Goal: Task Accomplishment & Management: Complete application form

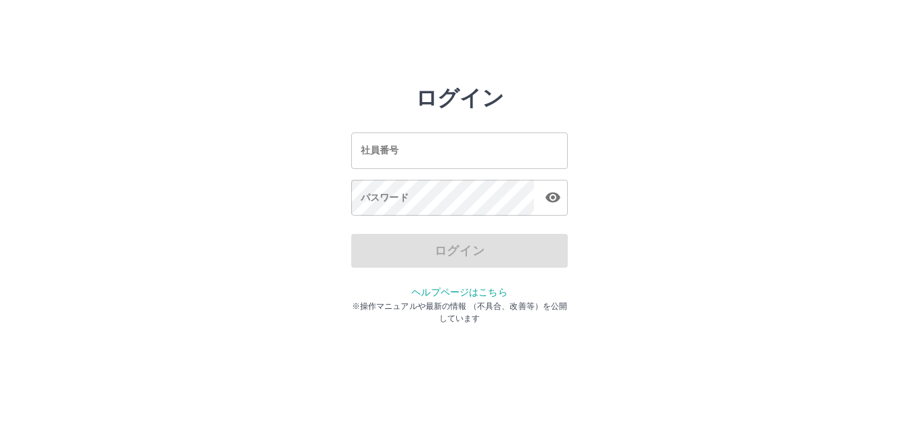
drag, startPoint x: 420, startPoint y: 147, endPoint x: 421, endPoint y: 160, distance: 12.9
click at [420, 147] on input "社員番号" at bounding box center [459, 151] width 217 height 36
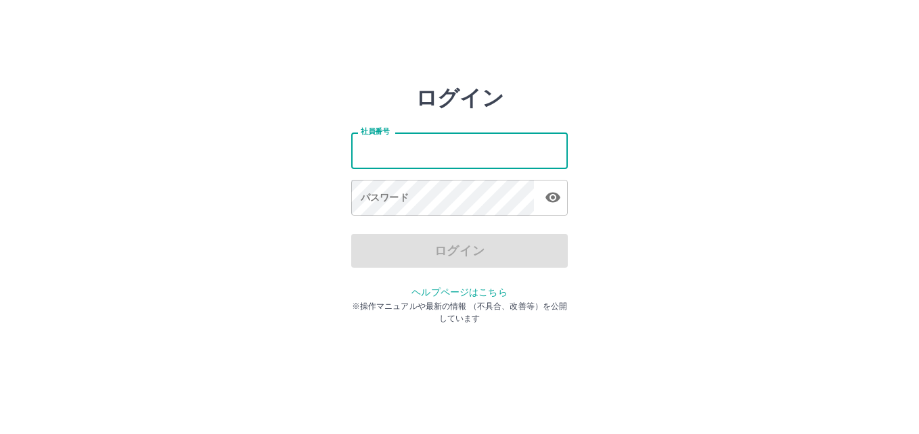
type input "*******"
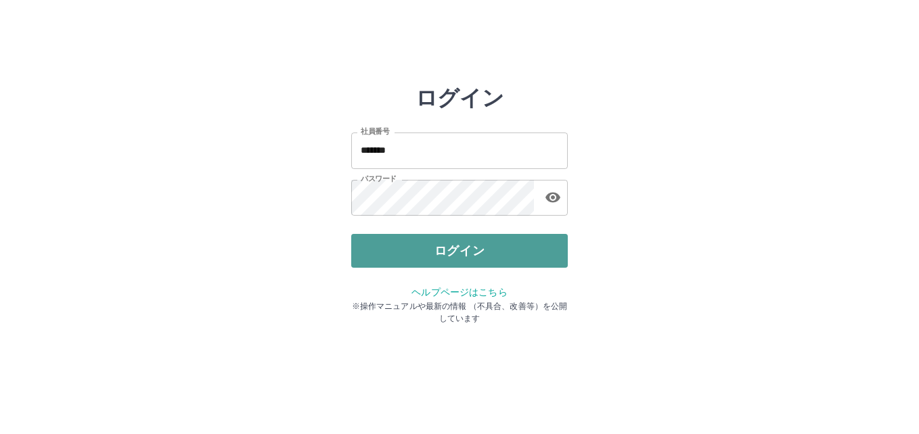
click at [394, 250] on button "ログイン" at bounding box center [459, 251] width 217 height 34
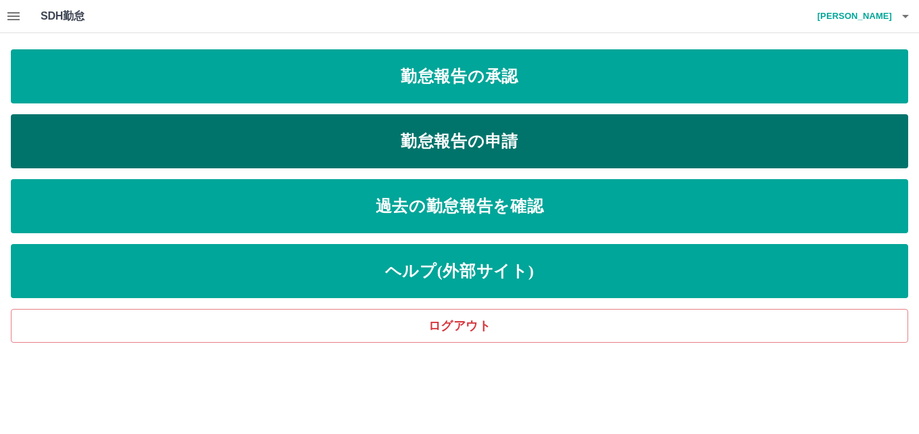
click at [405, 135] on link "勤怠報告の申請" at bounding box center [459, 141] width 897 height 54
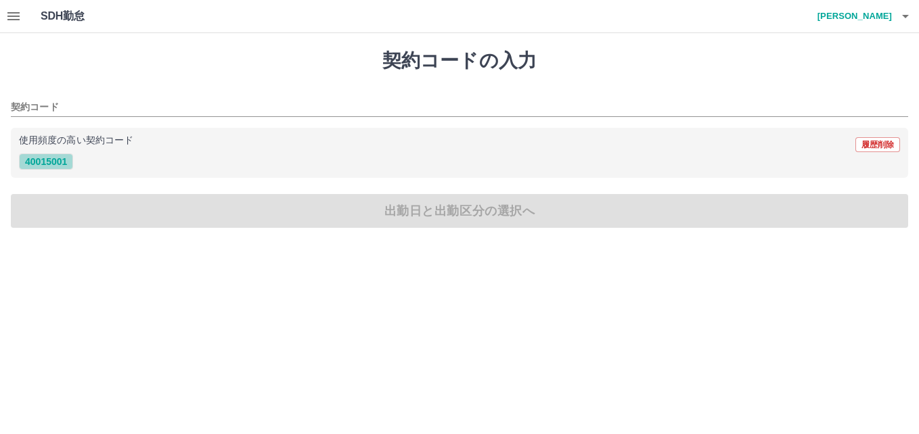
click at [42, 163] on button "40015001" at bounding box center [46, 162] width 54 height 16
type input "********"
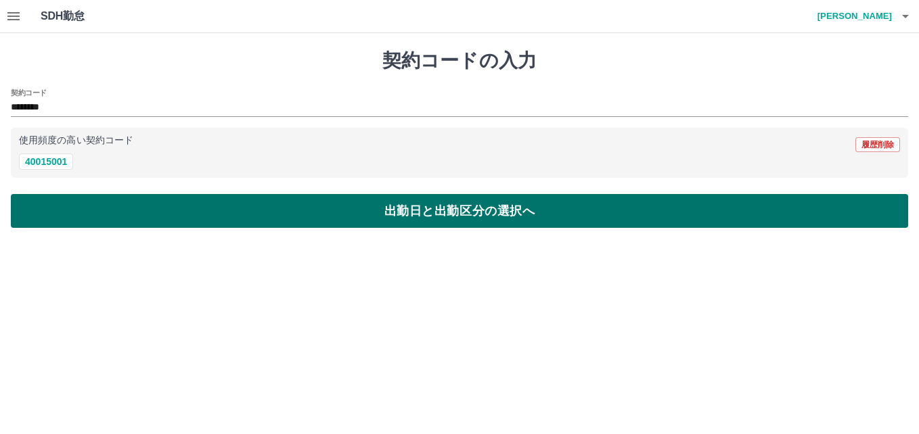
click at [58, 202] on button "出勤日と出勤区分の選択へ" at bounding box center [459, 211] width 897 height 34
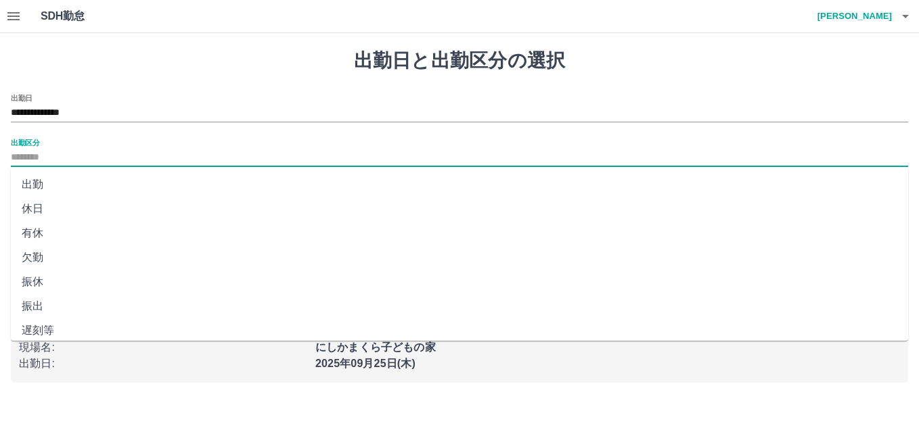
click at [53, 152] on input "出勤区分" at bounding box center [459, 158] width 897 height 17
click at [49, 189] on li "出勤" at bounding box center [459, 185] width 897 height 24
type input "**"
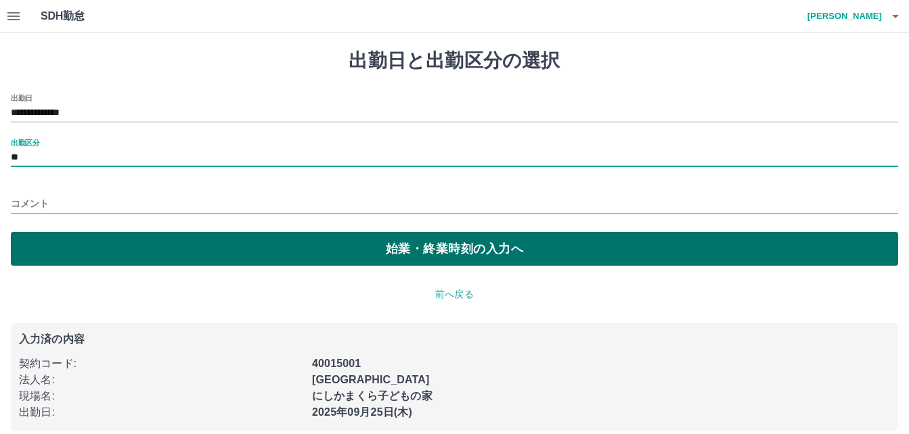
click at [47, 250] on button "始業・終業時刻の入力へ" at bounding box center [454, 249] width 887 height 34
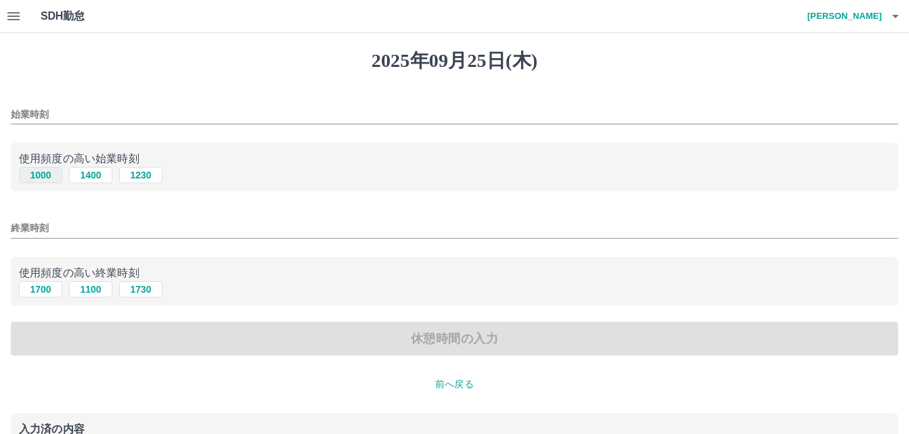
click at [45, 176] on button "1000" at bounding box center [40, 175] width 43 height 16
type input "****"
click at [42, 298] on button "1700" at bounding box center [40, 290] width 43 height 16
type input "****"
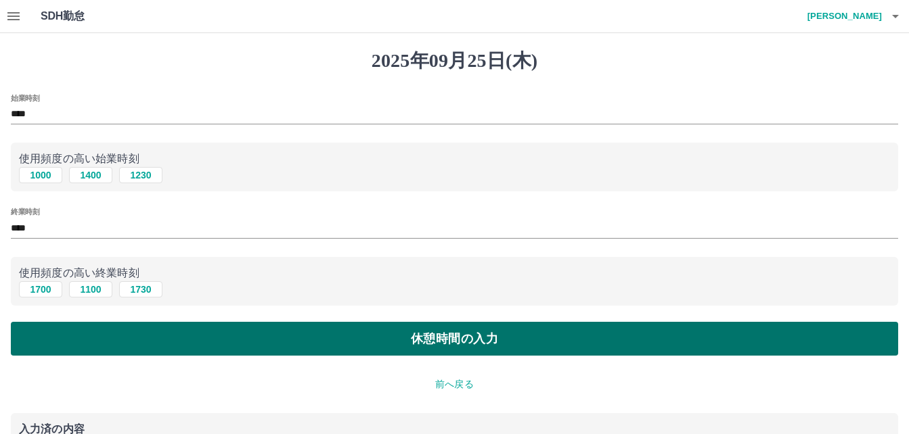
click at [116, 337] on button "休憩時間の入力" at bounding box center [454, 339] width 887 height 34
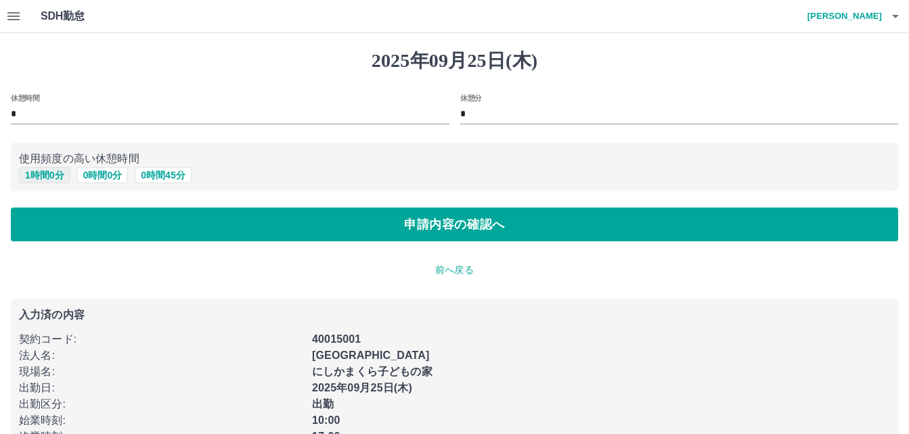
click at [46, 175] on button "1 時間 0 分" at bounding box center [44, 175] width 51 height 16
type input "*"
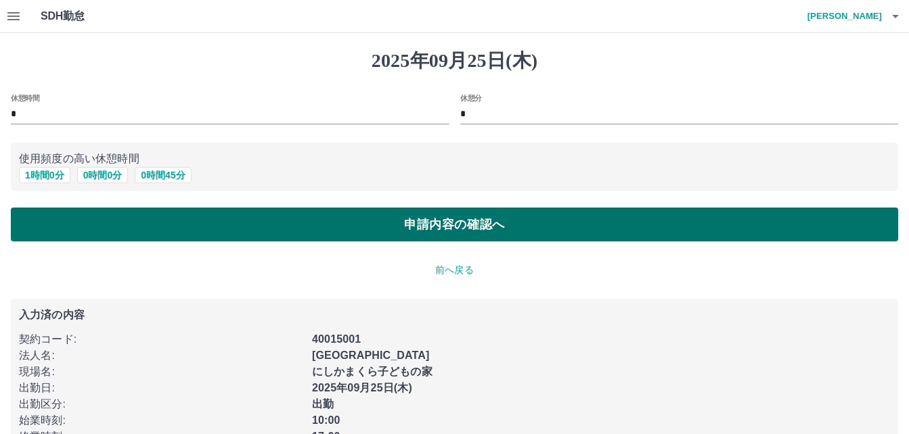
click at [89, 227] on button "申請内容の確認へ" at bounding box center [454, 225] width 887 height 34
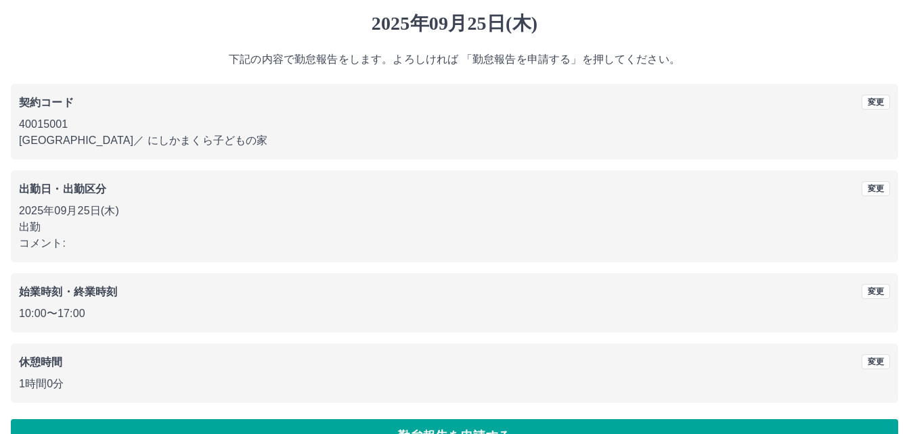
scroll to position [72, 0]
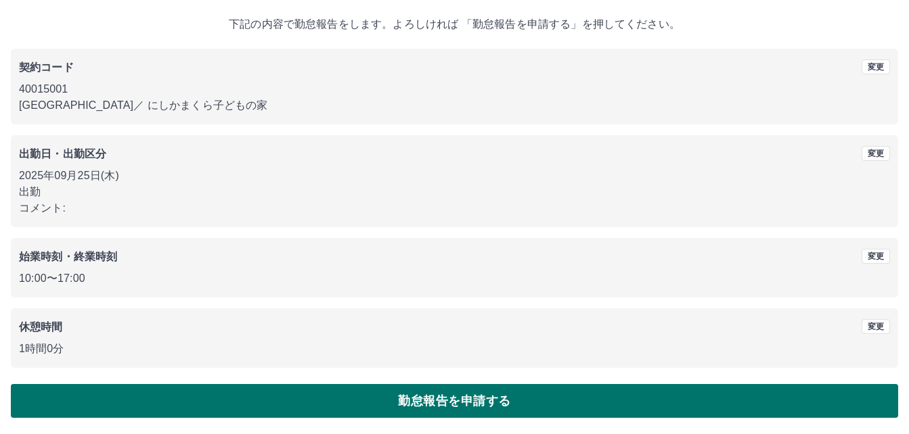
click at [263, 405] on button "勤怠報告を申請する" at bounding box center [454, 401] width 887 height 34
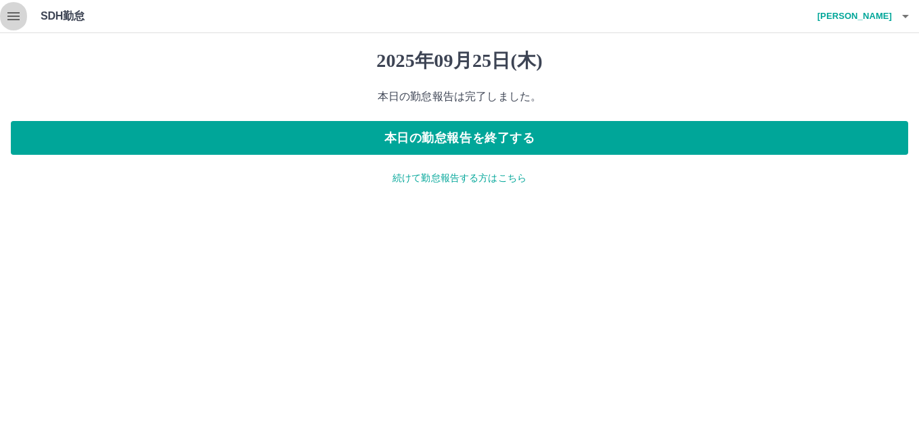
click at [14, 20] on icon "button" at bounding box center [13, 16] width 12 height 8
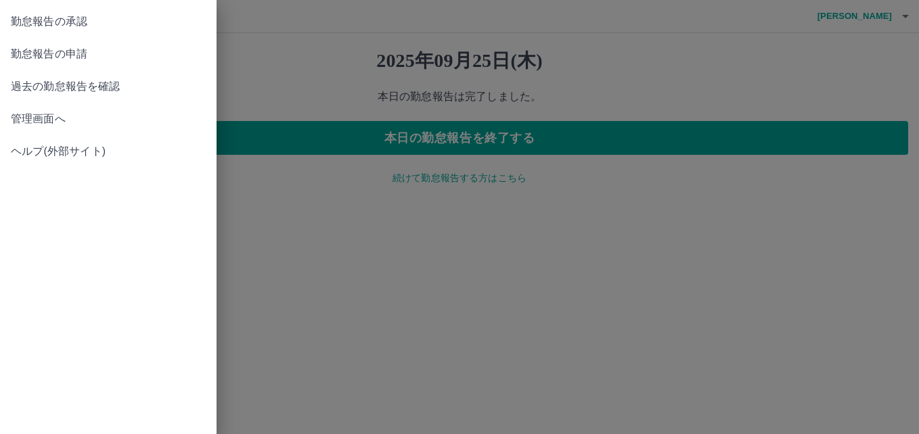
click at [104, 87] on span "過去の勤怠報告を確認" at bounding box center [108, 87] width 195 height 16
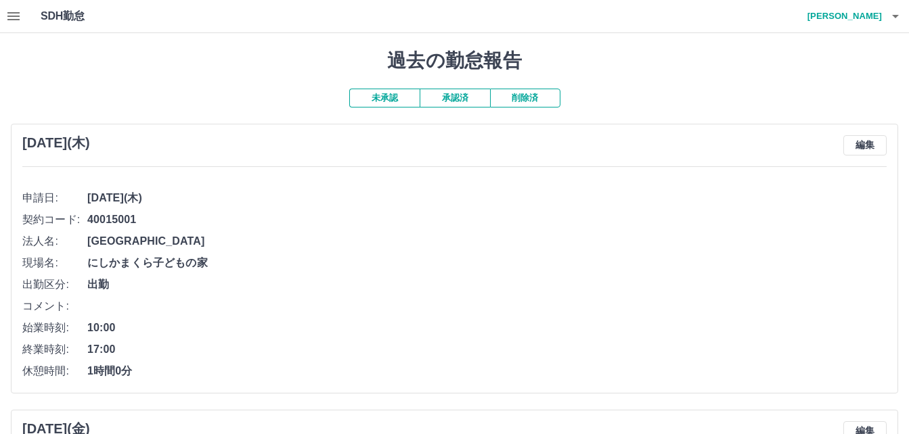
click at [464, 97] on button "承認済" at bounding box center [455, 98] width 70 height 19
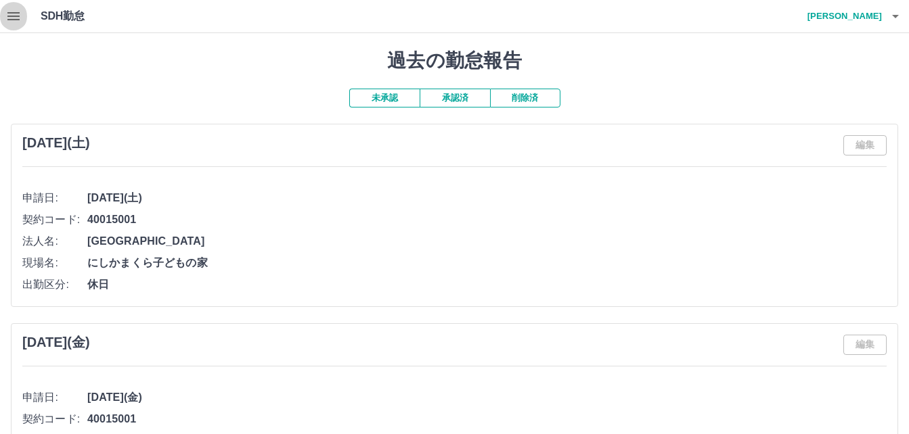
click at [15, 14] on icon "button" at bounding box center [13, 16] width 12 height 8
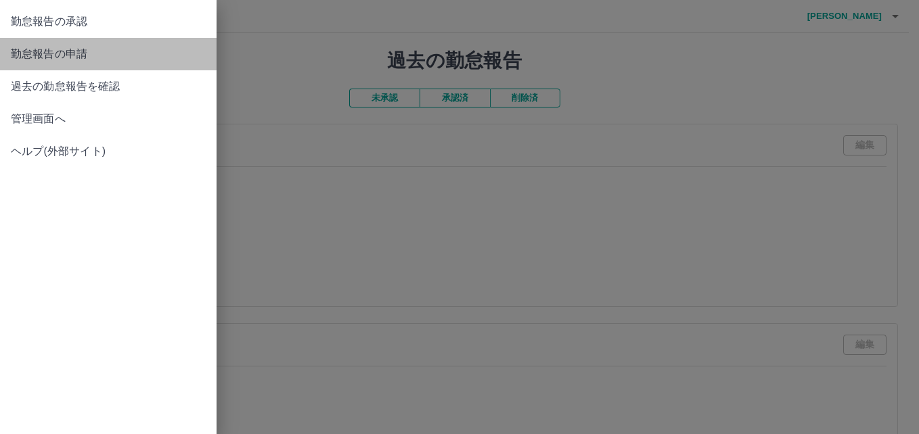
click at [80, 44] on link "勤怠報告の申請" at bounding box center [108, 54] width 217 height 32
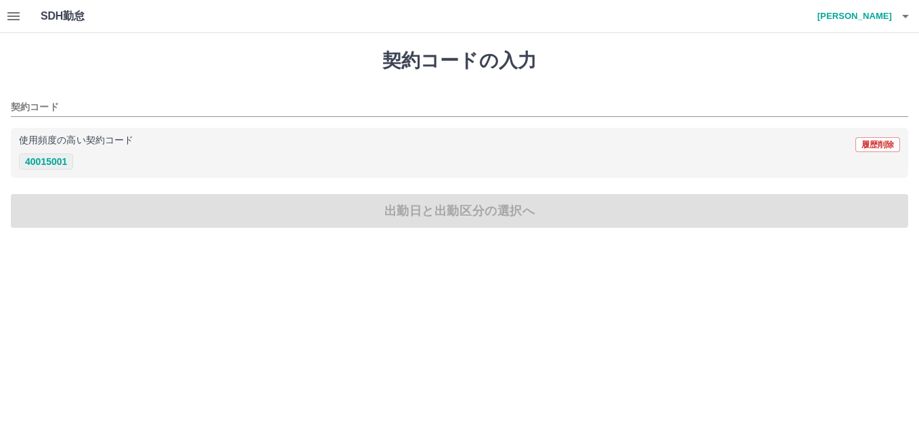
click at [36, 160] on button "40015001" at bounding box center [46, 162] width 54 height 16
type input "********"
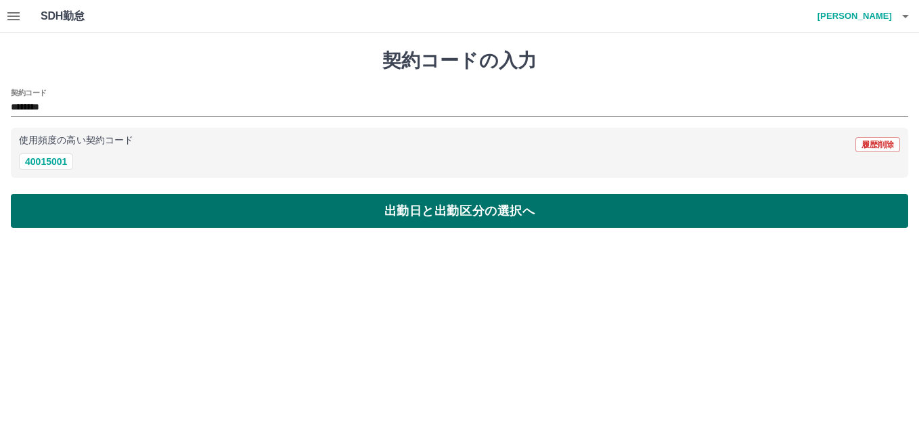
click at [73, 219] on button "出勤日と出勤区分の選択へ" at bounding box center [459, 211] width 897 height 34
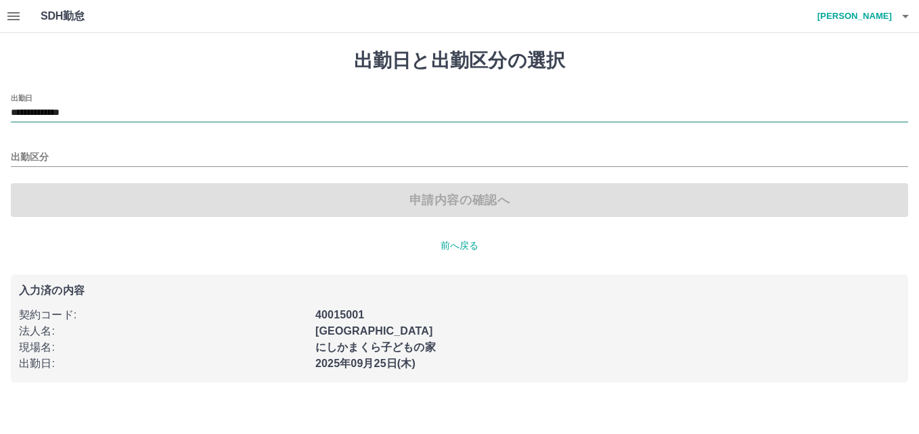
click at [55, 110] on input "**********" at bounding box center [459, 113] width 897 height 17
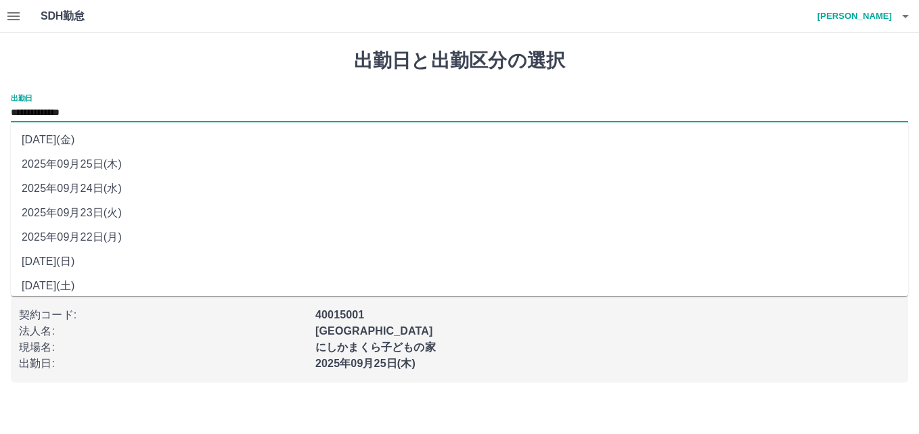
click at [83, 259] on li "2025年09月21日(日)" at bounding box center [459, 262] width 897 height 24
type input "**********"
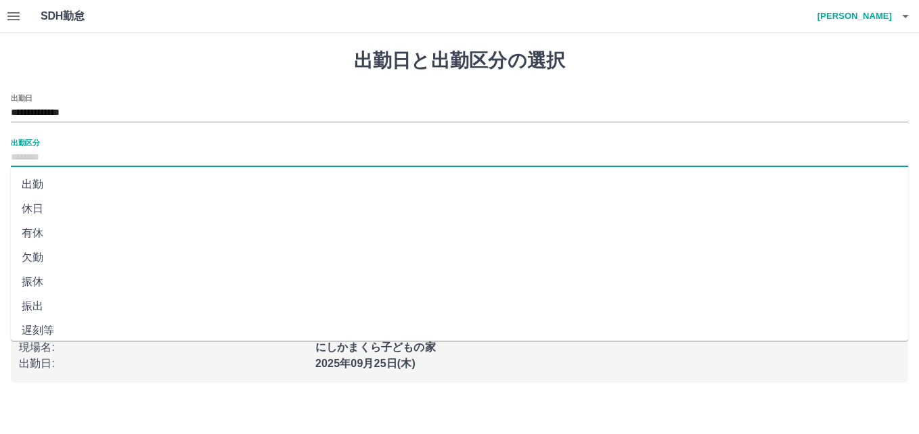
click at [41, 159] on input "出勤区分" at bounding box center [459, 158] width 897 height 17
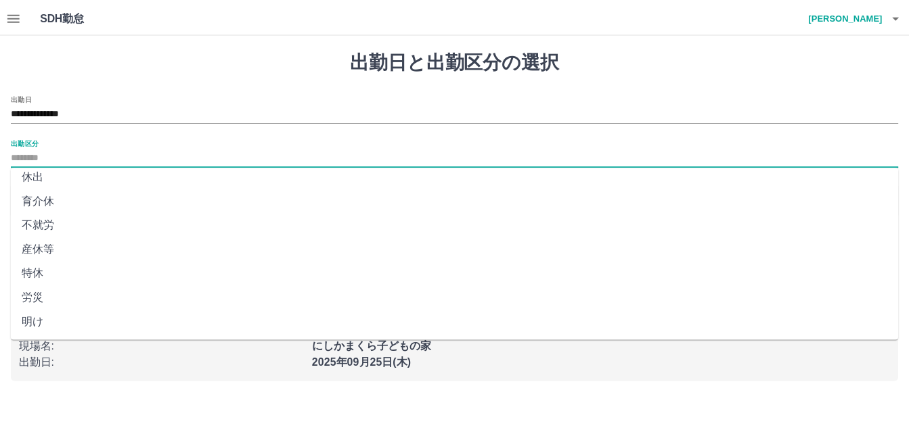
scroll to position [271, 0]
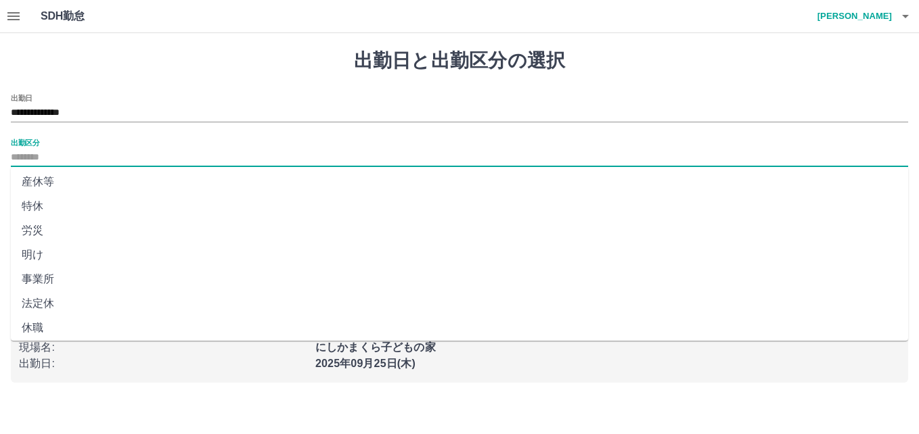
click at [47, 300] on li "法定休" at bounding box center [459, 304] width 897 height 24
type input "***"
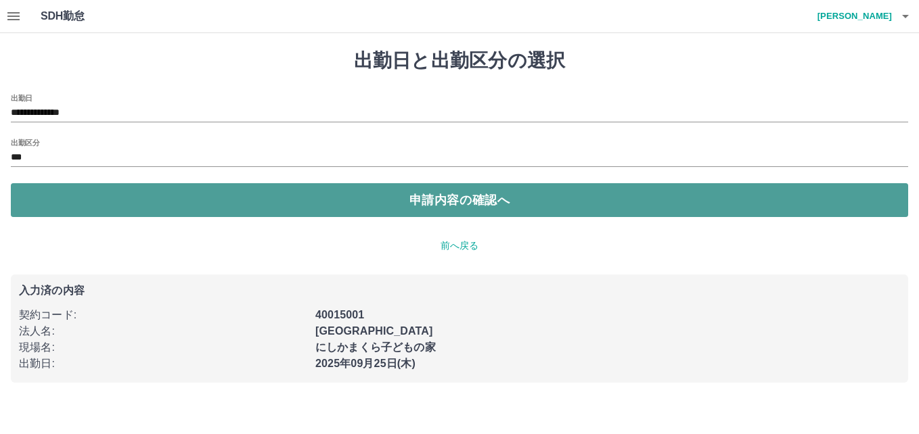
click at [79, 200] on button "申請内容の確認へ" at bounding box center [459, 200] width 897 height 34
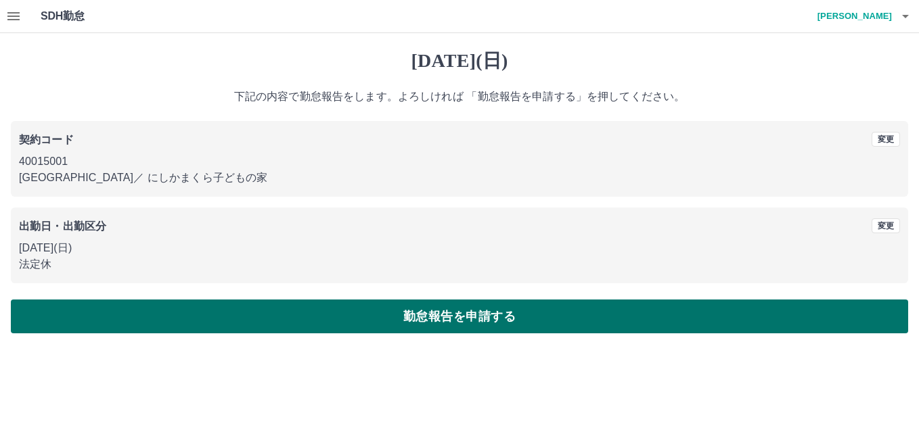
click at [43, 319] on button "勤怠報告を申請する" at bounding box center [459, 317] width 897 height 34
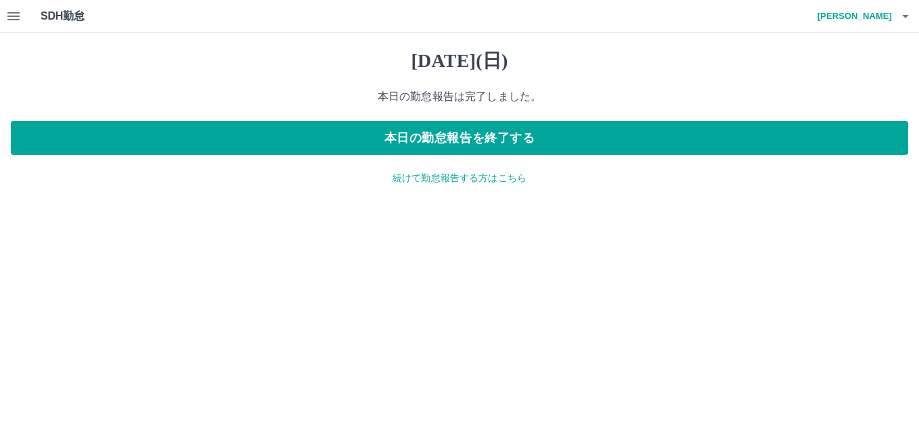
click at [405, 183] on p "続けて勤怠報告する方はこちら" at bounding box center [459, 178] width 897 height 14
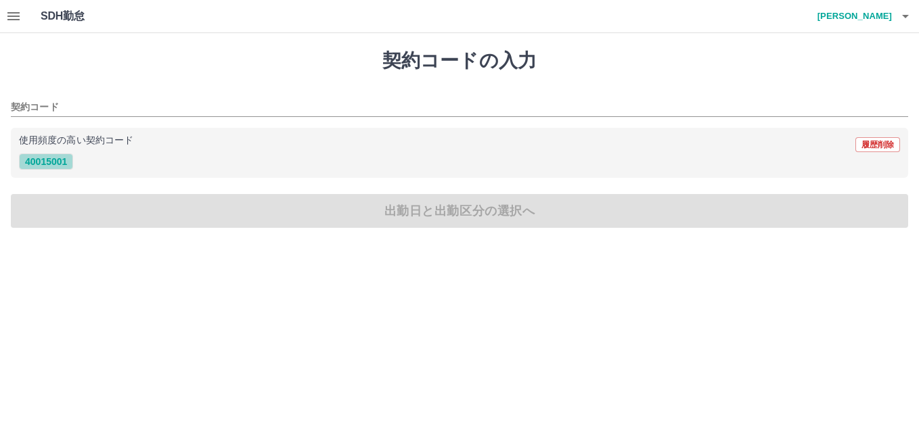
click at [53, 156] on button "40015001" at bounding box center [46, 162] width 54 height 16
type input "********"
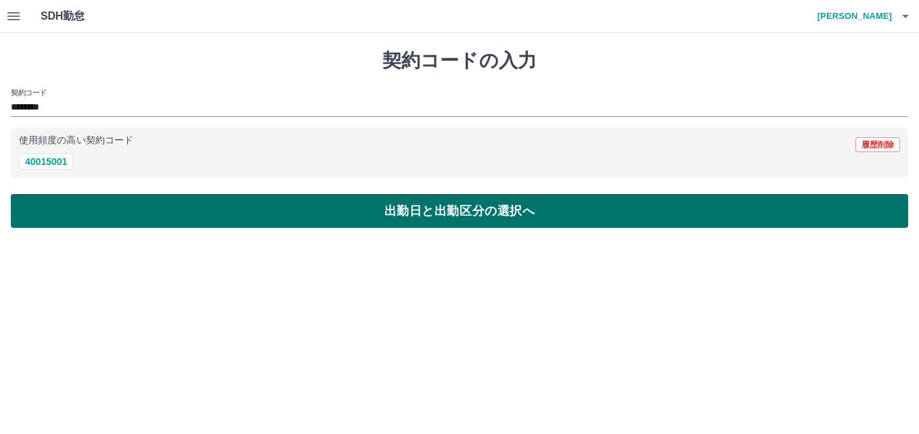
click at [99, 218] on button "出勤日と出勤区分の選択へ" at bounding box center [459, 211] width 897 height 34
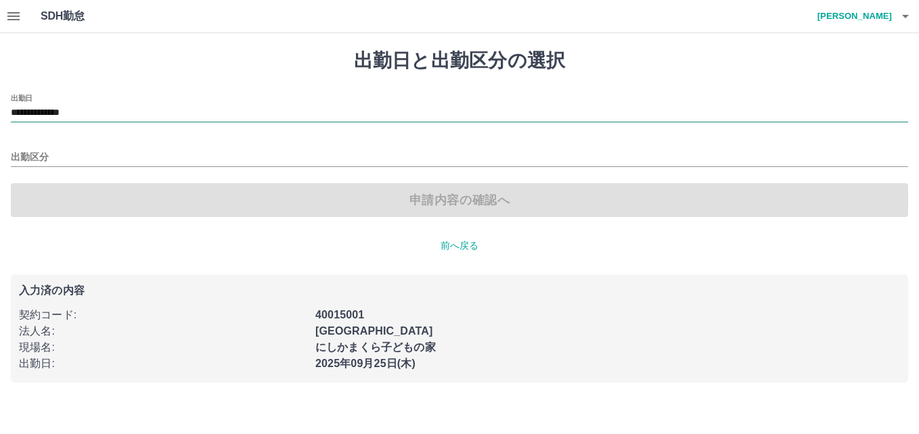
click at [50, 117] on input "**********" at bounding box center [459, 113] width 897 height 17
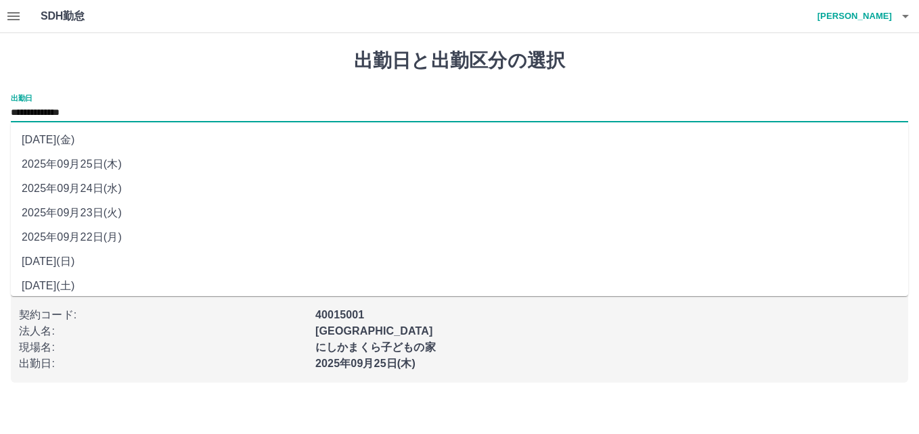
click at [102, 233] on li "2025年09月22日(月)" at bounding box center [459, 237] width 897 height 24
type input "**********"
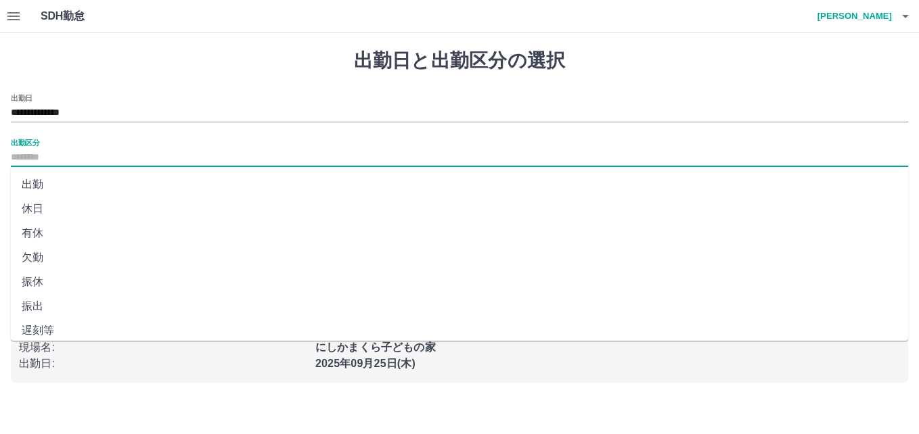
click at [43, 153] on input "出勤区分" at bounding box center [459, 158] width 897 height 17
click at [36, 236] on li "有休" at bounding box center [459, 233] width 897 height 24
type input "**"
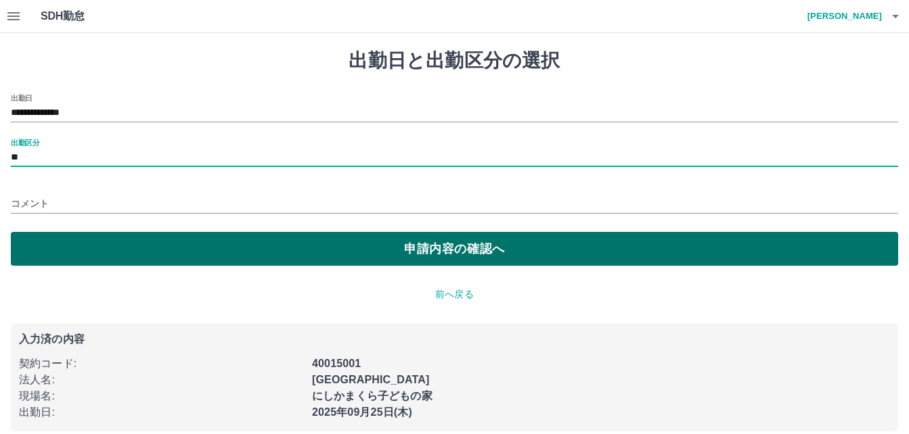
click at [120, 251] on button "申請内容の確認へ" at bounding box center [454, 249] width 887 height 34
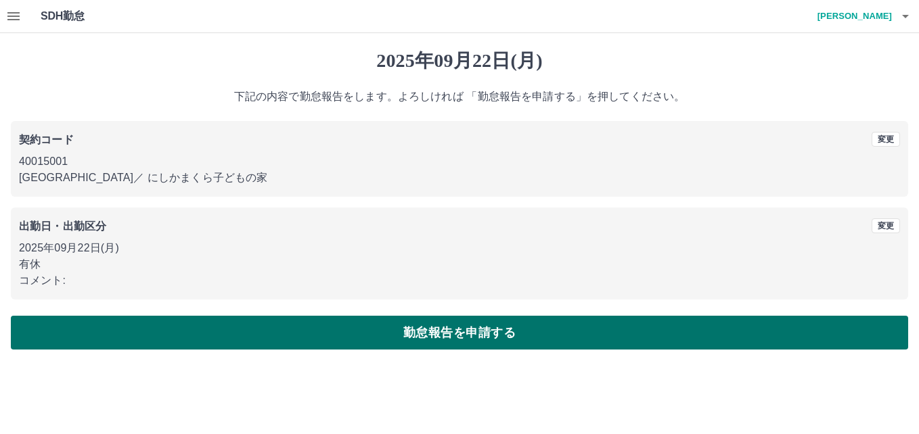
click at [105, 341] on button "勤怠報告を申請する" at bounding box center [459, 333] width 897 height 34
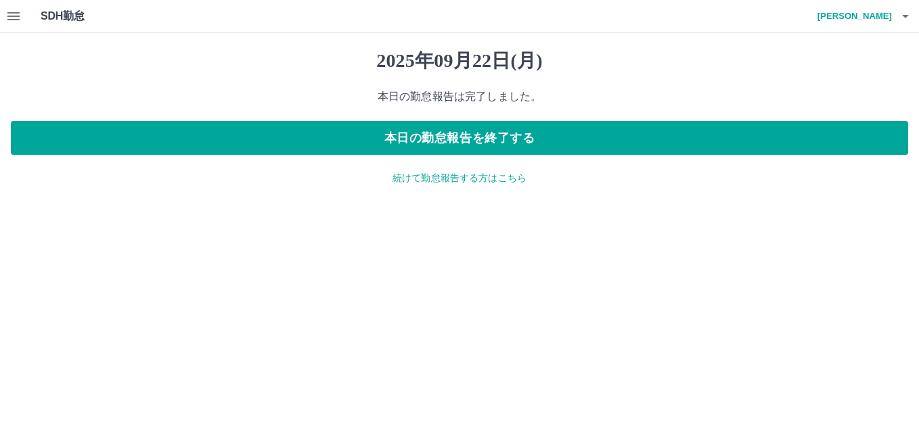
click at [413, 183] on p "続けて勤怠報告する方はこちら" at bounding box center [459, 178] width 897 height 14
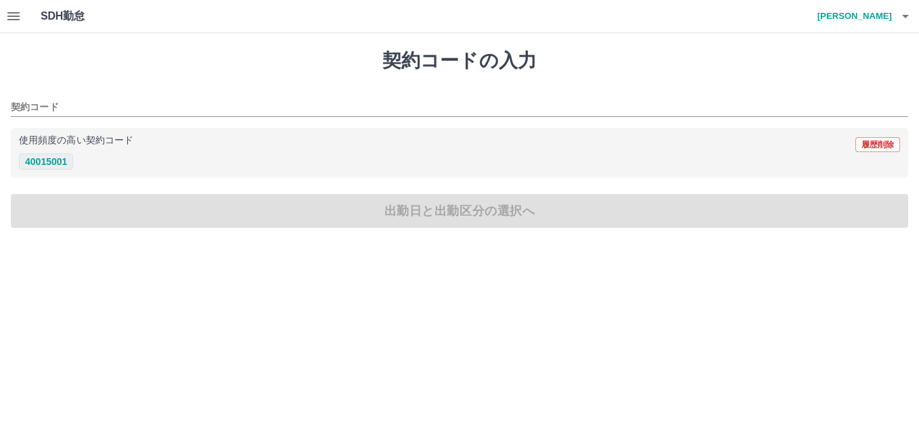
click at [53, 162] on button "40015001" at bounding box center [46, 162] width 54 height 16
type input "********"
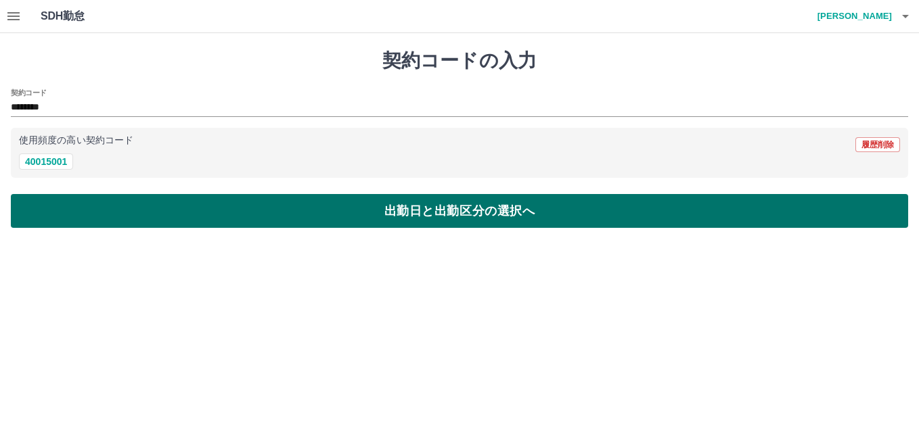
click at [49, 195] on button "出勤日と出勤区分の選択へ" at bounding box center [459, 211] width 897 height 34
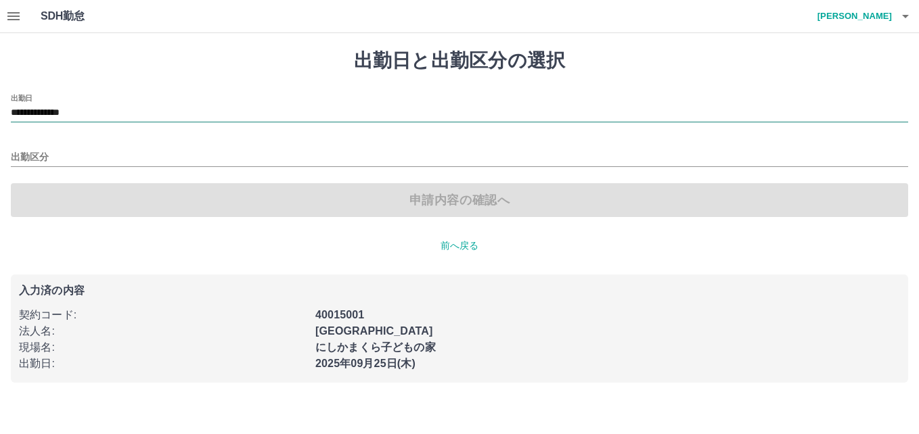
click at [54, 115] on input "**********" at bounding box center [459, 113] width 897 height 17
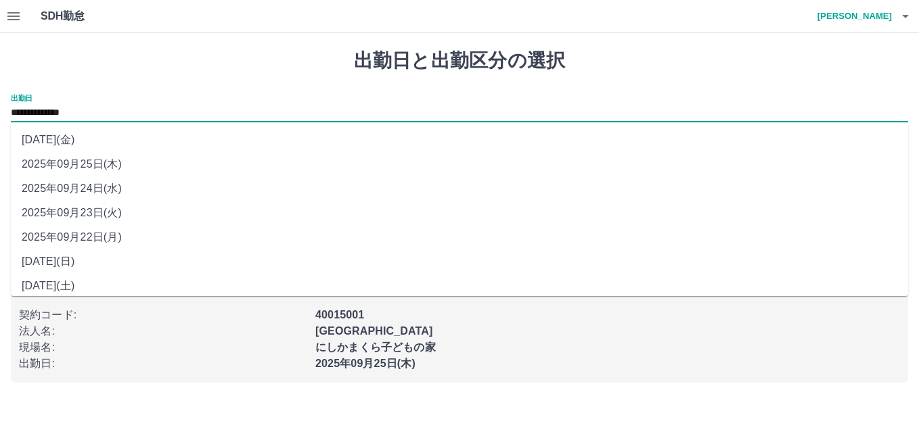
drag, startPoint x: 54, startPoint y: 115, endPoint x: 92, endPoint y: 215, distance: 107.1
click at [92, 215] on li "2025年09月23日(火)" at bounding box center [459, 213] width 897 height 24
type input "**********"
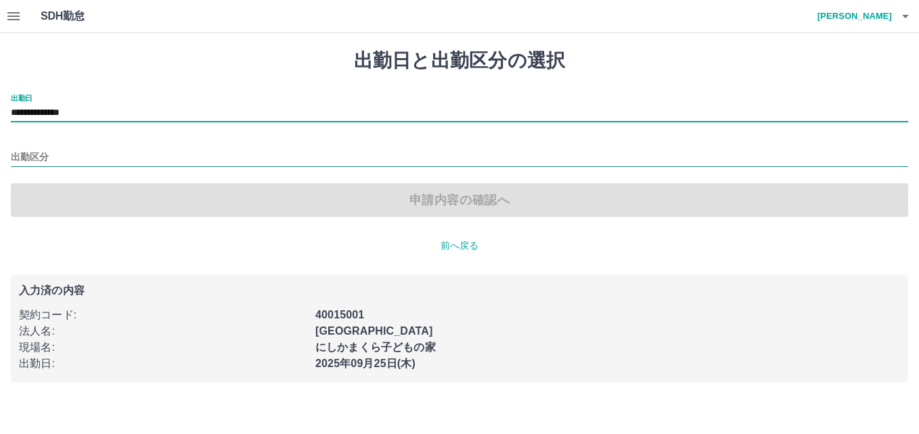
click at [50, 158] on input "出勤区分" at bounding box center [459, 158] width 897 height 17
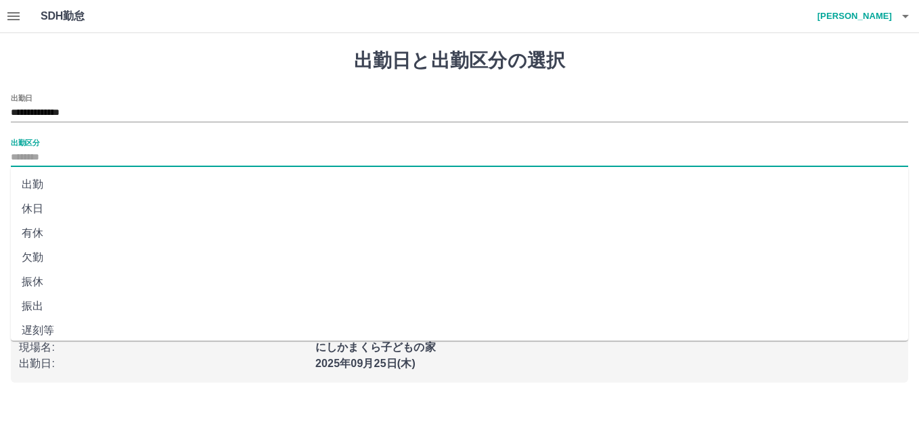
click at [48, 210] on li "休日" at bounding box center [459, 209] width 897 height 24
type input "**"
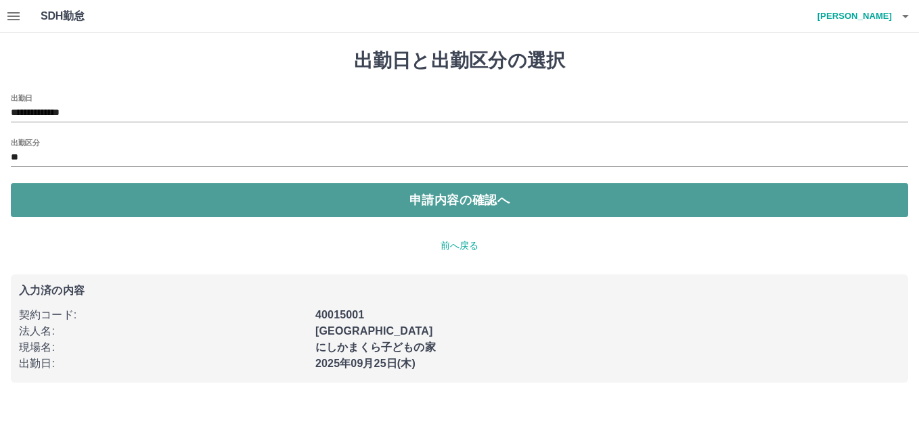
click at [74, 199] on button "申請内容の確認へ" at bounding box center [459, 200] width 897 height 34
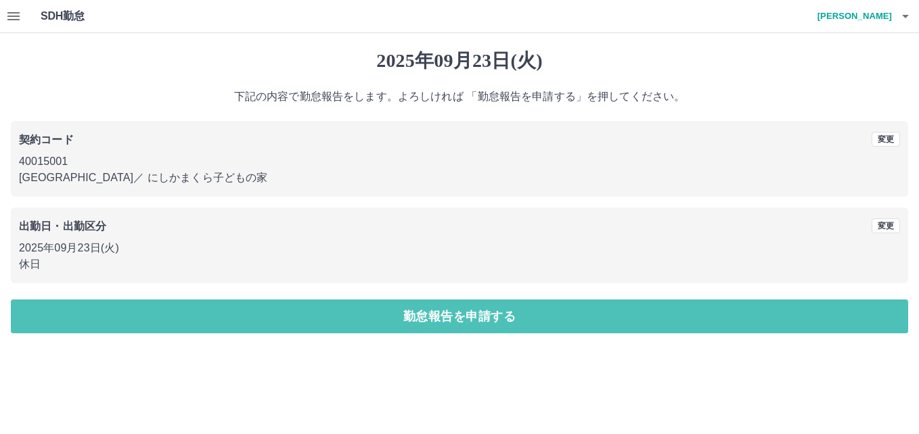
drag, startPoint x: 100, startPoint y: 320, endPoint x: 102, endPoint y: 302, distance: 18.4
click at [101, 320] on button "勤怠報告を申請する" at bounding box center [459, 317] width 897 height 34
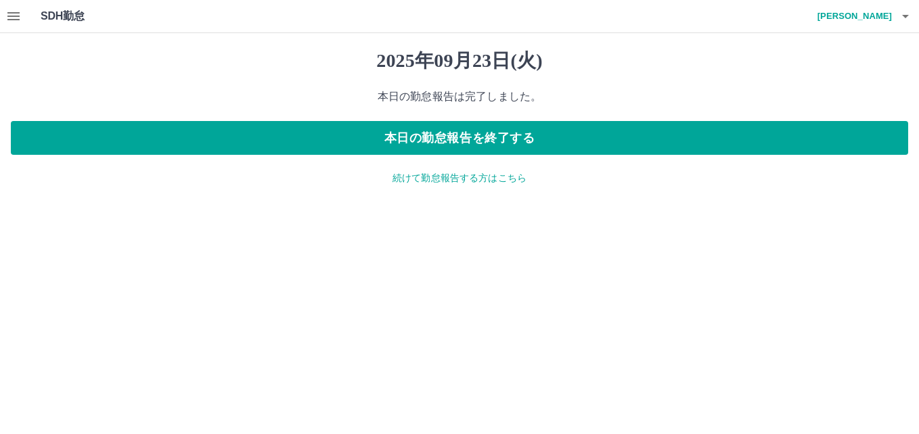
click at [466, 180] on p "続けて勤怠報告する方はこちら" at bounding box center [459, 178] width 897 height 14
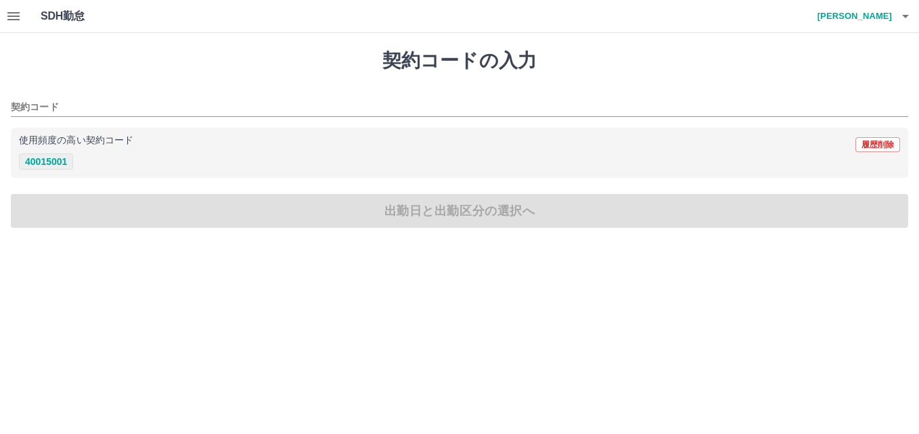
click at [65, 163] on button "40015001" at bounding box center [46, 162] width 54 height 16
type input "********"
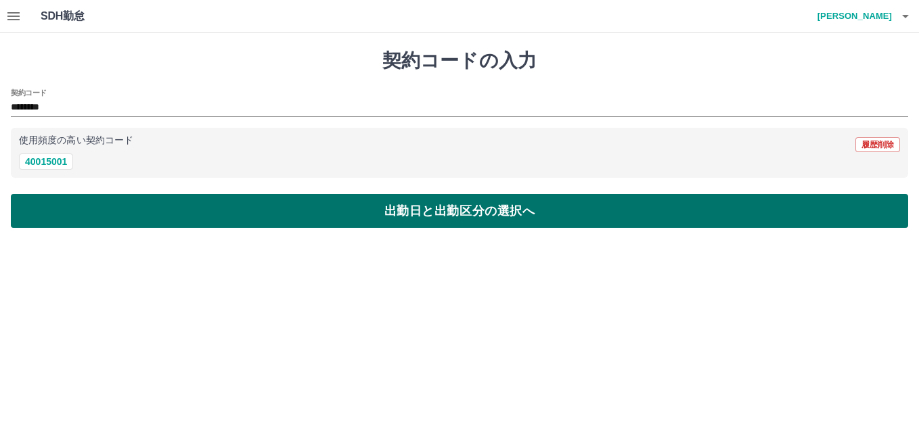
click at [85, 212] on button "出勤日と出勤区分の選択へ" at bounding box center [459, 211] width 897 height 34
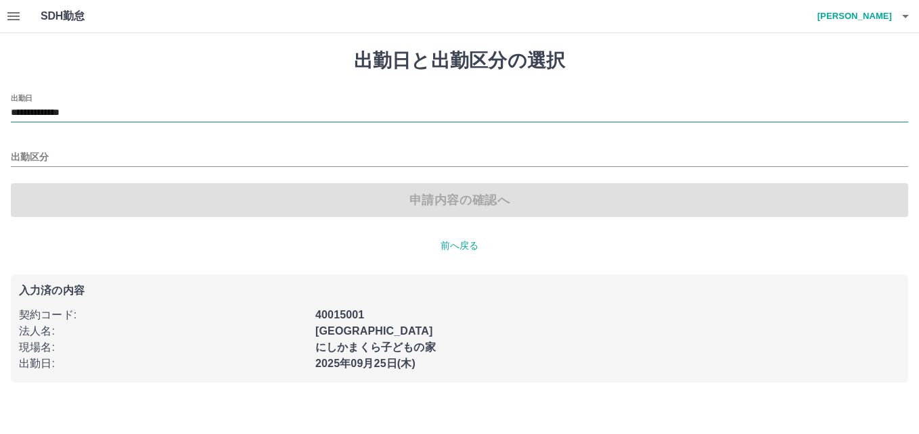
click at [70, 112] on input "**********" at bounding box center [459, 113] width 897 height 17
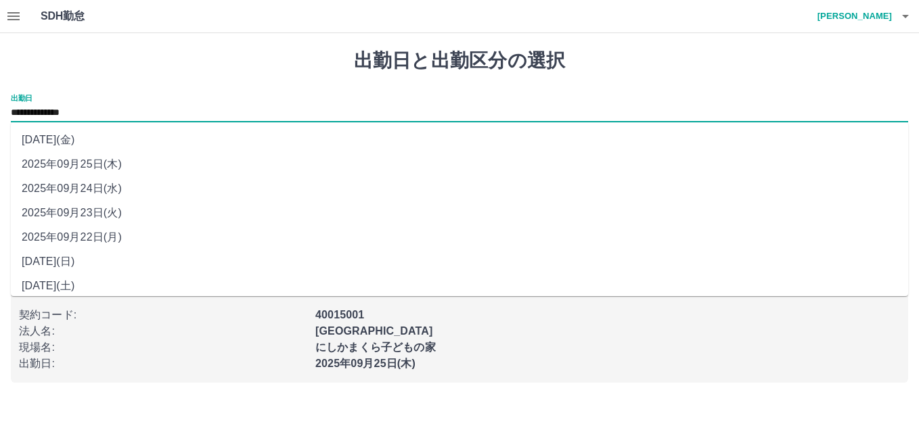
drag, startPoint x: 70, startPoint y: 112, endPoint x: 87, endPoint y: 192, distance: 81.0
click at [87, 192] on li "2025年09月24日(水)" at bounding box center [459, 189] width 897 height 24
type input "**********"
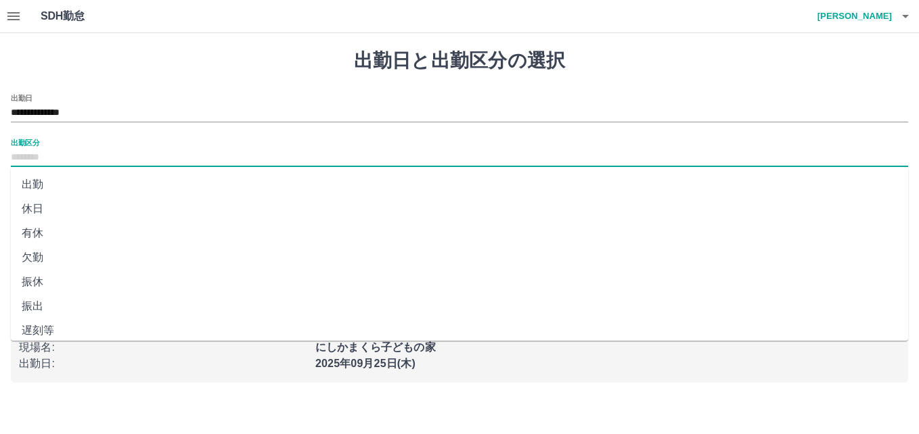
click at [52, 161] on input "出勤区分" at bounding box center [459, 158] width 897 height 17
click at [49, 183] on li "出勤" at bounding box center [459, 185] width 897 height 24
type input "**"
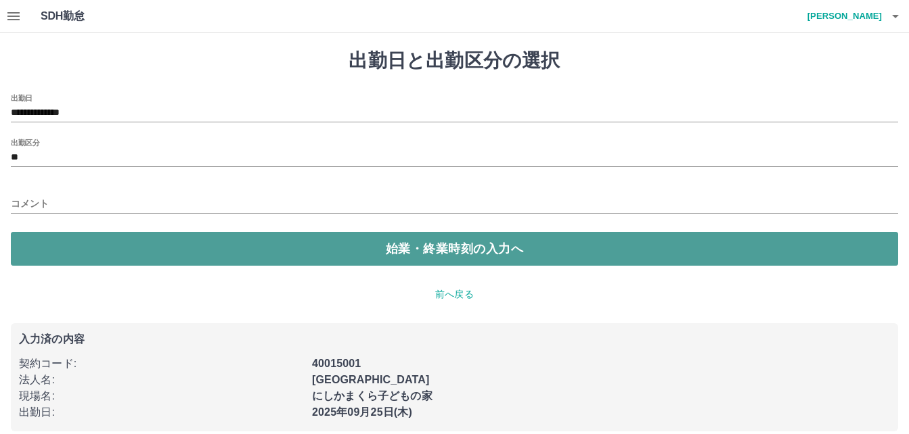
click at [72, 233] on button "始業・終業時刻の入力へ" at bounding box center [454, 249] width 887 height 34
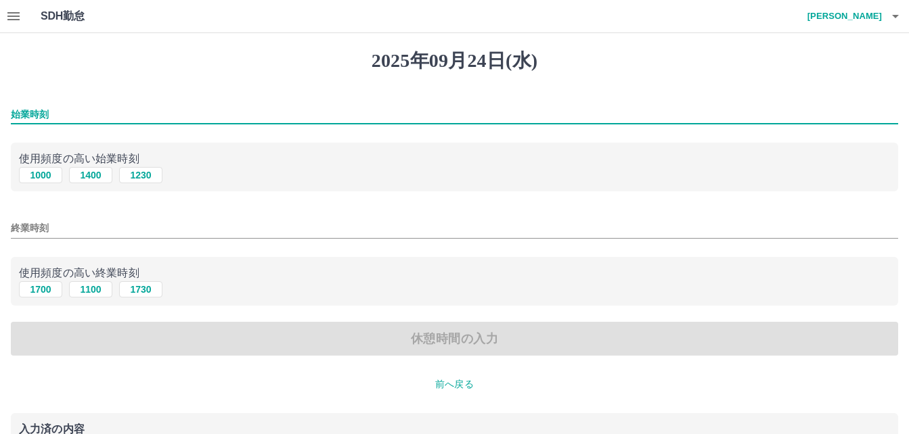
drag, startPoint x: 15, startPoint y: 109, endPoint x: 22, endPoint y: 110, distance: 6.9
click at [15, 109] on input "始業時刻" at bounding box center [454, 115] width 887 height 20
type input "****"
click at [43, 291] on button "1700" at bounding box center [40, 290] width 43 height 16
type input "****"
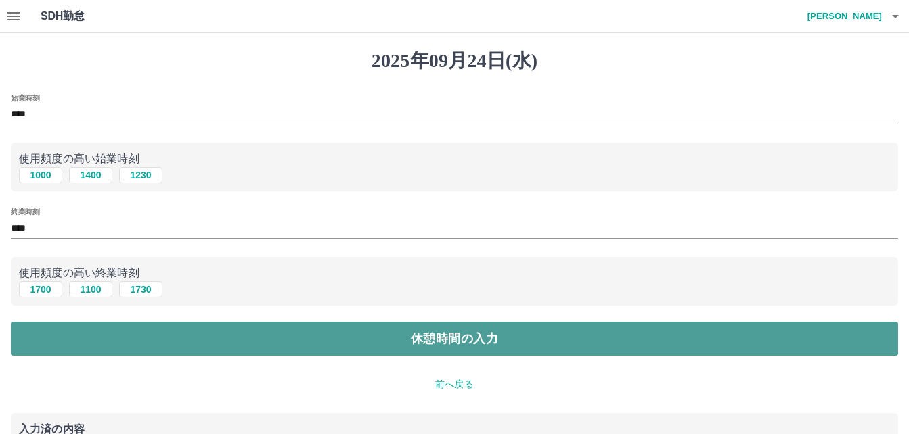
click at [60, 338] on button "休憩時間の入力" at bounding box center [454, 339] width 887 height 34
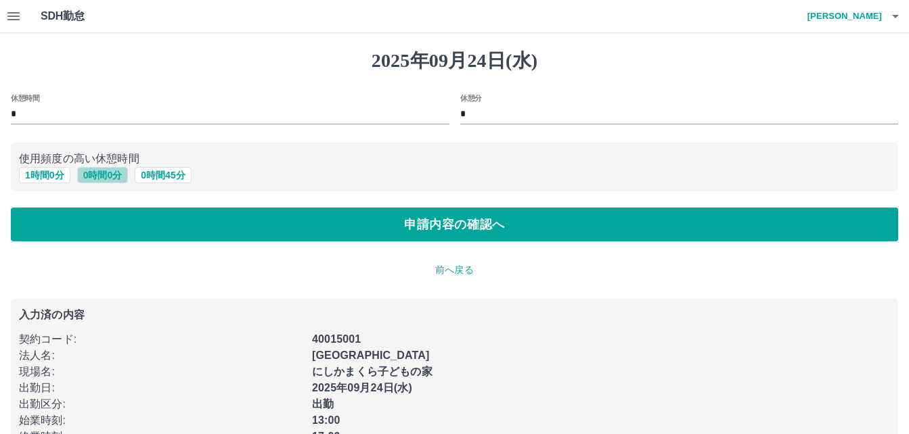
click at [99, 177] on button "0 時間 0 分" at bounding box center [102, 175] width 51 height 16
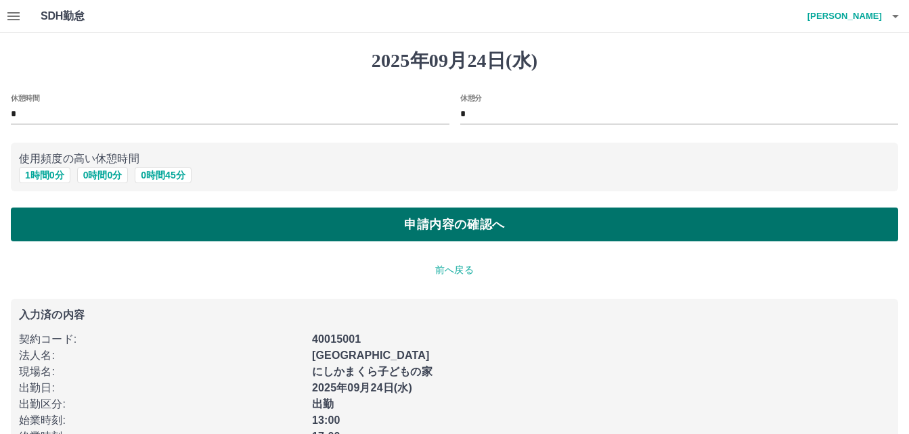
click at [125, 215] on button "申請内容の確認へ" at bounding box center [454, 225] width 887 height 34
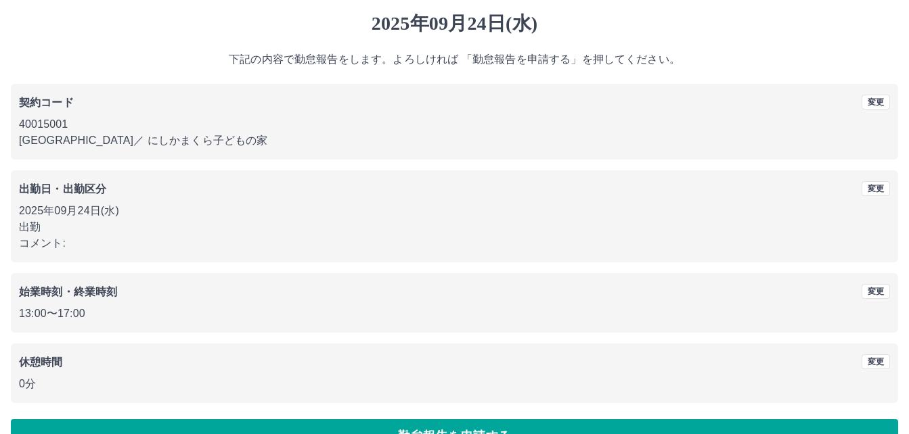
scroll to position [72, 0]
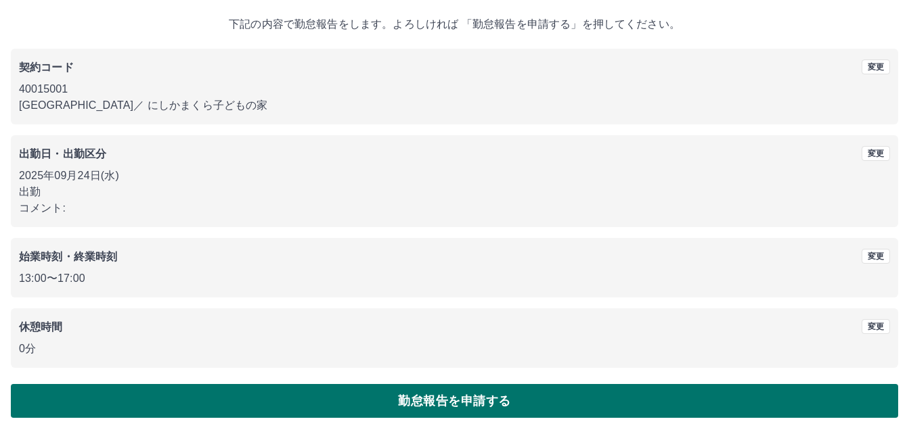
click at [250, 400] on button "勤怠報告を申請する" at bounding box center [454, 401] width 887 height 34
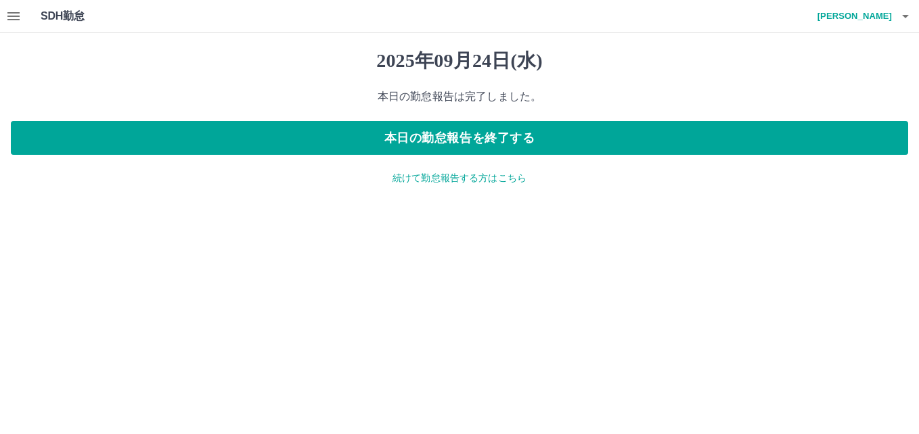
click at [12, 11] on icon "button" at bounding box center [13, 16] width 16 height 16
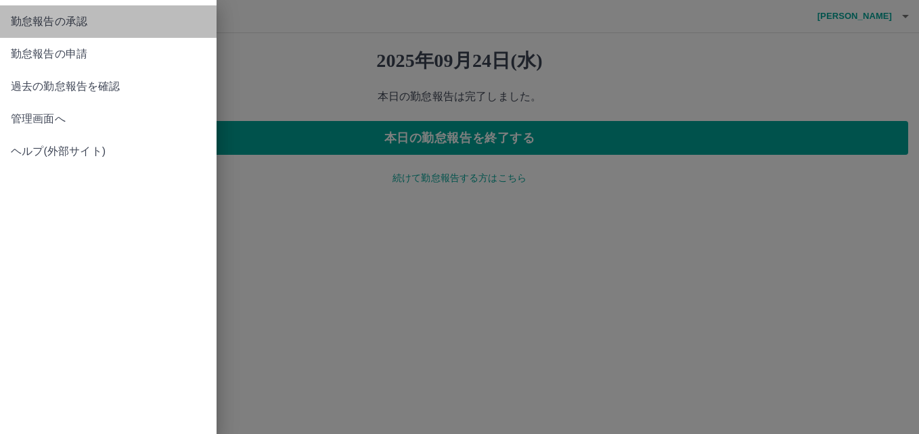
click at [49, 17] on span "勤怠報告の承認" at bounding box center [108, 22] width 195 height 16
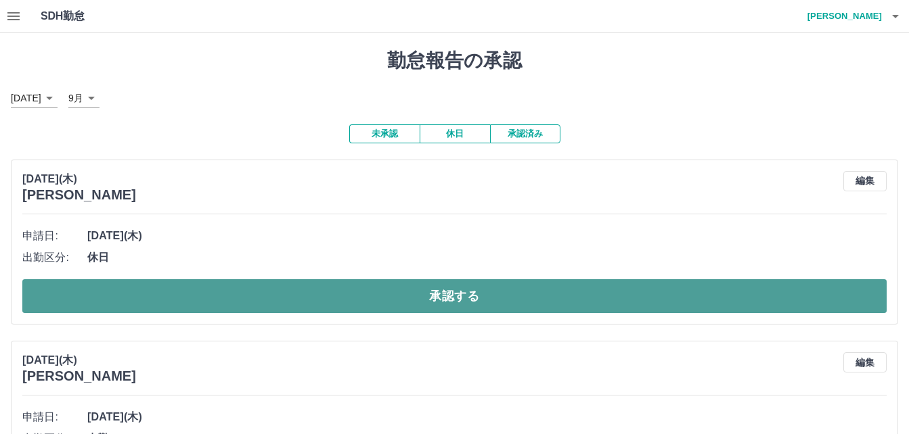
click at [215, 310] on button "承認する" at bounding box center [454, 296] width 864 height 34
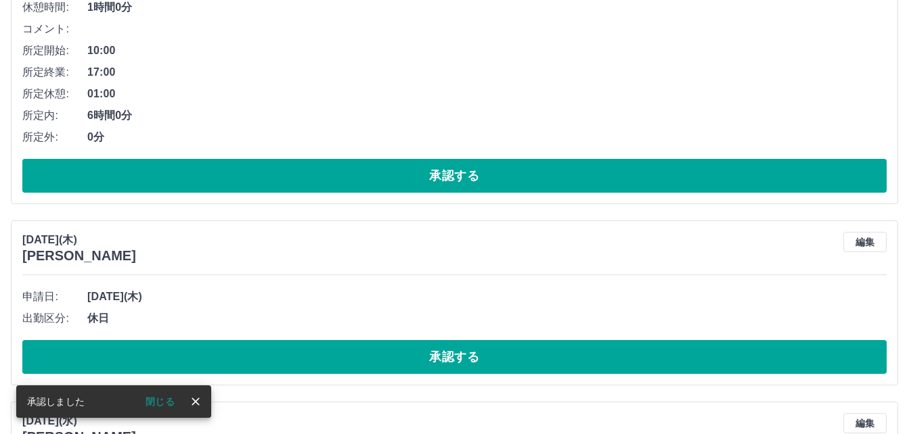
scroll to position [338, 0]
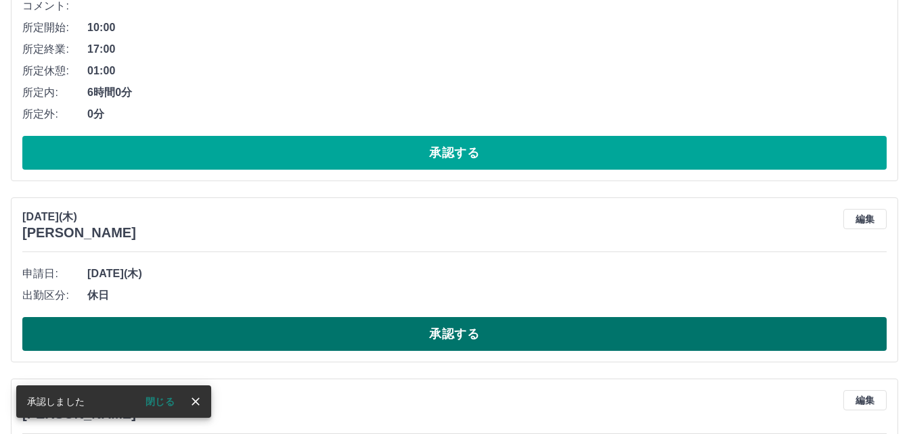
click at [233, 337] on button "承認する" at bounding box center [454, 334] width 864 height 34
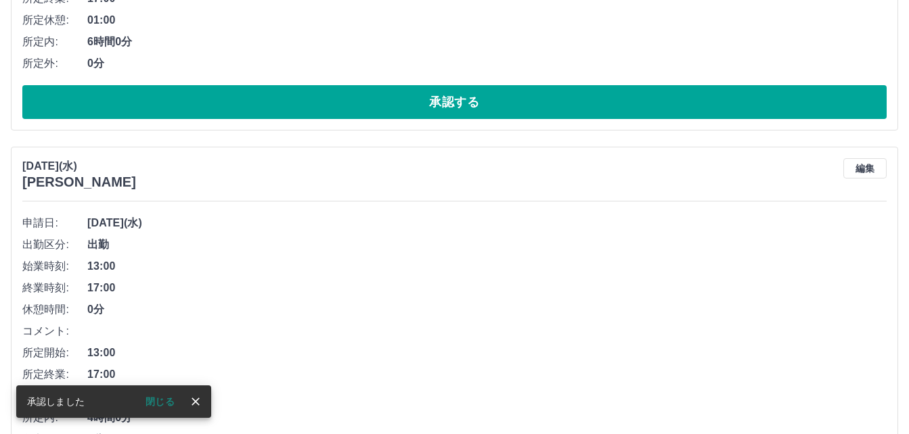
scroll to position [474, 0]
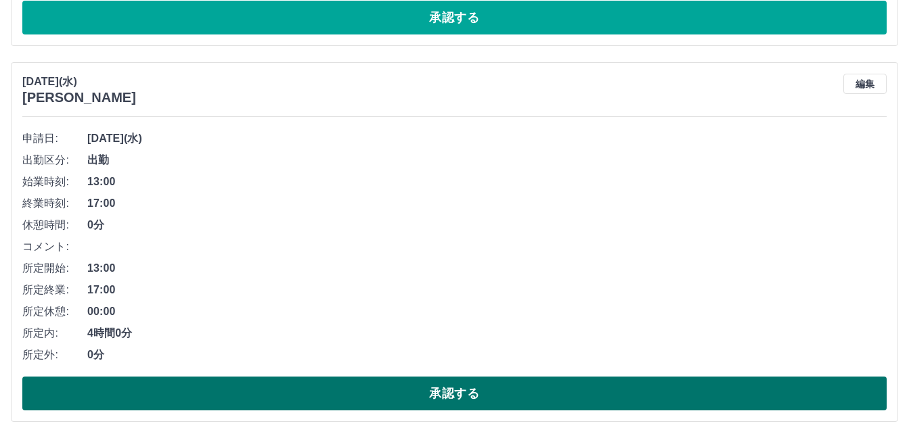
click at [364, 396] on button "承認する" at bounding box center [454, 394] width 864 height 34
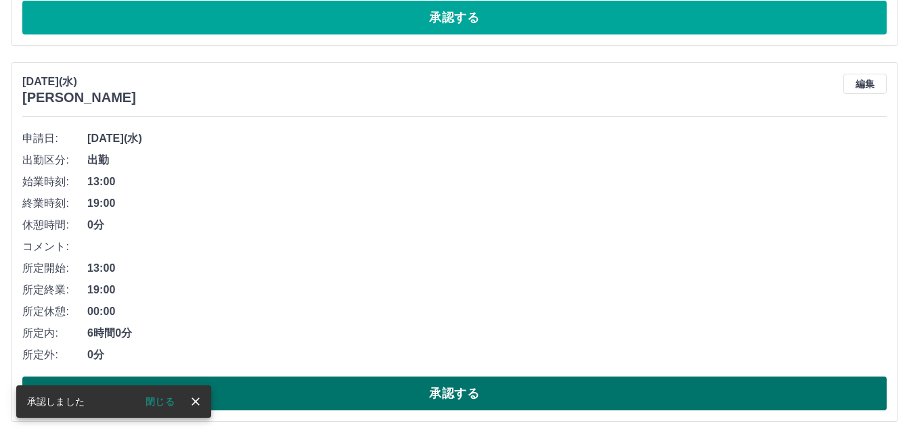
click at [401, 398] on button "承認する" at bounding box center [454, 394] width 864 height 34
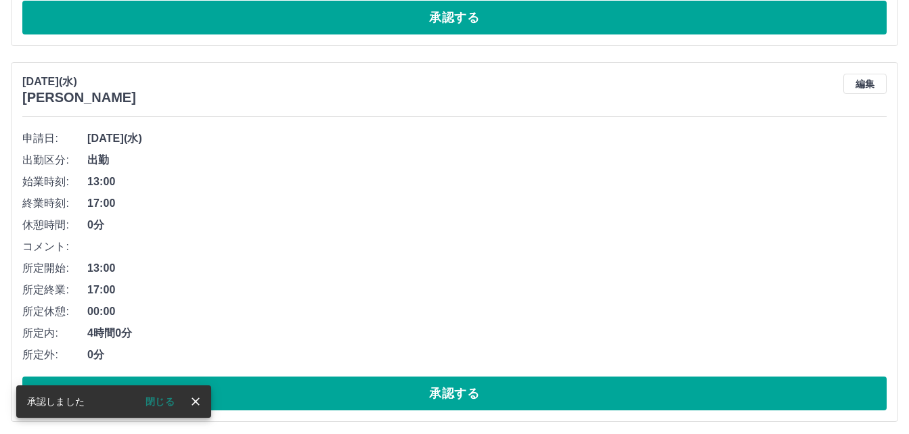
click at [401, 398] on button "承認する" at bounding box center [454, 394] width 864 height 34
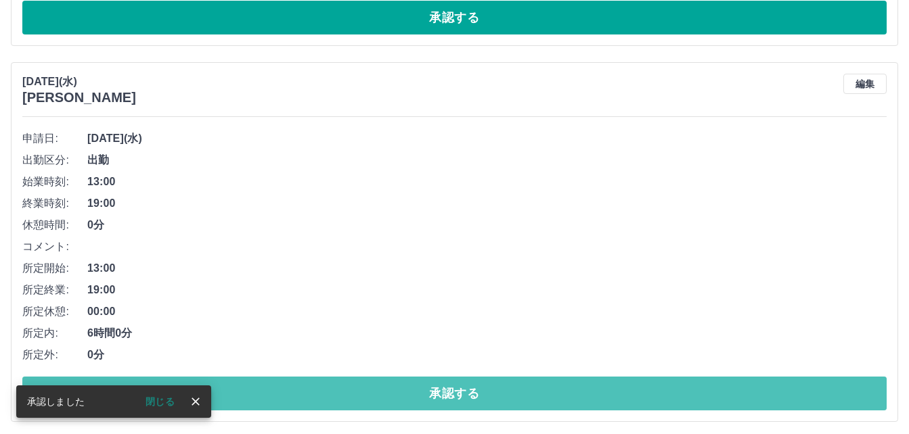
click at [401, 398] on button "承認する" at bounding box center [454, 394] width 864 height 34
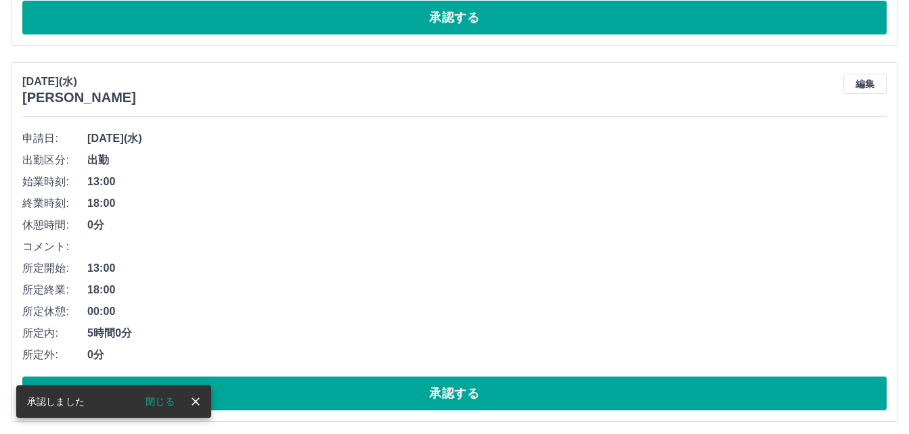
click at [401, 398] on button "承認する" at bounding box center [454, 394] width 864 height 34
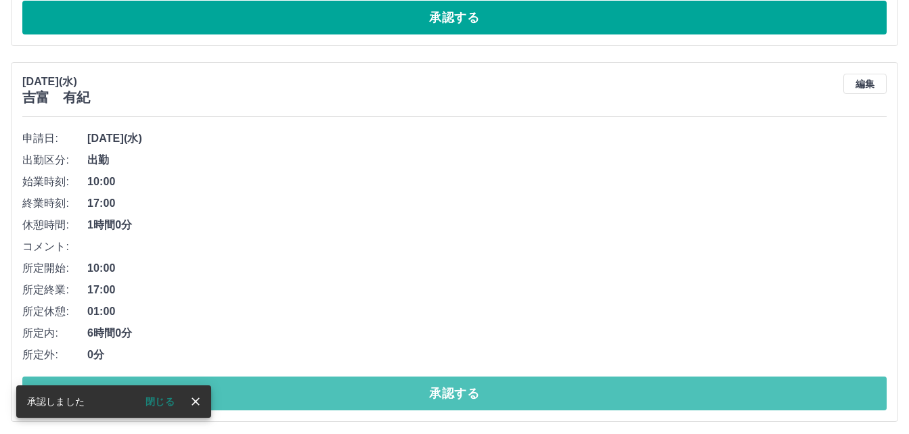
click at [401, 398] on button "承認する" at bounding box center [454, 394] width 864 height 34
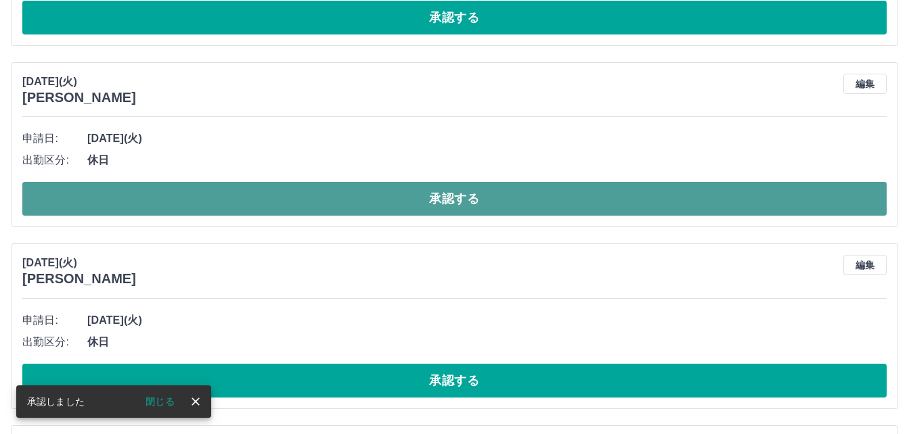
click at [341, 203] on button "承認する" at bounding box center [454, 199] width 864 height 34
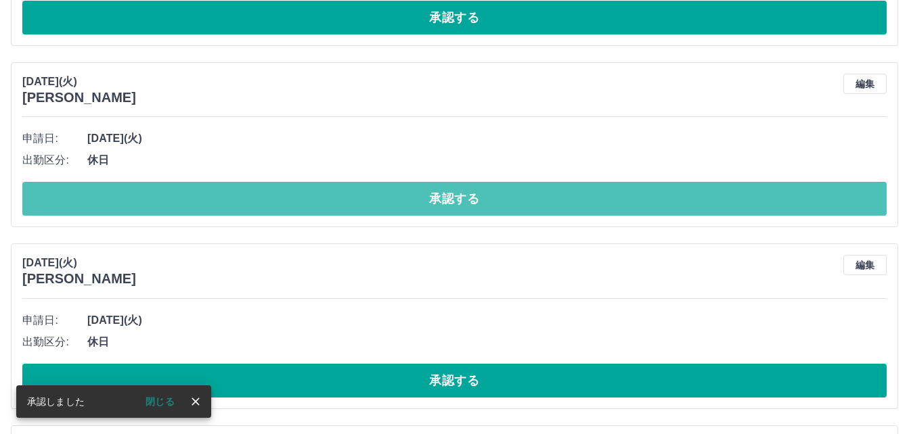
click at [341, 203] on button "承認する" at bounding box center [454, 199] width 864 height 34
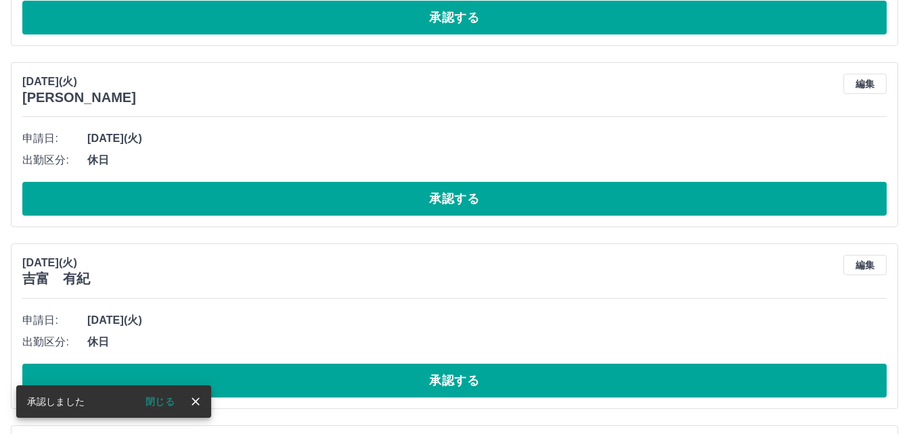
click at [341, 203] on button "承認する" at bounding box center [454, 199] width 864 height 34
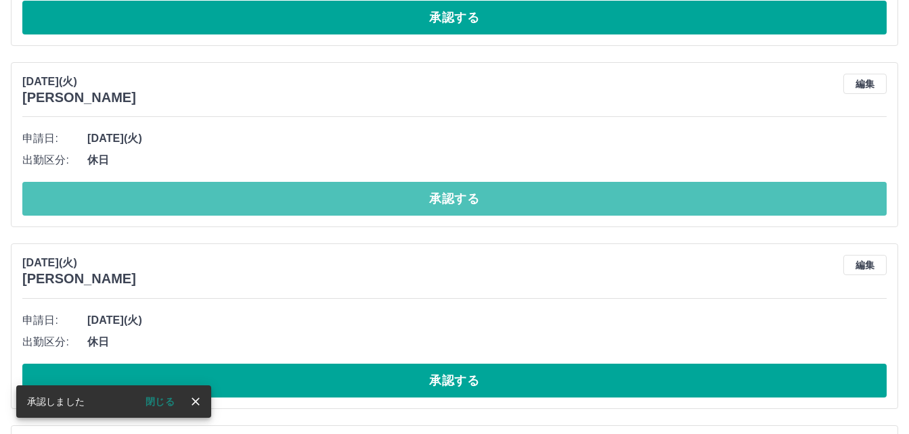
click at [341, 203] on button "承認する" at bounding box center [454, 199] width 864 height 34
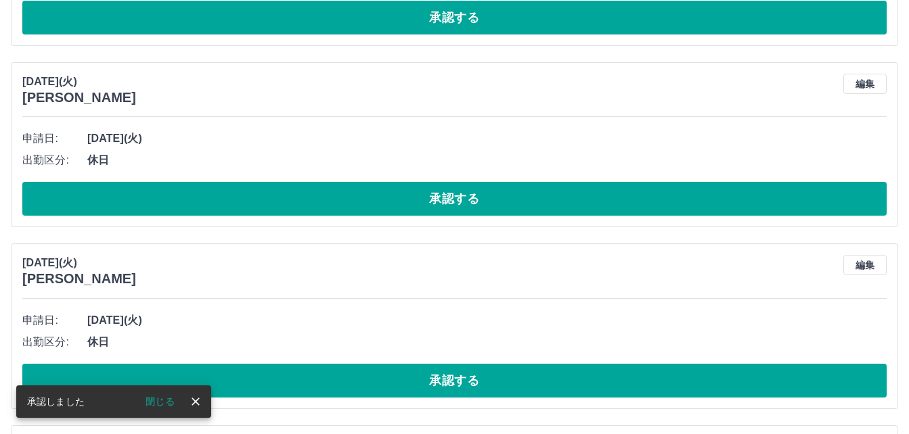
click at [341, 203] on button "承認する" at bounding box center [454, 199] width 864 height 34
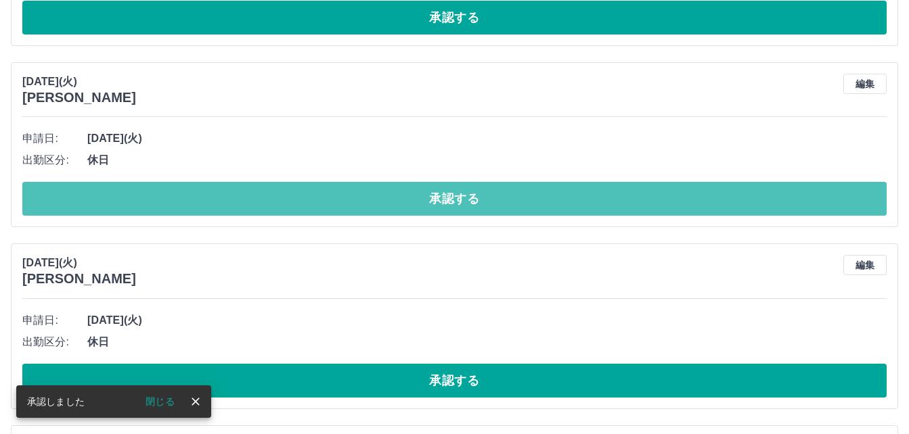
click at [341, 203] on button "承認する" at bounding box center [454, 199] width 864 height 34
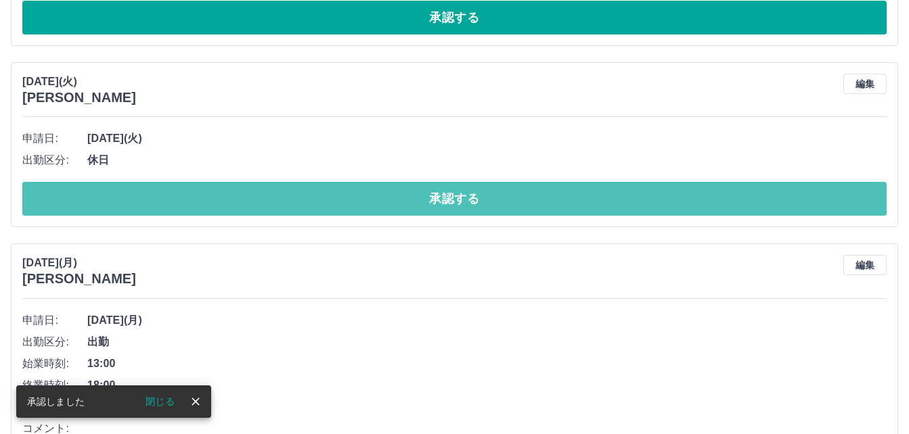
click at [341, 203] on button "承認する" at bounding box center [454, 199] width 864 height 34
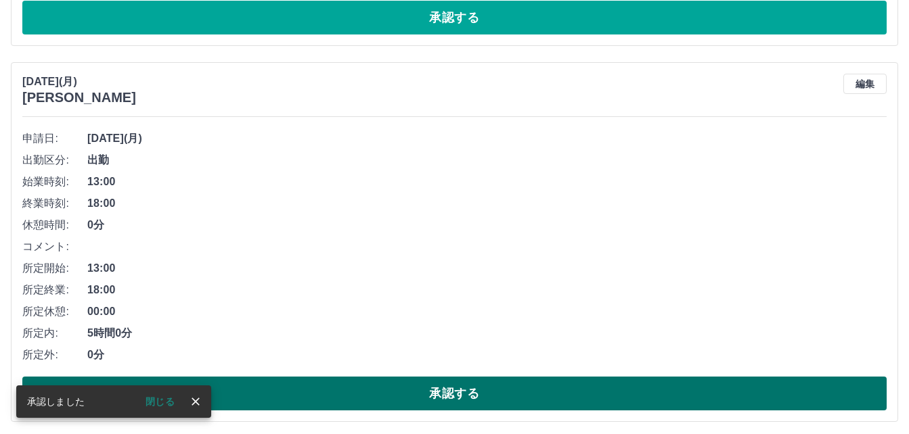
click at [287, 399] on button "承認する" at bounding box center [454, 394] width 864 height 34
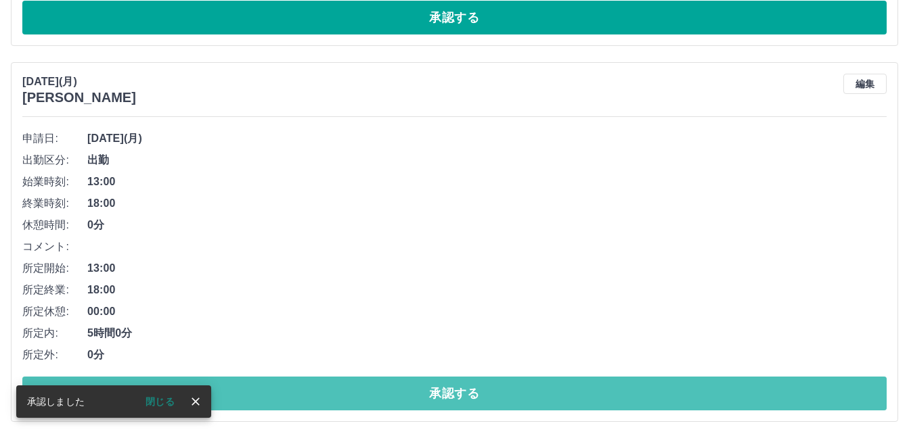
click at [287, 399] on button "承認する" at bounding box center [454, 394] width 864 height 34
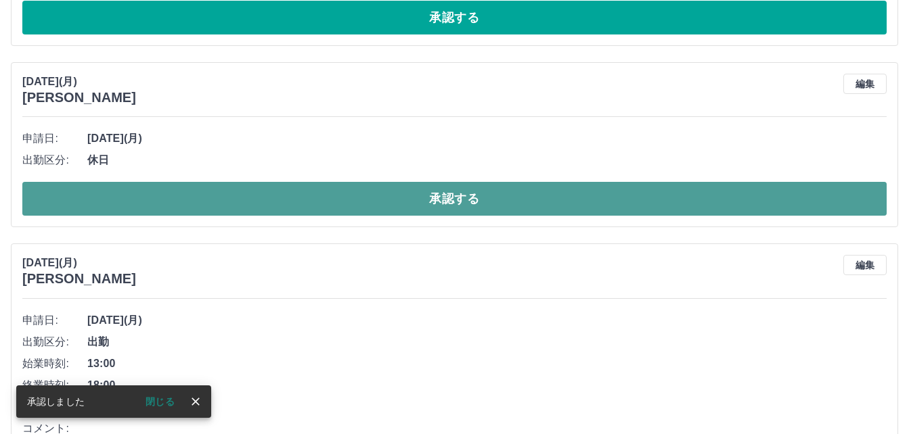
click at [198, 206] on button "承認する" at bounding box center [454, 199] width 864 height 34
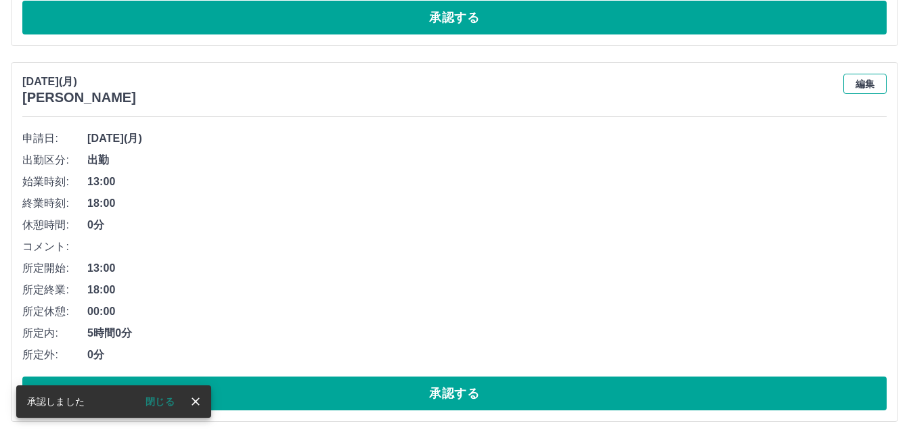
click at [872, 83] on button "編集" at bounding box center [864, 84] width 43 height 20
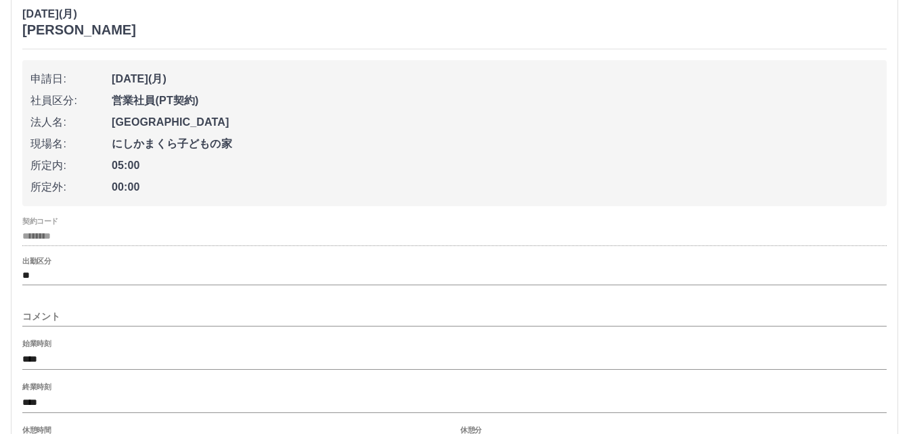
scroll to position [609, 0]
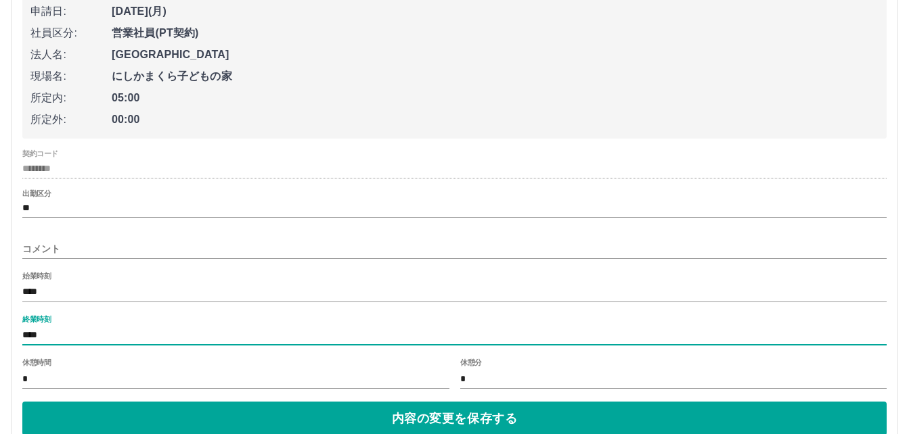
click at [71, 330] on input "****" at bounding box center [454, 336] width 864 height 20
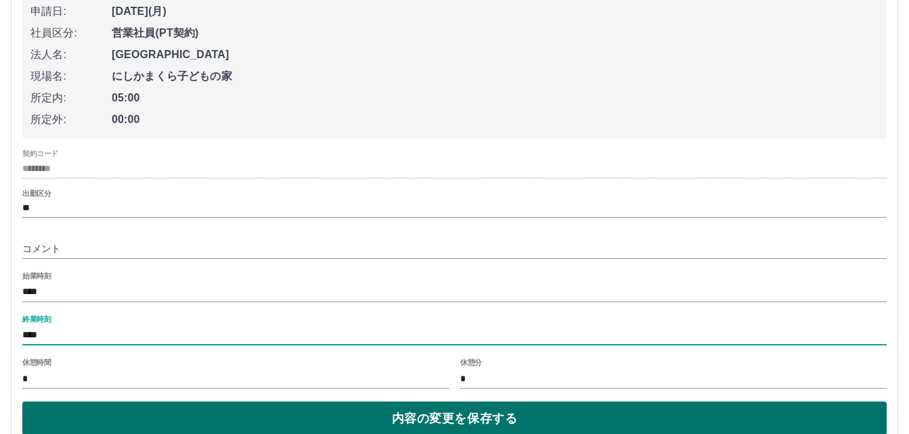
type input "****"
click at [106, 413] on button "内容の変更を保存する" at bounding box center [454, 419] width 864 height 34
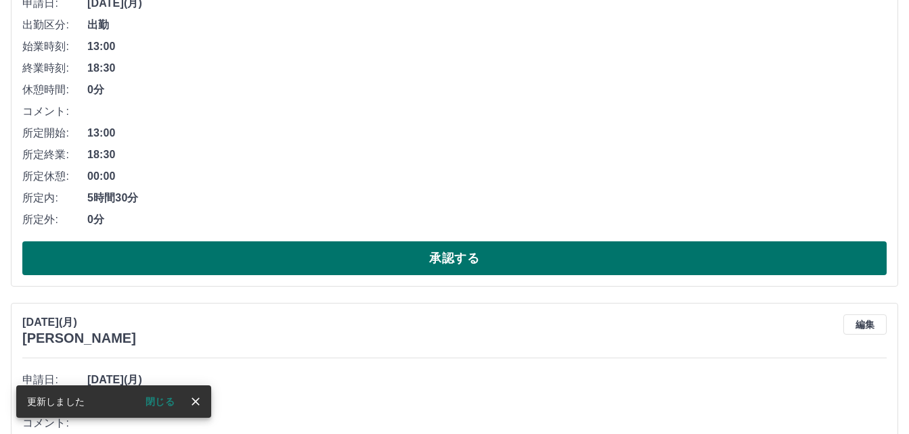
click at [272, 269] on button "承認する" at bounding box center [454, 259] width 864 height 34
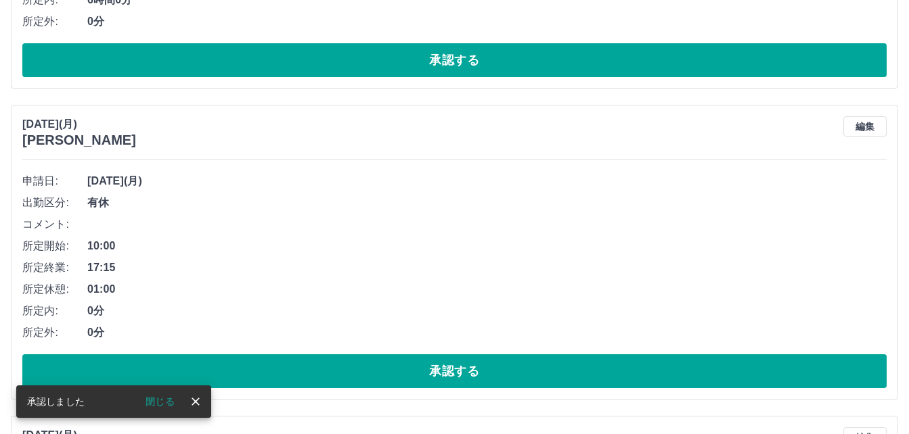
scroll to position [436, 0]
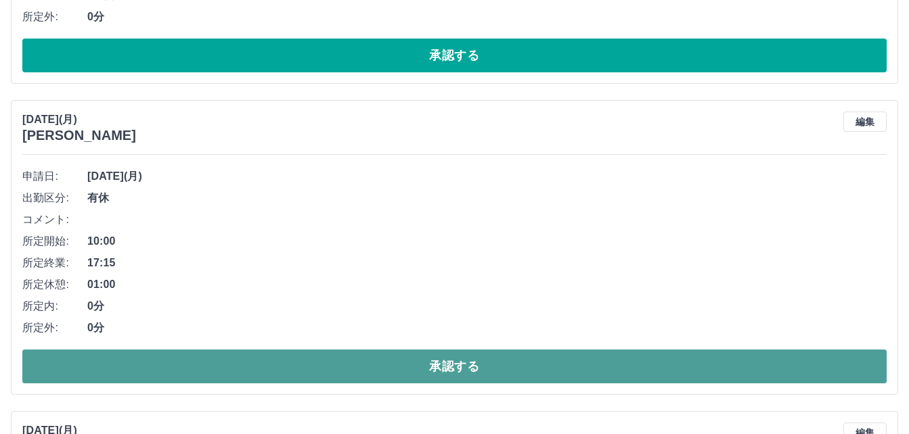
click at [248, 368] on button "承認する" at bounding box center [454, 367] width 864 height 34
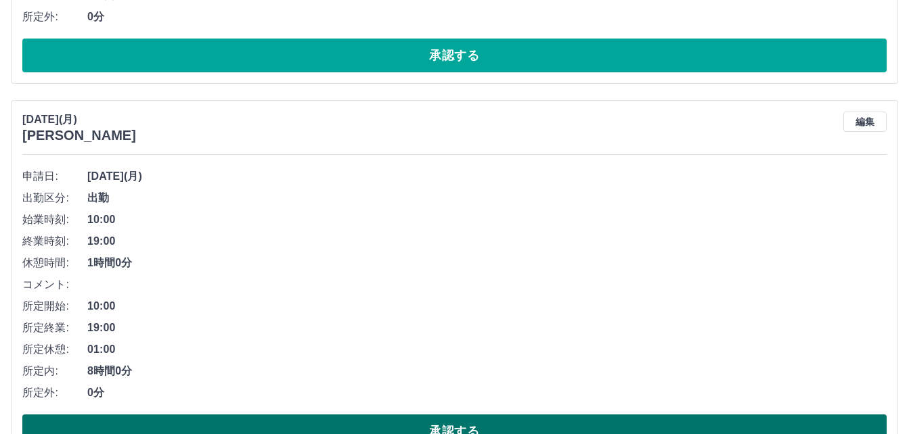
click at [203, 425] on button "承認する" at bounding box center [454, 432] width 864 height 34
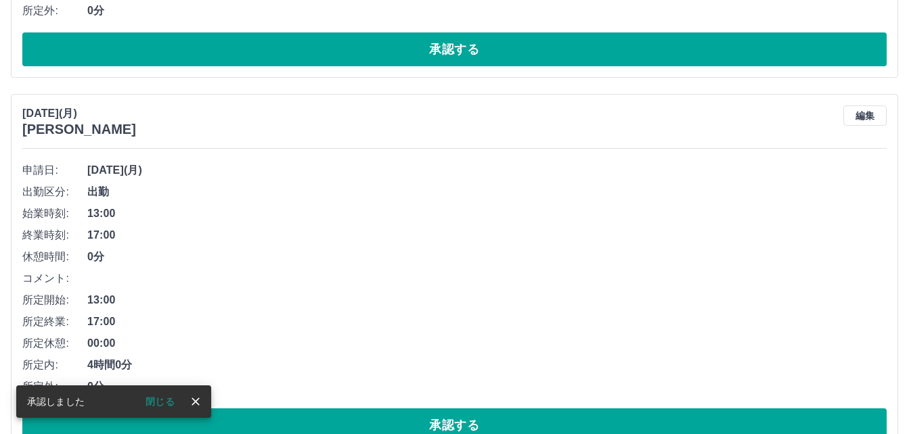
scroll to position [466, 0]
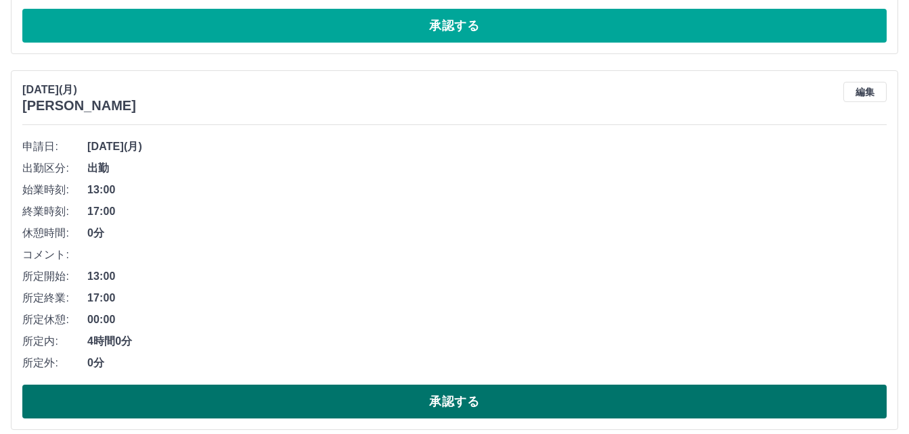
click at [277, 406] on button "承認する" at bounding box center [454, 402] width 864 height 34
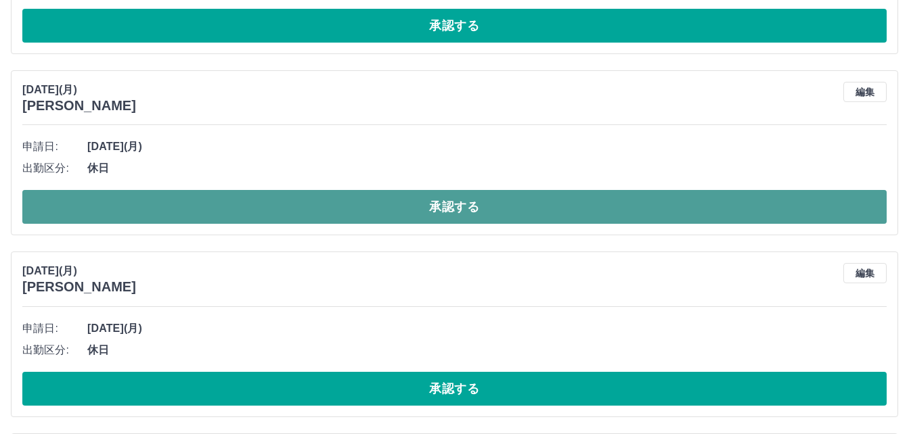
click at [281, 208] on button "承認する" at bounding box center [454, 207] width 864 height 34
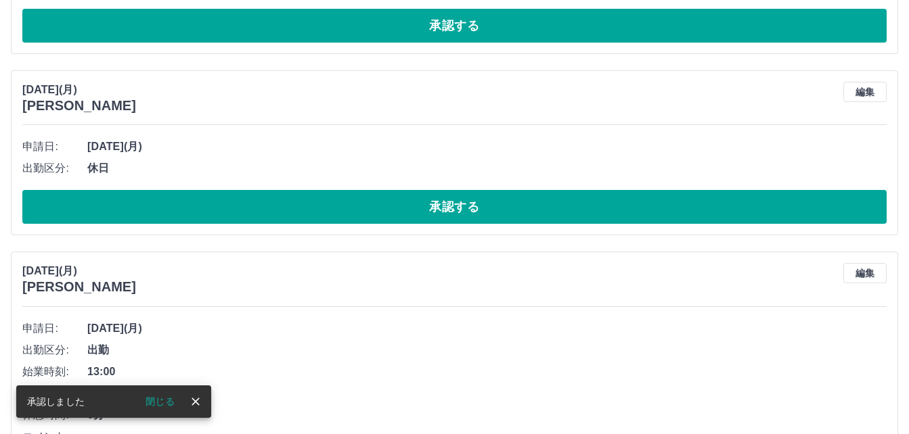
click at [281, 208] on button "承認する" at bounding box center [454, 207] width 864 height 34
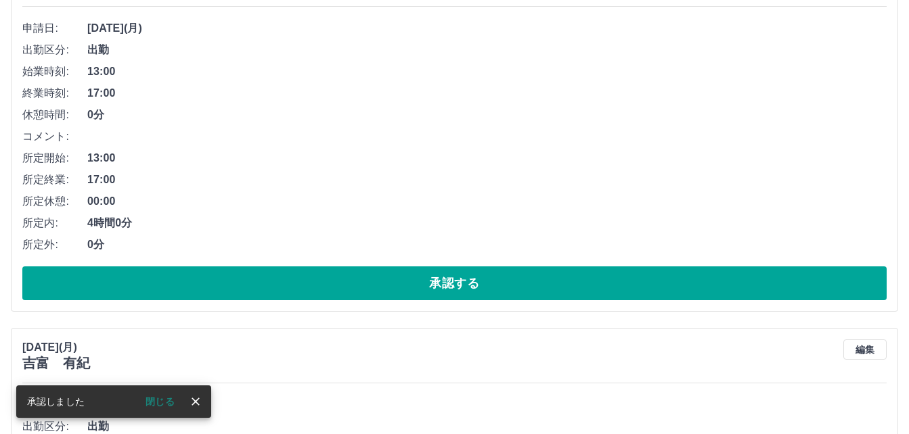
scroll to position [601, 0]
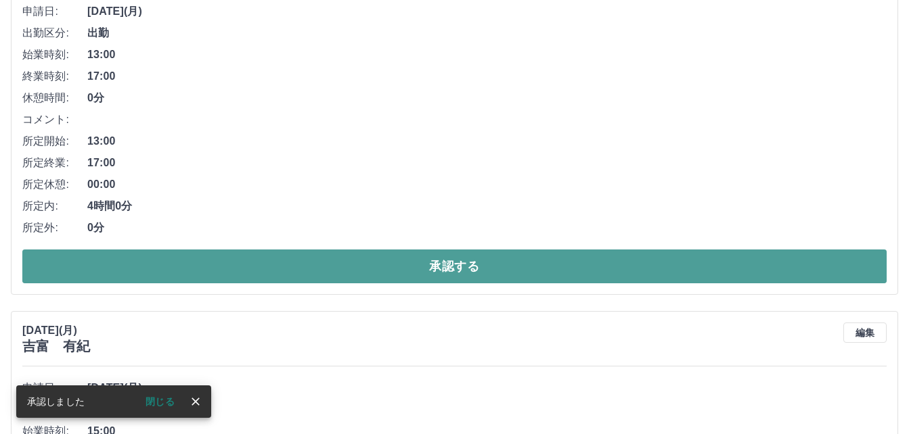
click at [261, 259] on button "承認する" at bounding box center [454, 267] width 864 height 34
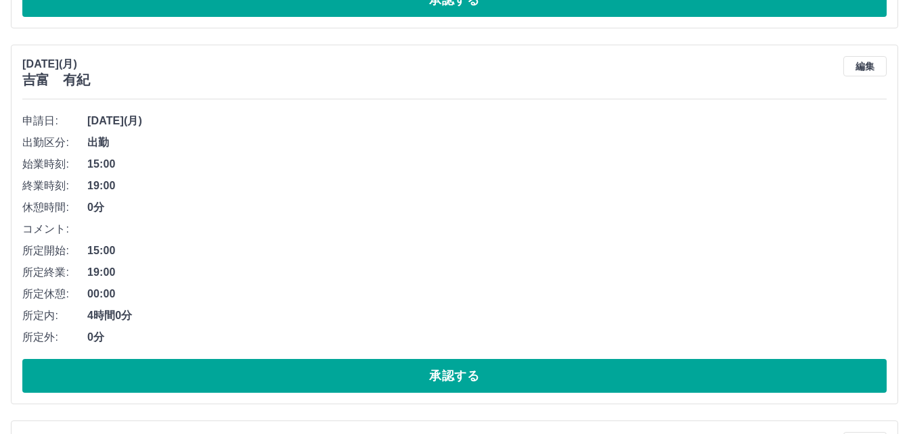
scroll to position [495, 0]
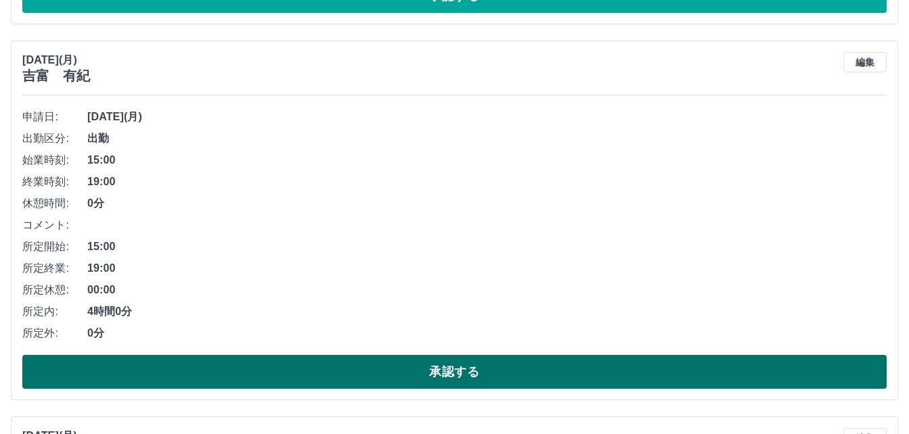
click at [212, 369] on button "承認する" at bounding box center [454, 372] width 864 height 34
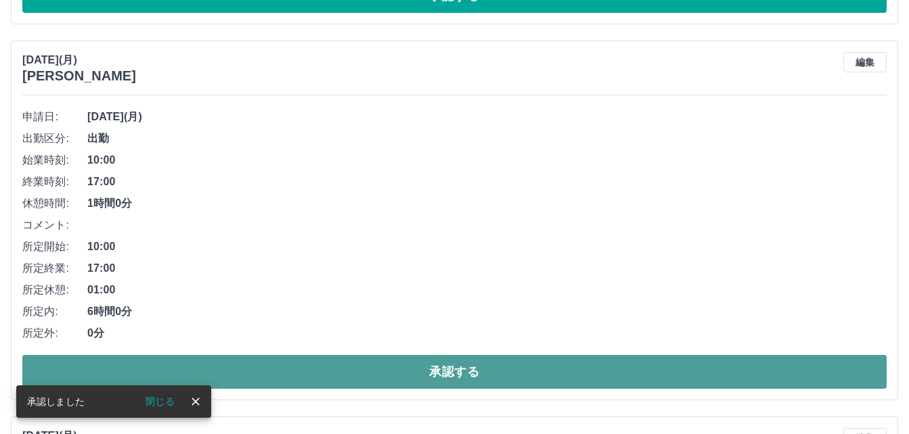
click at [226, 373] on button "承認する" at bounding box center [454, 372] width 864 height 34
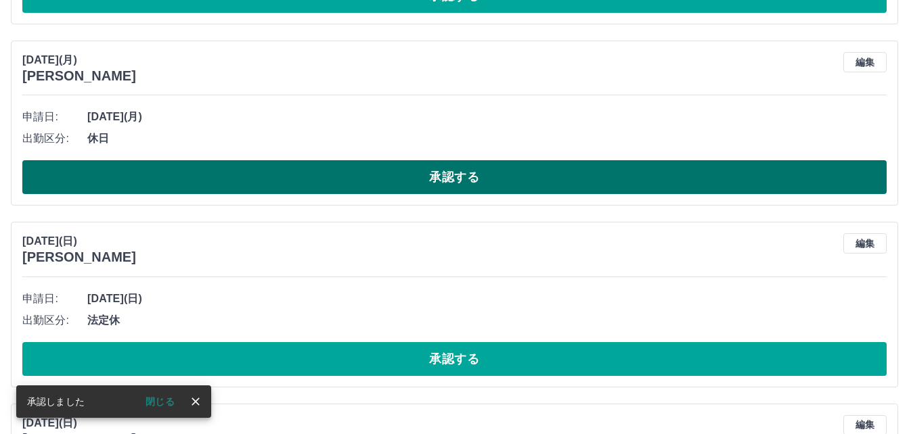
click at [223, 185] on button "承認する" at bounding box center [454, 177] width 864 height 34
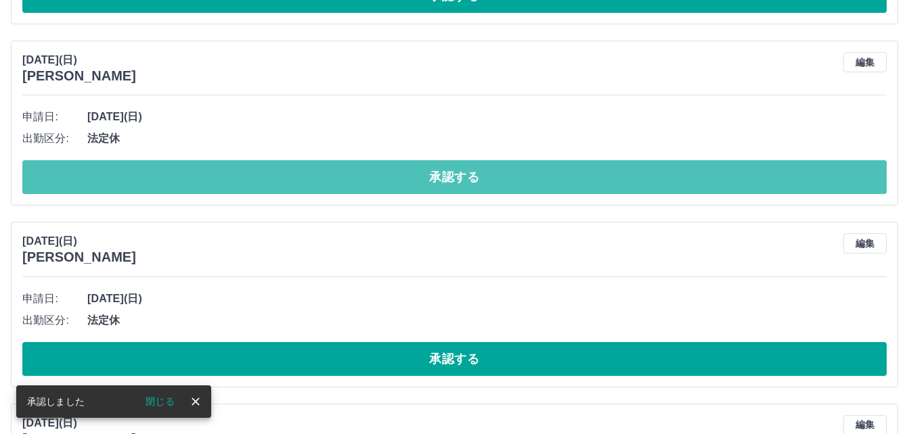
click at [223, 185] on button "承認する" at bounding box center [454, 177] width 864 height 34
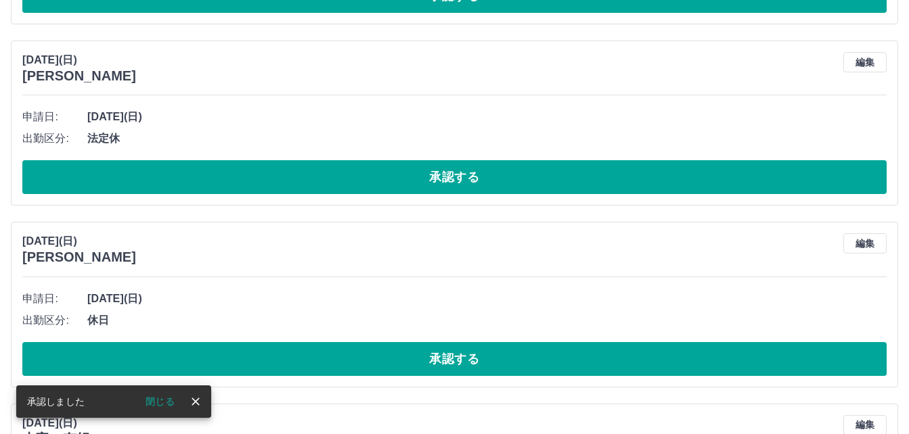
click at [223, 185] on button "承認する" at bounding box center [454, 177] width 864 height 34
click at [866, 64] on button "編集" at bounding box center [864, 62] width 43 height 20
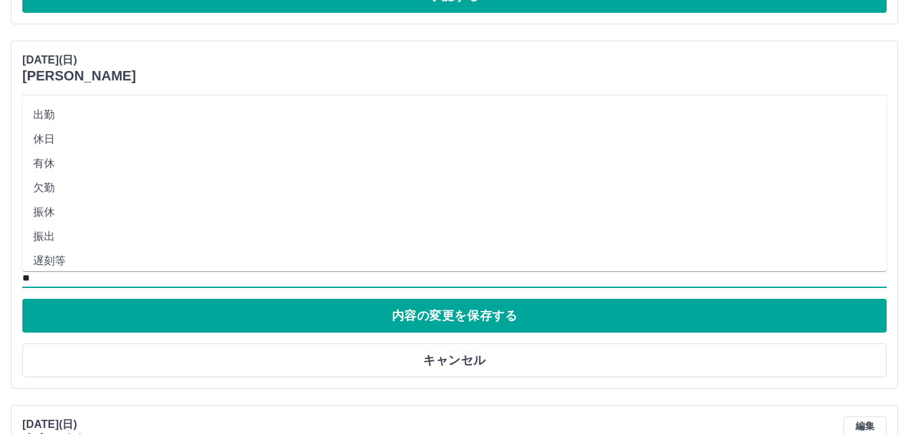
click at [47, 278] on input "**" at bounding box center [454, 279] width 864 height 17
click at [56, 238] on li "法定休" at bounding box center [454, 234] width 864 height 24
type input "***"
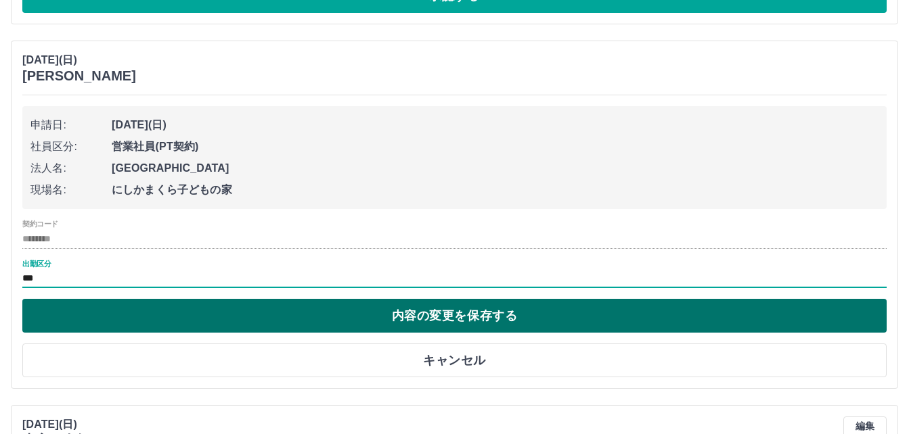
click at [100, 315] on button "内容の変更を保存する" at bounding box center [454, 316] width 864 height 34
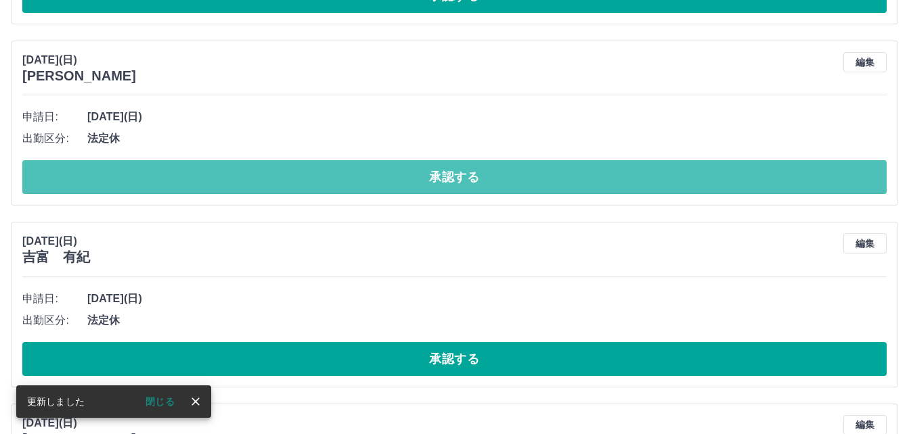
click at [177, 186] on button "承認する" at bounding box center [454, 177] width 864 height 34
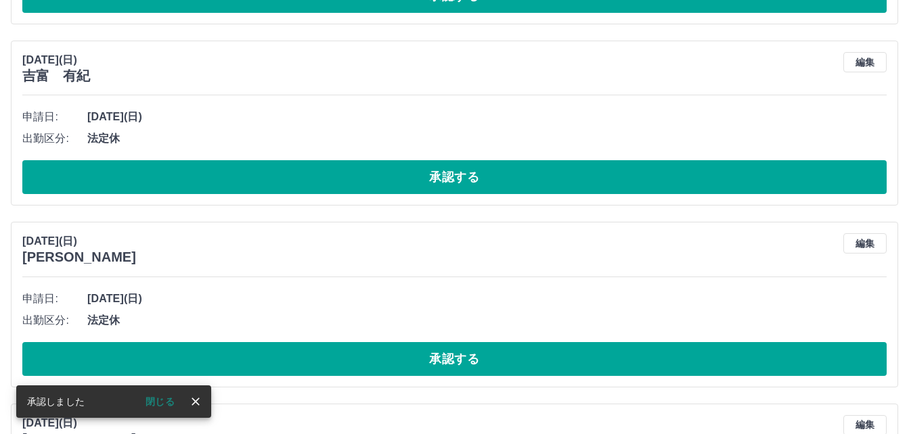
click at [177, 186] on button "承認する" at bounding box center [454, 177] width 864 height 34
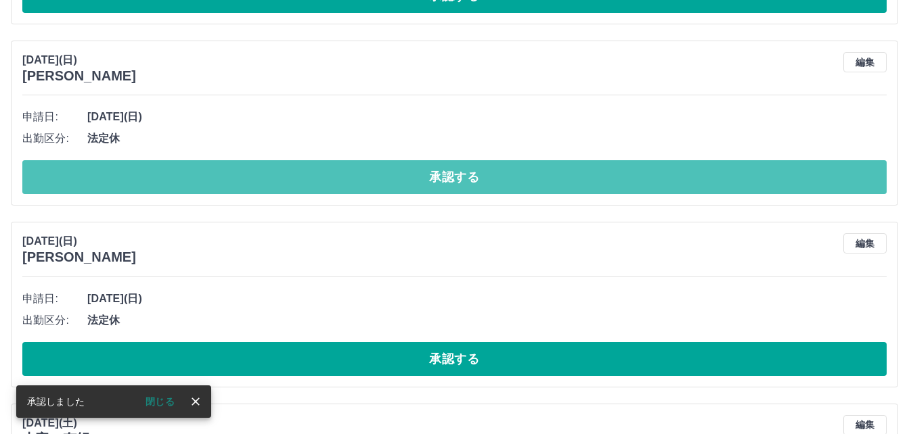
click at [177, 186] on button "承認する" at bounding box center [454, 177] width 864 height 34
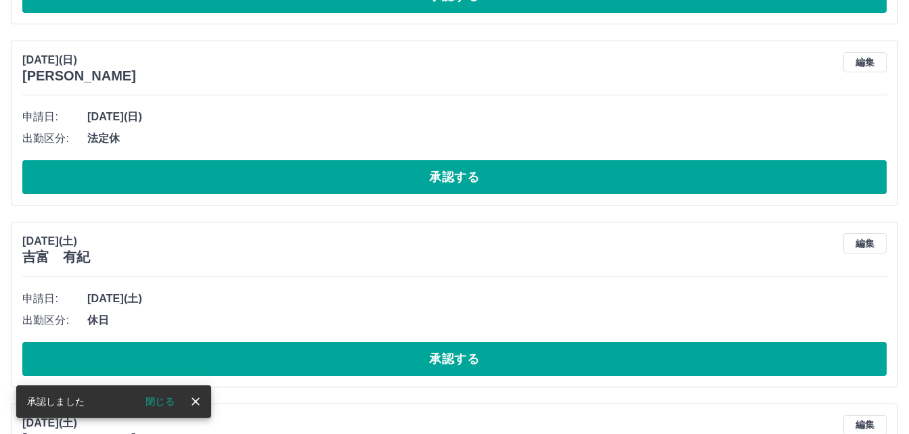
click at [177, 186] on button "承認する" at bounding box center [454, 177] width 864 height 34
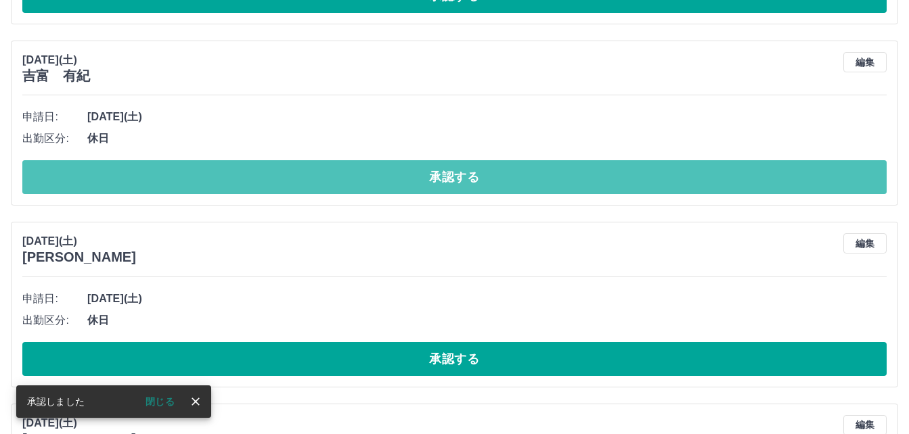
click at [177, 186] on button "承認する" at bounding box center [454, 177] width 864 height 34
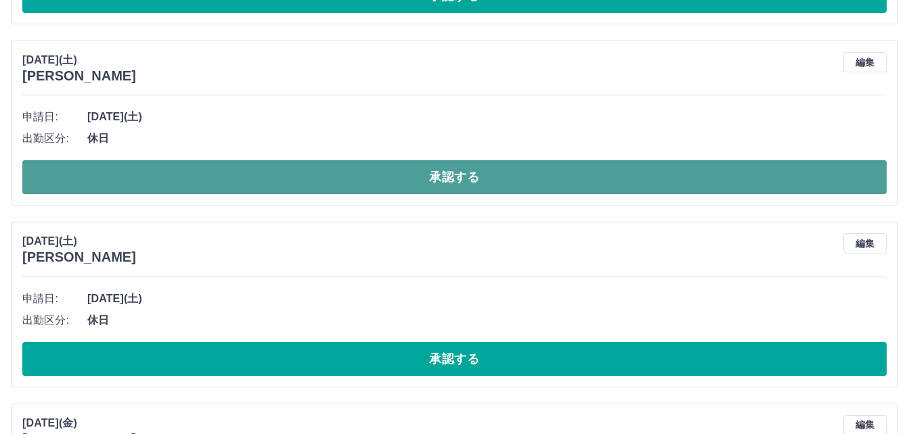
click at [173, 182] on button "承認する" at bounding box center [454, 177] width 864 height 34
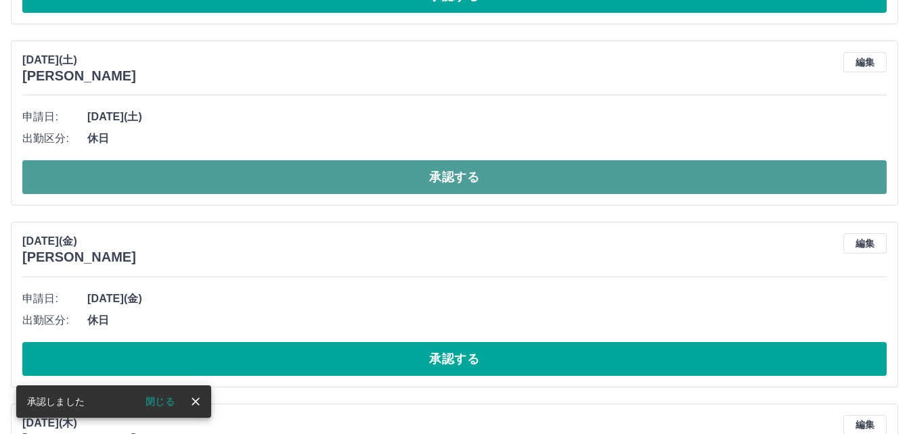
click at [173, 183] on button "承認する" at bounding box center [454, 177] width 864 height 34
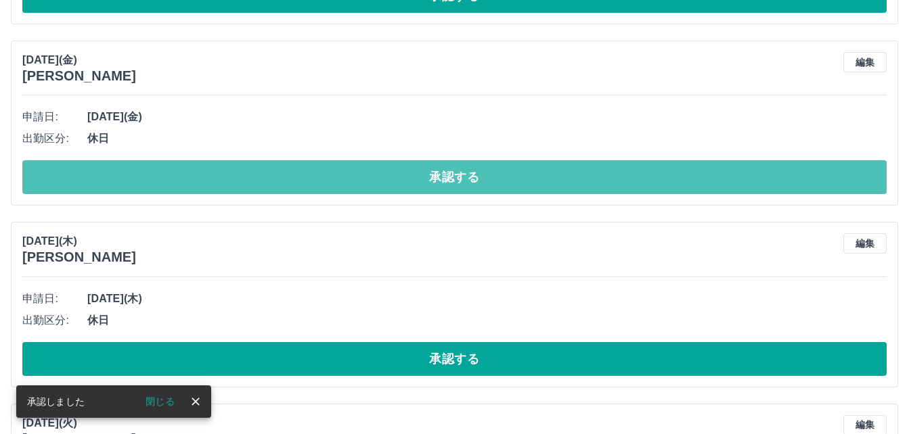
click at [176, 185] on button "承認する" at bounding box center [454, 177] width 864 height 34
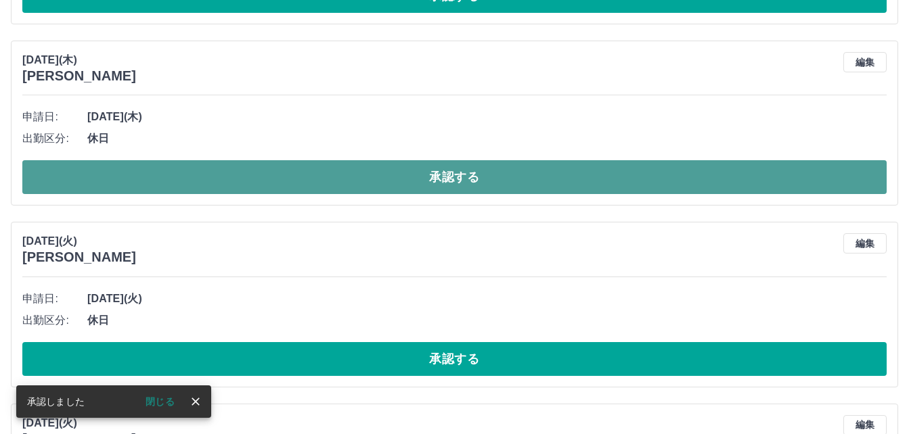
click at [185, 184] on button "承認する" at bounding box center [454, 177] width 864 height 34
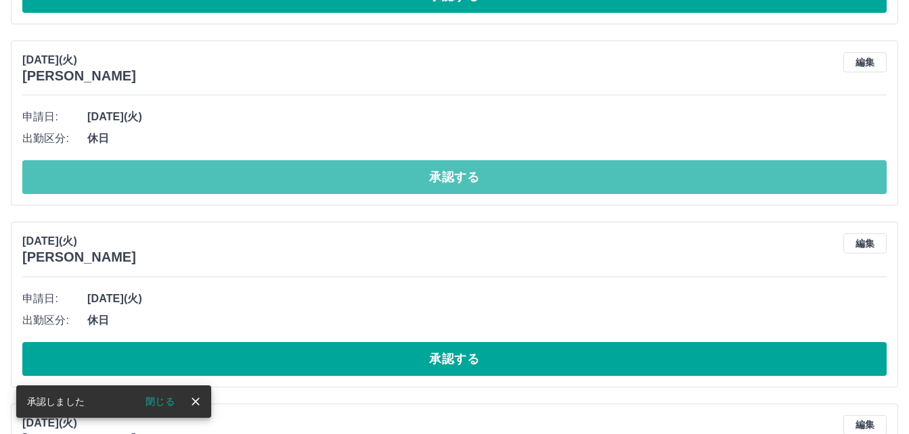
click at [185, 184] on button "承認する" at bounding box center [454, 177] width 864 height 34
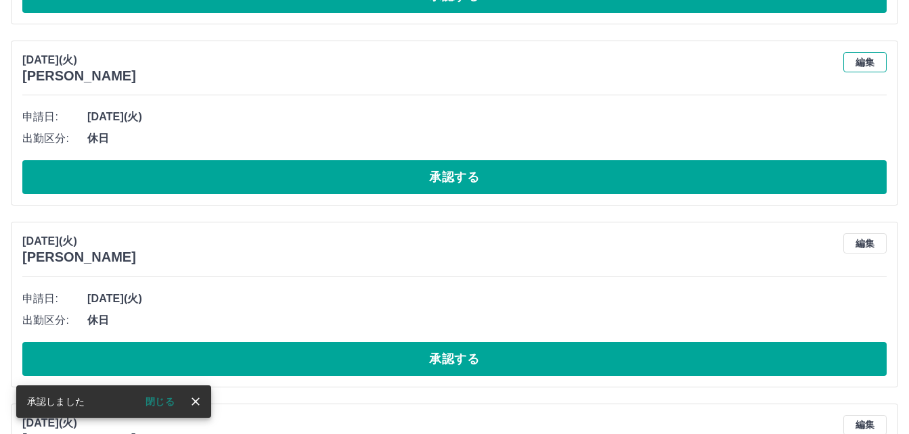
click at [861, 62] on button "編集" at bounding box center [864, 62] width 43 height 20
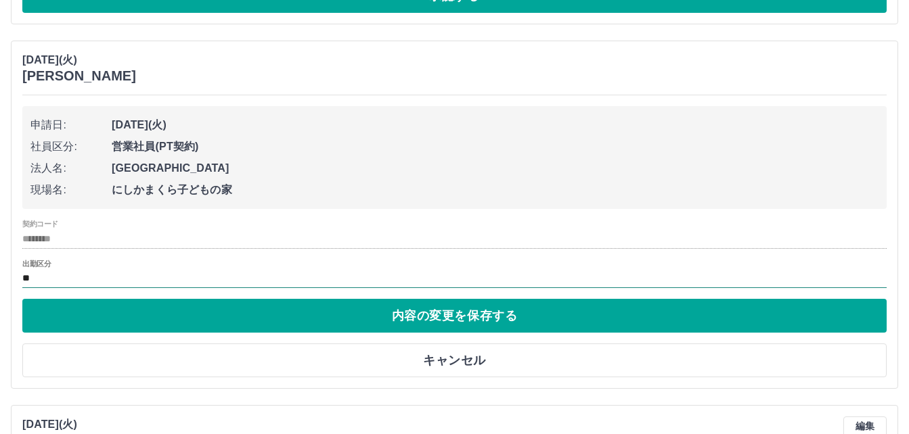
click at [58, 274] on input "**" at bounding box center [454, 279] width 864 height 17
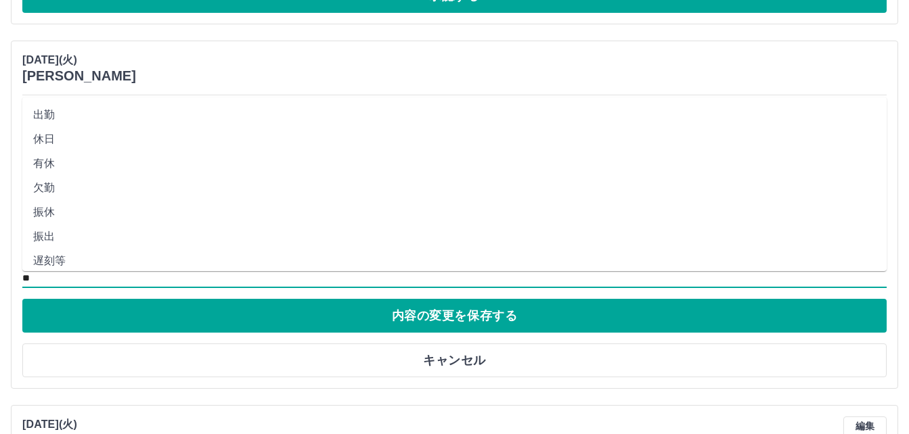
drag, startPoint x: 58, startPoint y: 274, endPoint x: 45, endPoint y: 162, distance: 112.4
click at [45, 162] on li "有休" at bounding box center [454, 164] width 864 height 24
type input "**"
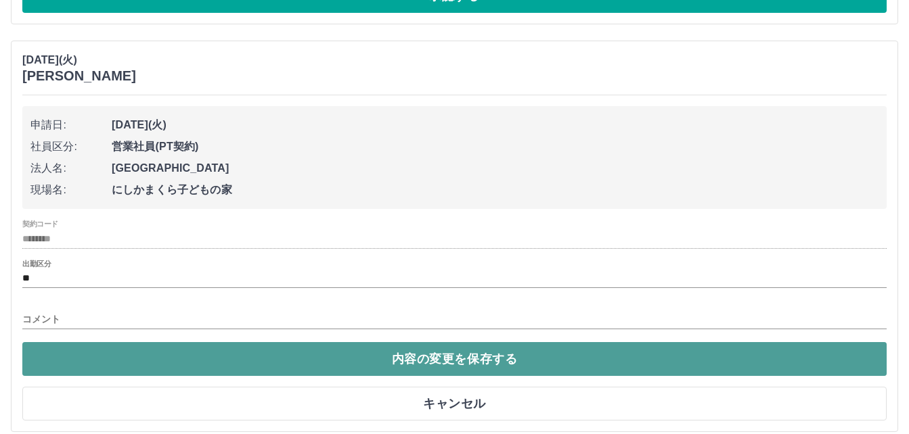
click at [102, 360] on button "内容の変更を保存する" at bounding box center [454, 359] width 864 height 34
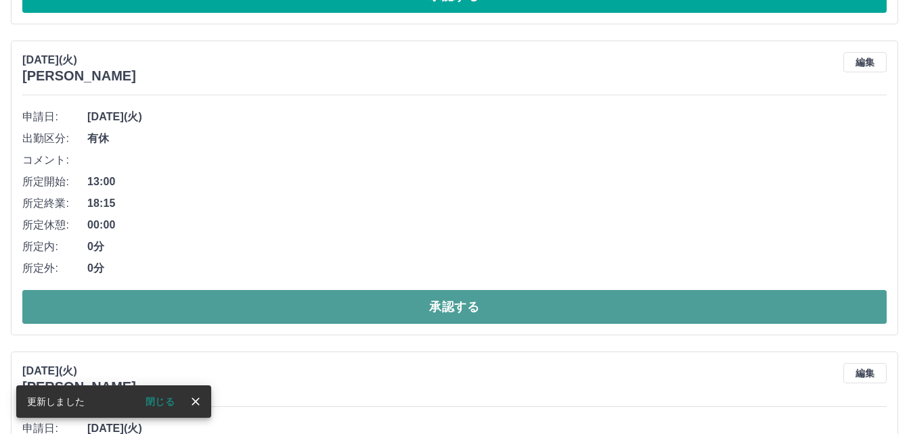
click at [212, 305] on button "承認する" at bounding box center [454, 307] width 864 height 34
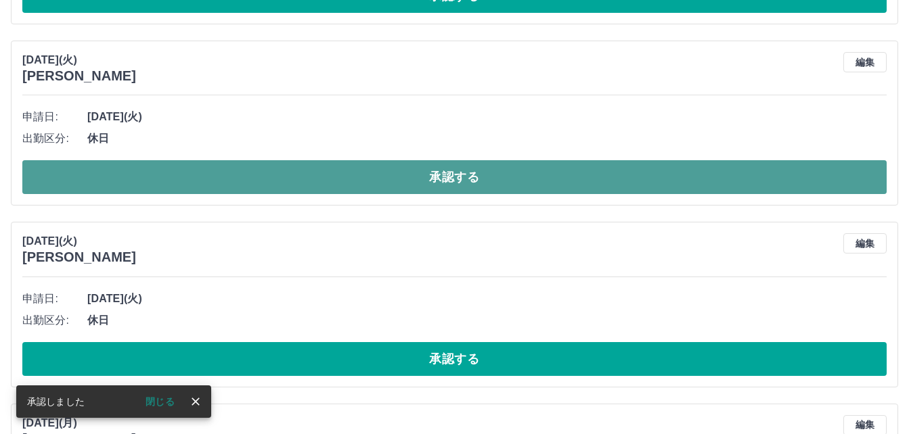
click at [254, 179] on button "承認する" at bounding box center [454, 177] width 864 height 34
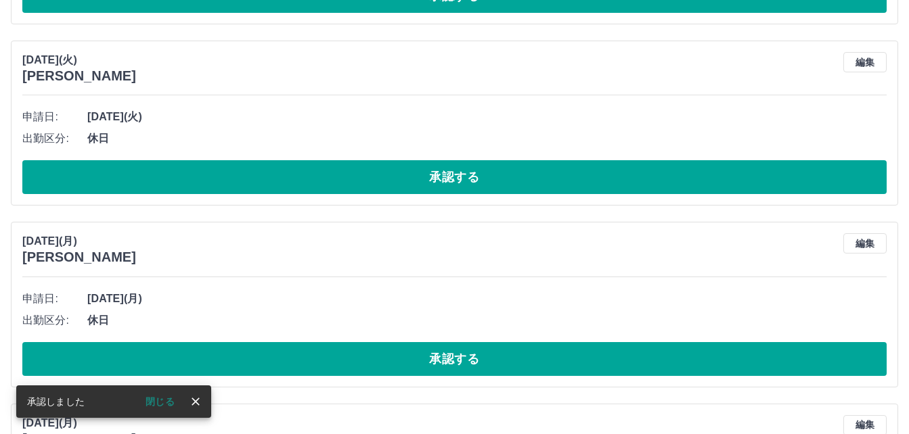
click at [254, 179] on button "承認する" at bounding box center [454, 177] width 864 height 34
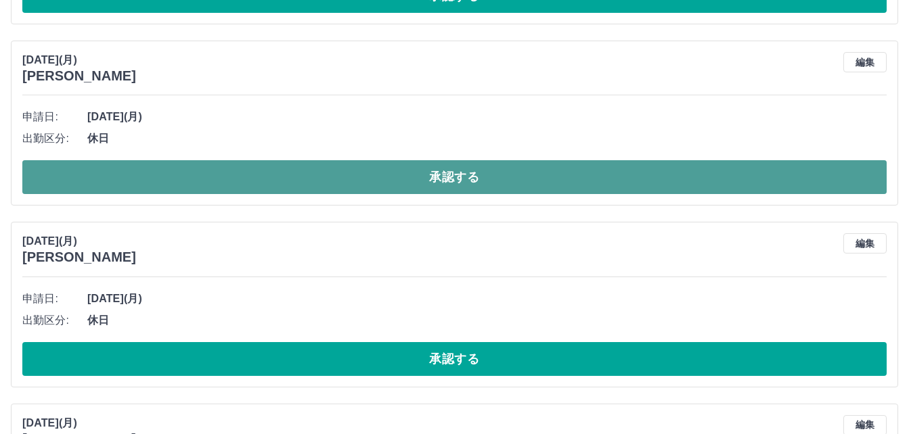
click at [260, 187] on button "承認する" at bounding box center [454, 177] width 864 height 34
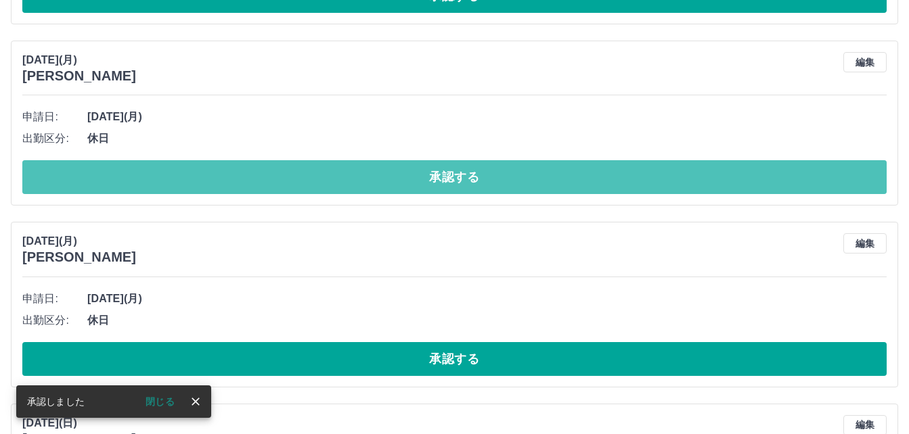
click at [260, 187] on button "承認する" at bounding box center [454, 177] width 864 height 34
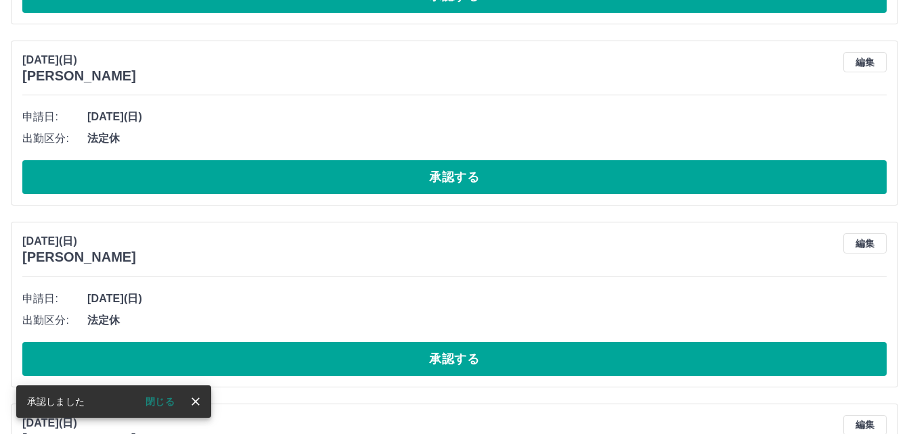
click at [261, 186] on button "承認する" at bounding box center [454, 177] width 864 height 34
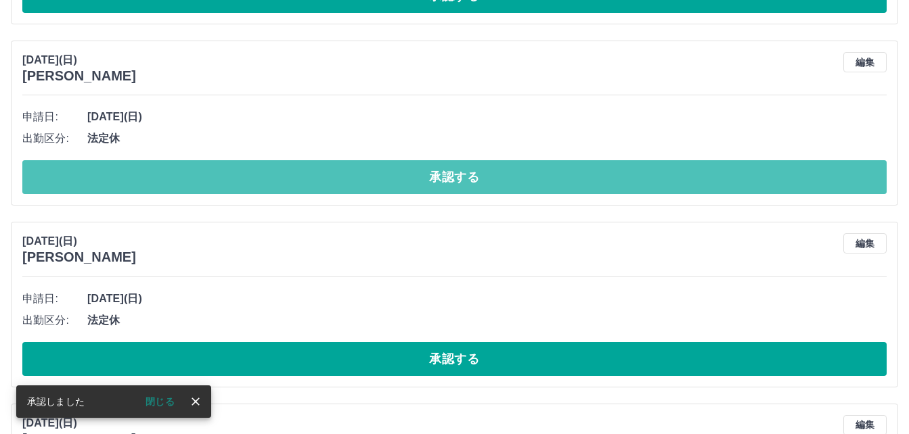
click at [261, 186] on button "承認する" at bounding box center [454, 177] width 864 height 34
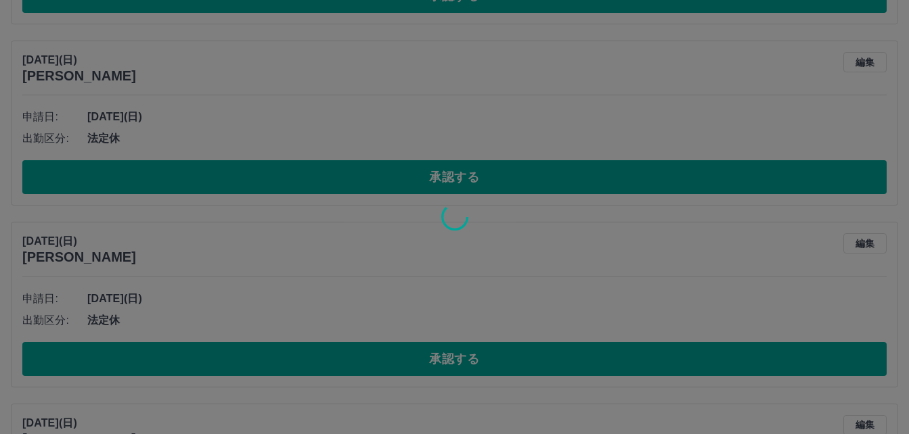
scroll to position [466, 0]
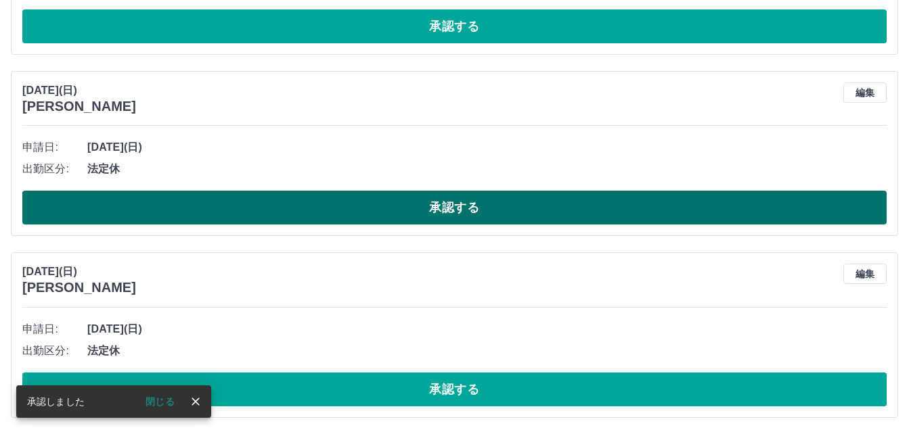
click at [259, 197] on button "承認する" at bounding box center [454, 208] width 864 height 34
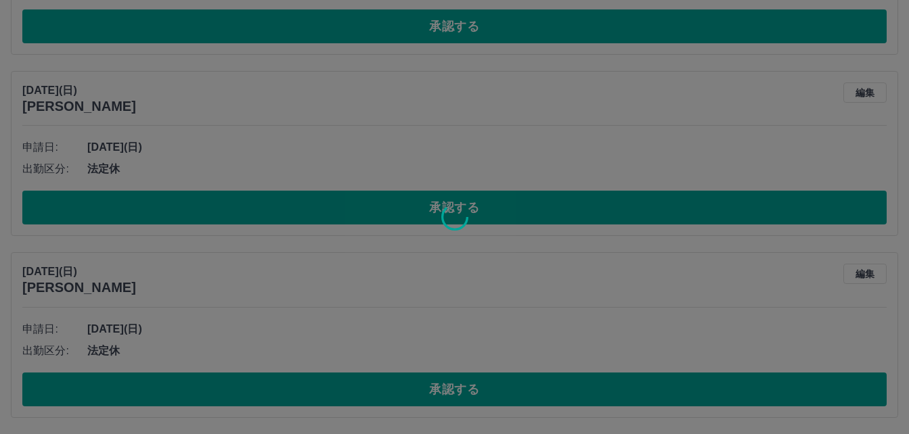
scroll to position [284, 0]
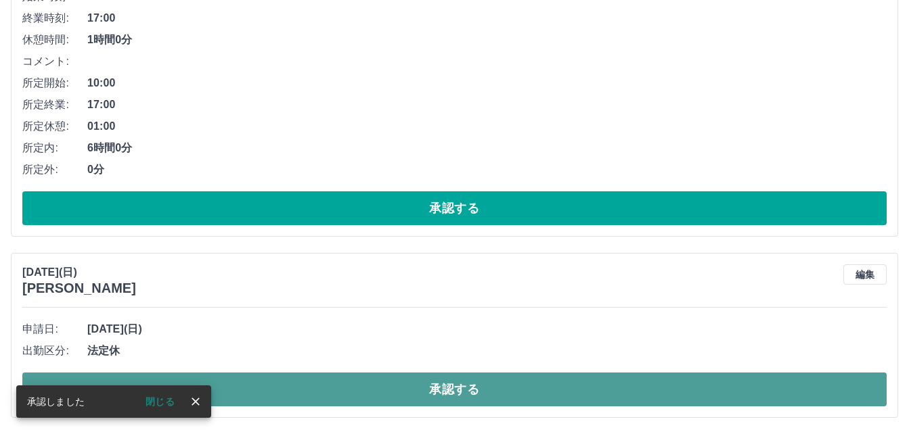
click at [235, 390] on button "承認する" at bounding box center [454, 390] width 864 height 34
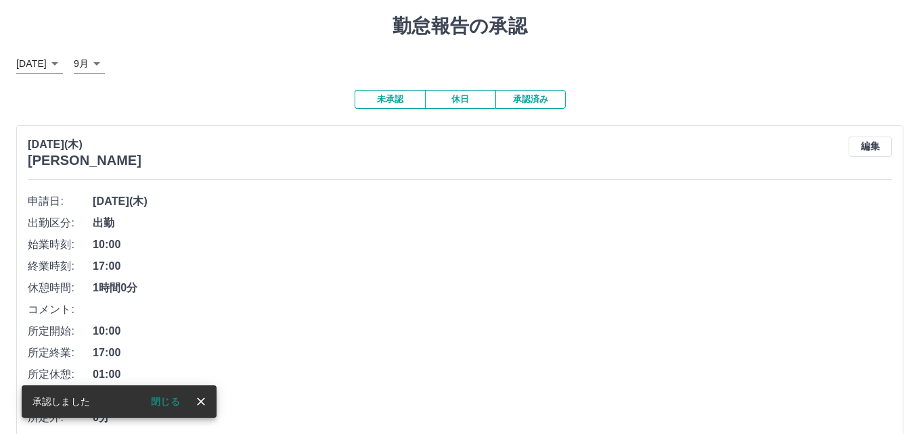
scroll to position [0, 0]
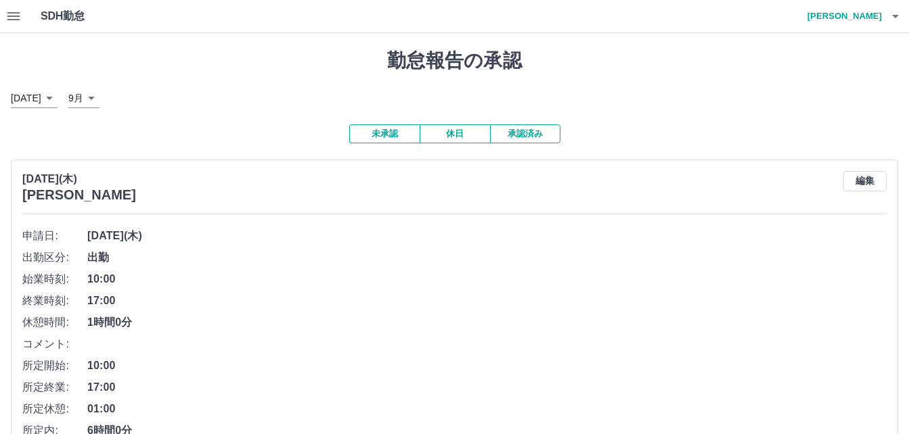
click at [899, 16] on icon "button" at bounding box center [895, 16] width 16 height 16
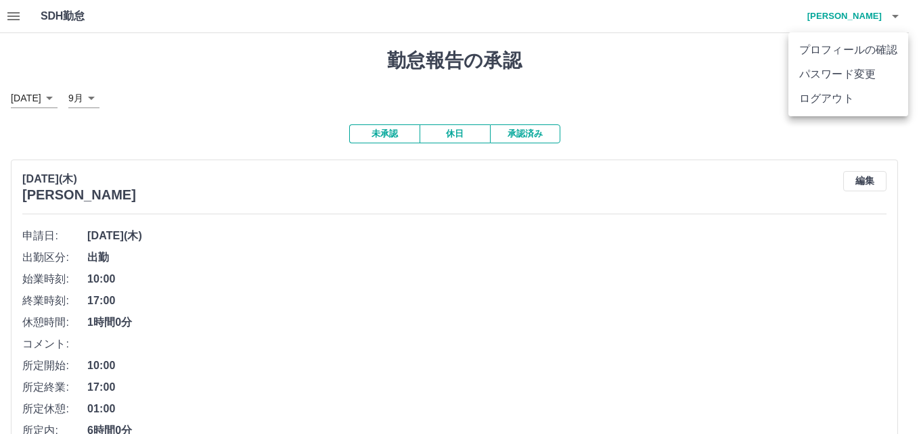
click at [848, 101] on li "ログアウト" at bounding box center [848, 99] width 120 height 24
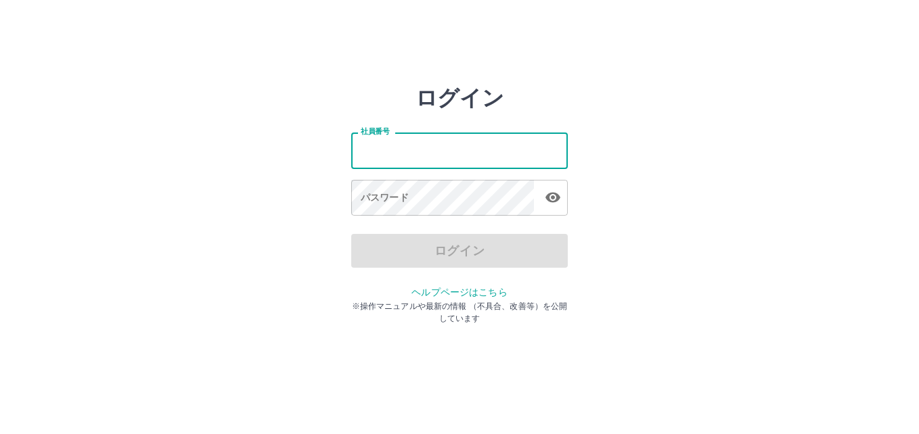
click at [486, 164] on input "社員番号" at bounding box center [459, 151] width 217 height 36
type input "*******"
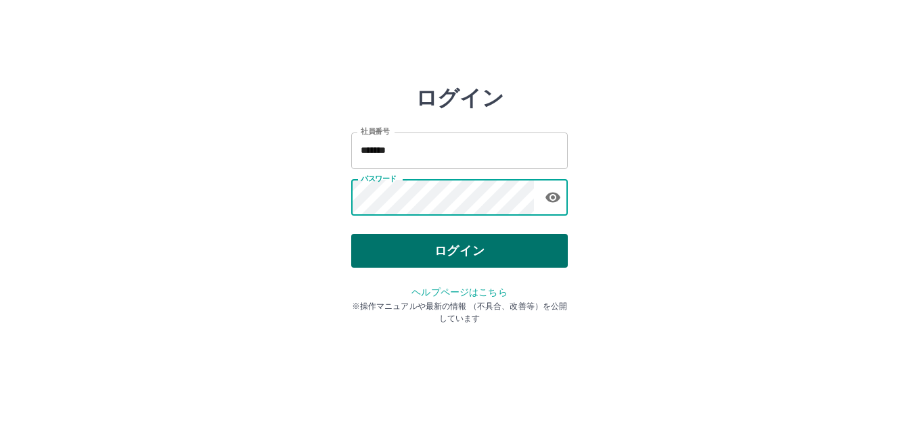
click at [489, 244] on button "ログイン" at bounding box center [459, 251] width 217 height 34
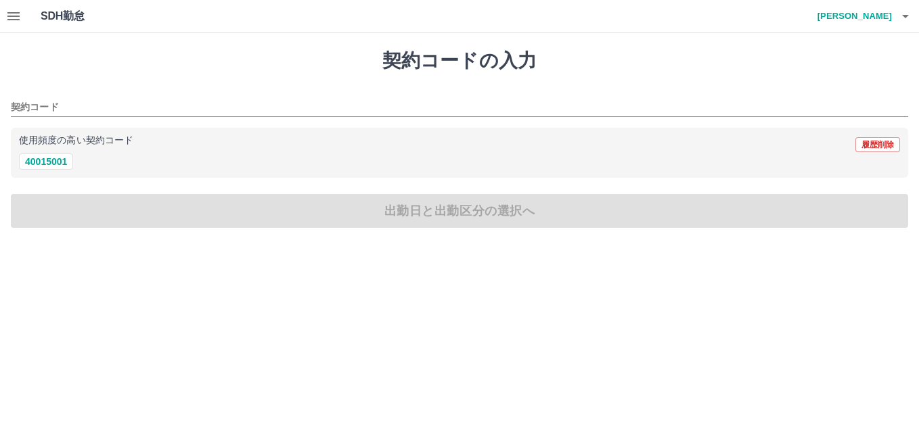
click at [3, 20] on button "button" at bounding box center [13, 16] width 27 height 32
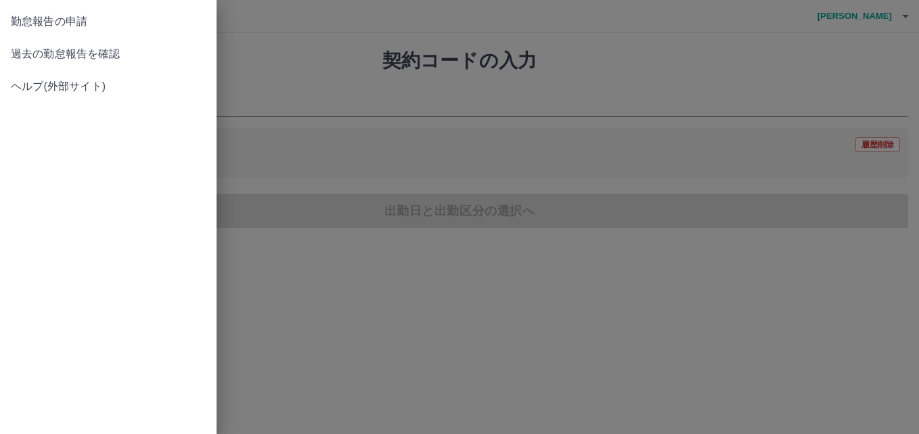
click at [76, 47] on span "過去の勤怠報告を確認" at bounding box center [108, 54] width 195 height 16
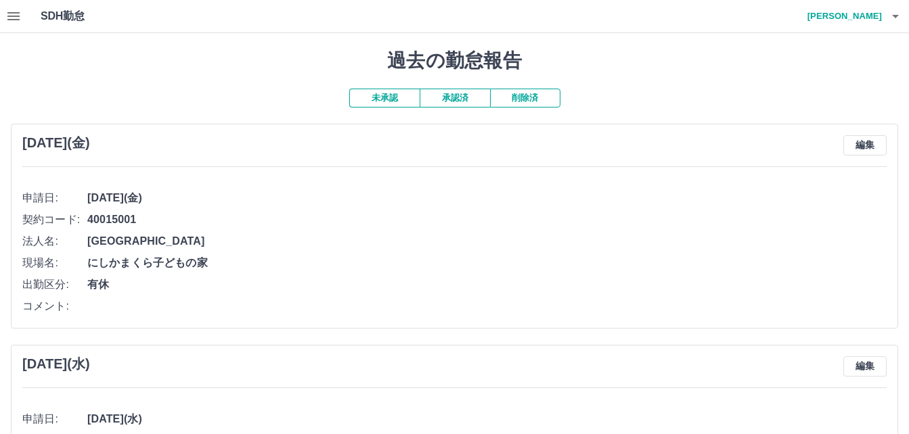
click at [445, 99] on button "承認済" at bounding box center [455, 98] width 70 height 19
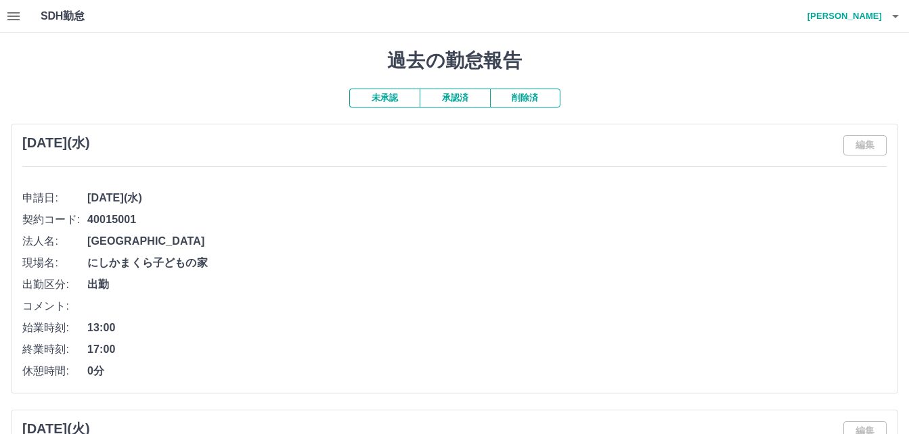
click at [19, 15] on icon "button" at bounding box center [13, 16] width 16 height 16
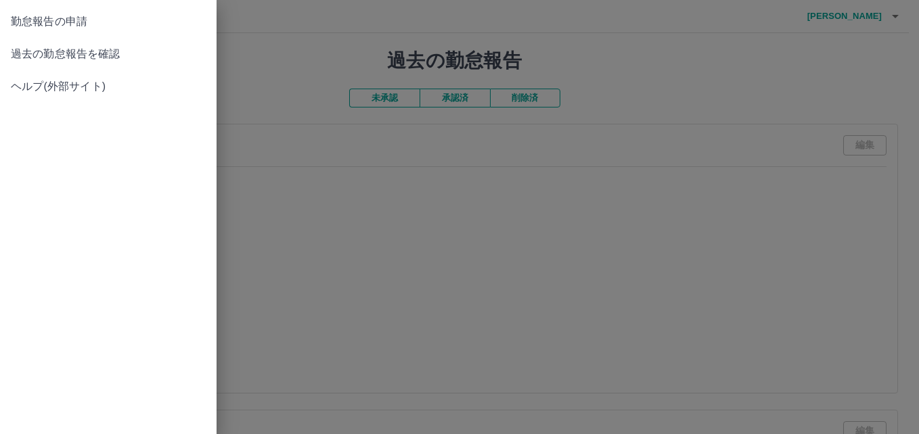
click at [110, 27] on span "勤怠報告の申請" at bounding box center [108, 22] width 195 height 16
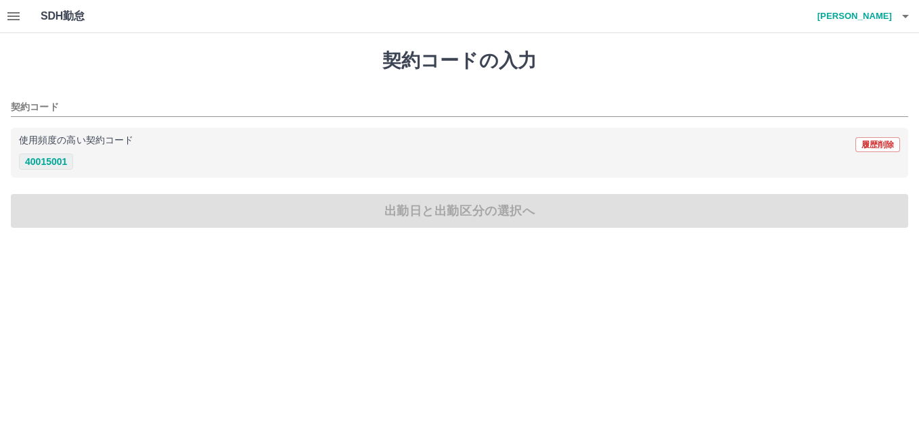
click at [55, 159] on button "40015001" at bounding box center [46, 162] width 54 height 16
type input "********"
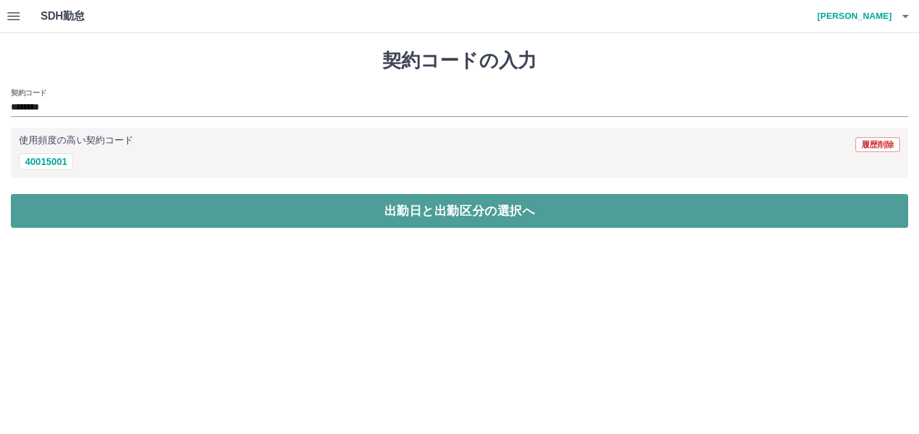
click at [92, 204] on button "出勤日と出勤区分の選択へ" at bounding box center [459, 211] width 897 height 34
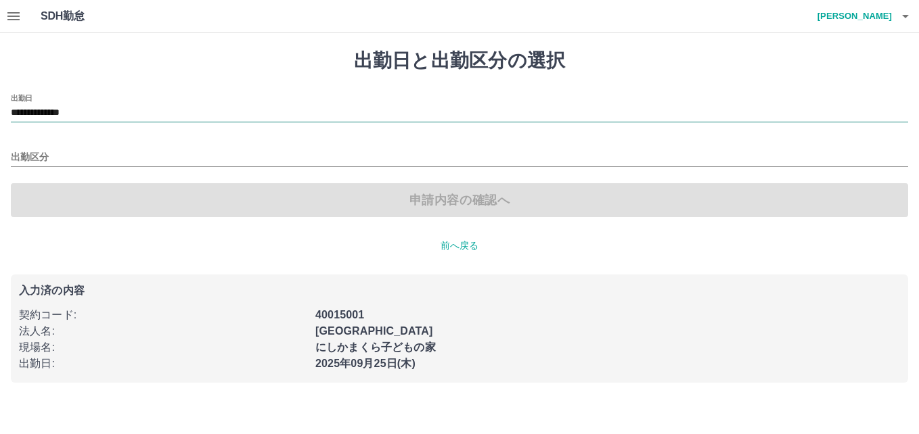
click at [75, 111] on input "**********" at bounding box center [459, 113] width 897 height 17
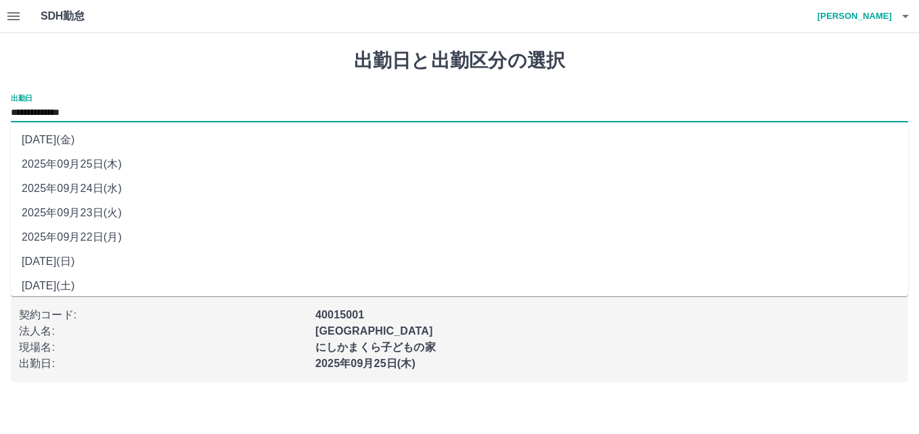
click at [809, 70] on h1 "出勤日と出勤区分の選択" at bounding box center [459, 60] width 897 height 23
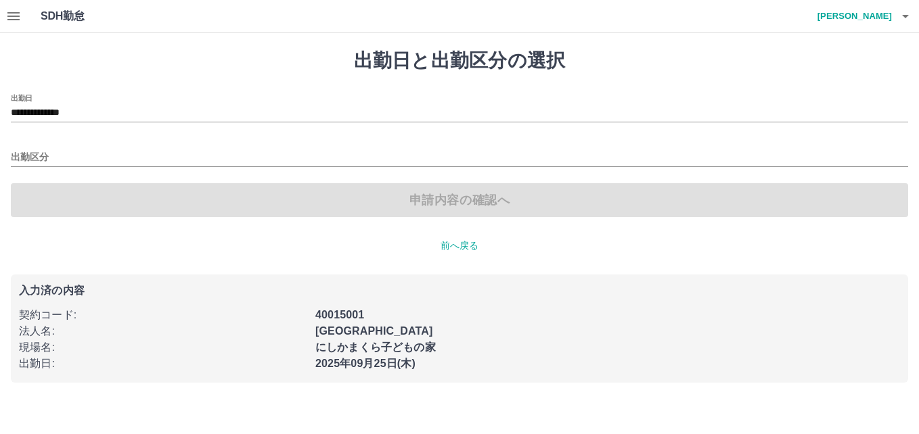
click at [911, 20] on icon "button" at bounding box center [905, 16] width 16 height 16
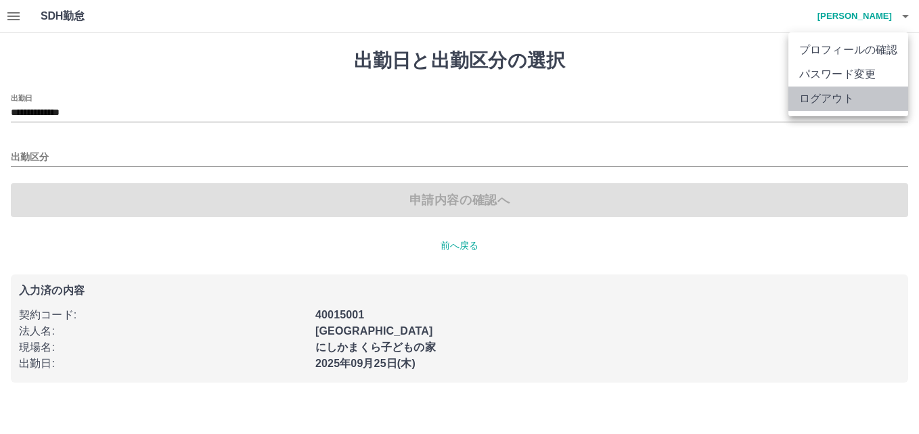
click at [847, 99] on li "ログアウト" at bounding box center [848, 99] width 120 height 24
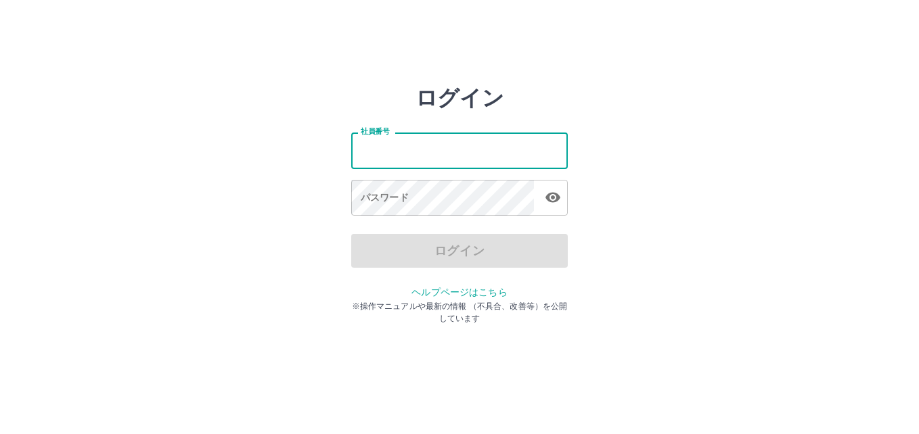
click at [464, 156] on input "社員番号" at bounding box center [459, 151] width 217 height 36
type input "*******"
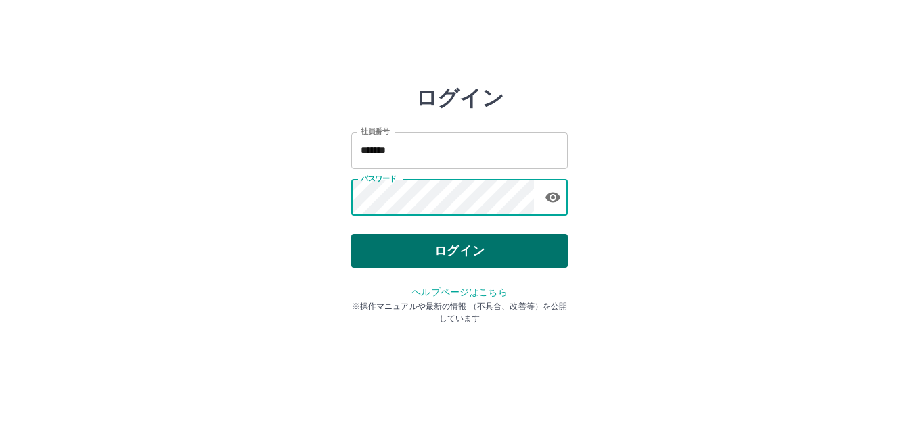
click at [484, 244] on button "ログイン" at bounding box center [459, 251] width 217 height 34
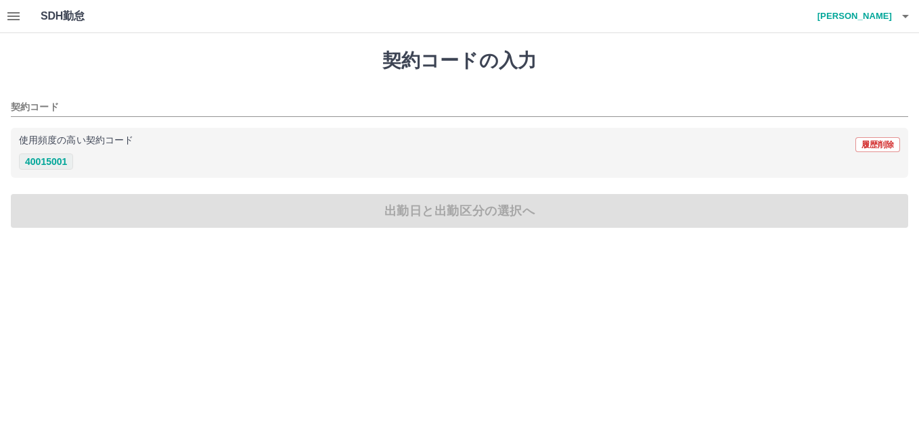
click at [63, 157] on button "40015001" at bounding box center [46, 162] width 54 height 16
type input "********"
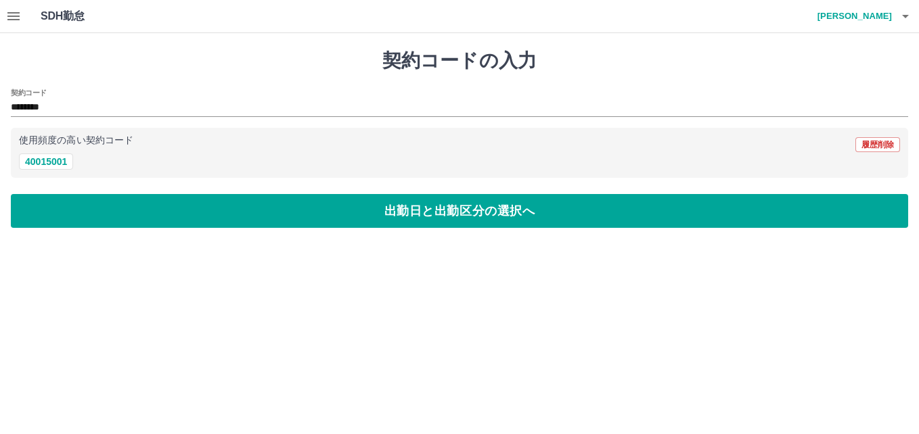
click at [19, 20] on icon "button" at bounding box center [13, 16] width 12 height 8
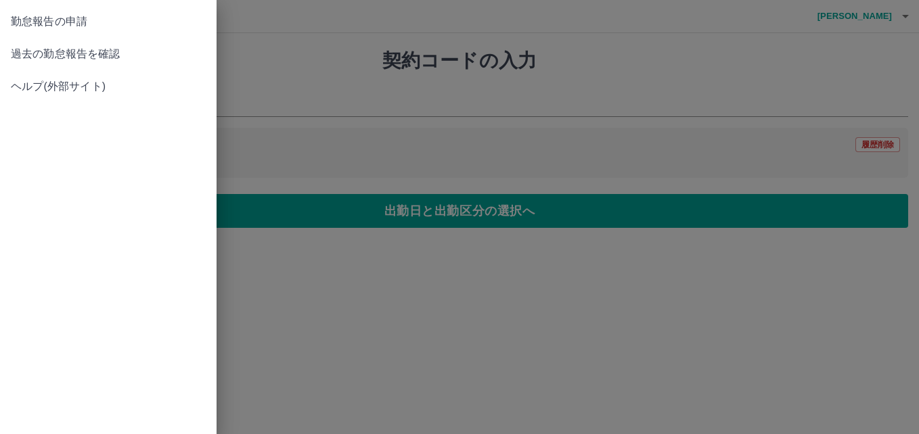
click at [57, 60] on span "過去の勤怠報告を確認" at bounding box center [108, 54] width 195 height 16
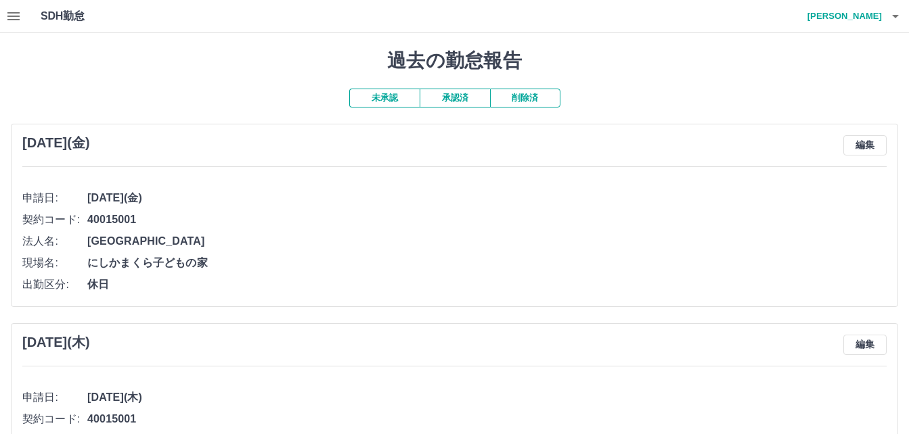
click at [451, 104] on button "承認済" at bounding box center [455, 98] width 70 height 19
click at [12, 12] on icon "button" at bounding box center [13, 16] width 16 height 16
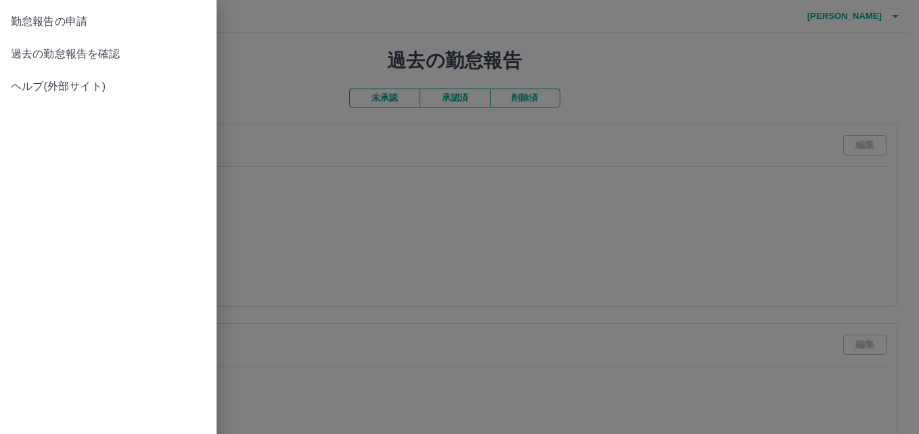
click at [89, 24] on span "勤怠報告の申請" at bounding box center [108, 22] width 195 height 16
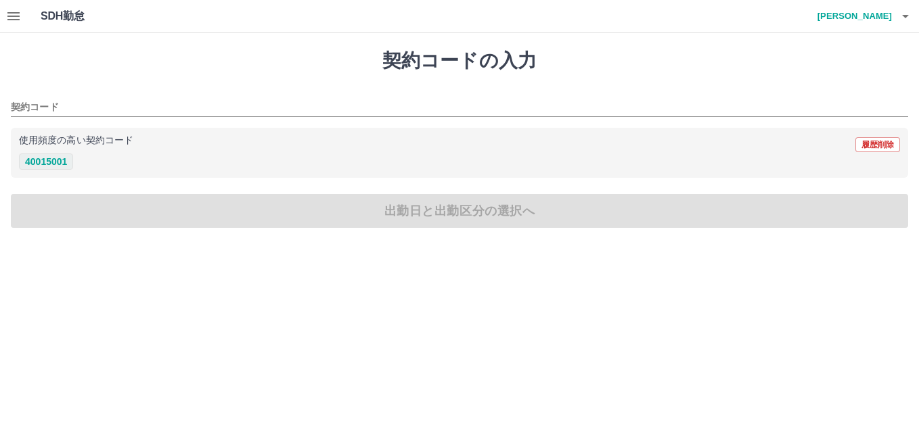
click at [47, 160] on button "40015001" at bounding box center [46, 162] width 54 height 16
type input "********"
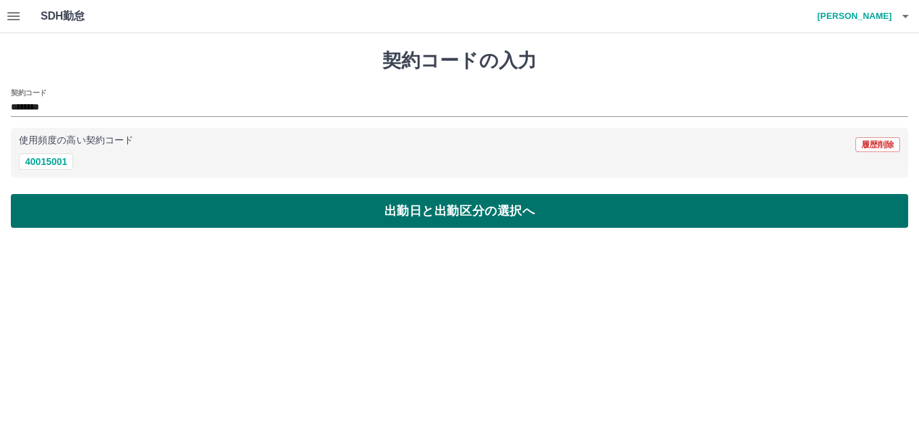
click at [71, 208] on button "出勤日と出勤区分の選択へ" at bounding box center [459, 211] width 897 height 34
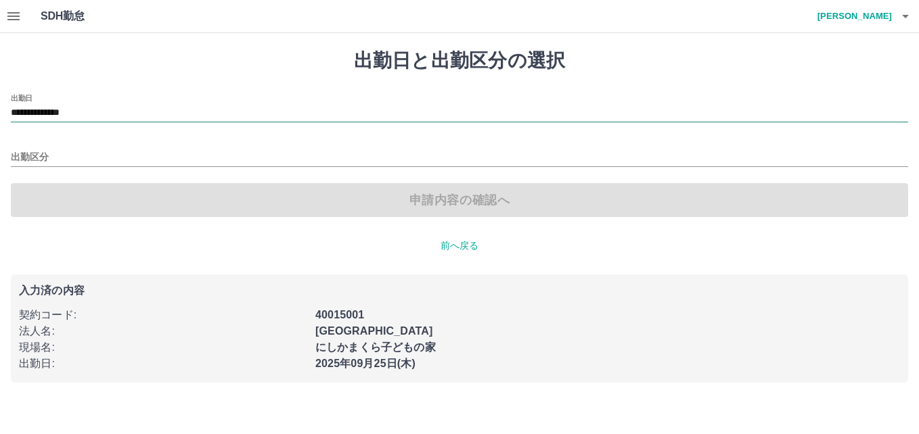
click at [103, 110] on input "**********" at bounding box center [459, 113] width 897 height 17
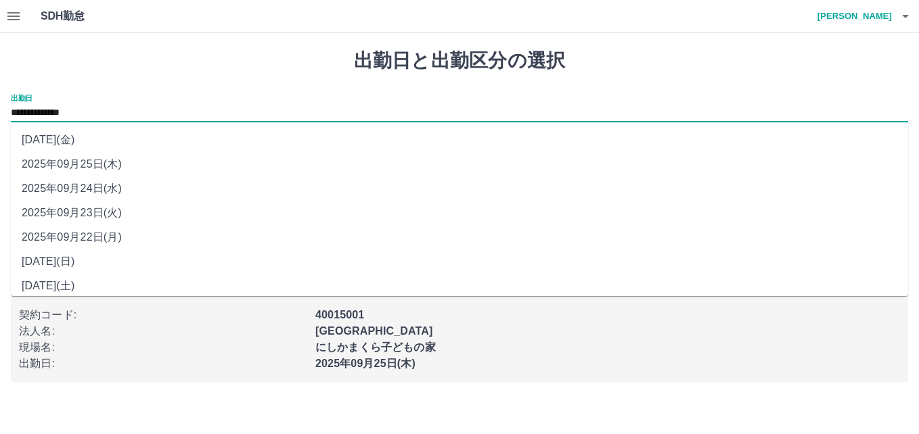
click at [85, 236] on li "2025年09月22日(月)" at bounding box center [459, 237] width 897 height 24
type input "**********"
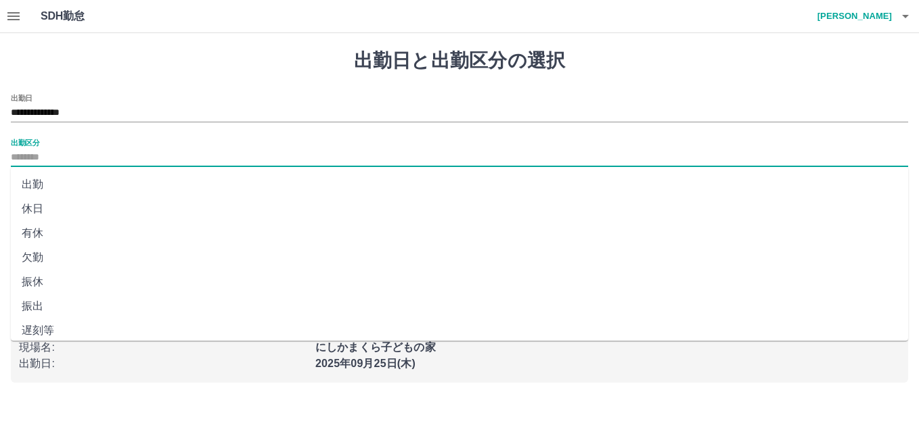
click at [24, 152] on input "出勤区分" at bounding box center [459, 158] width 897 height 17
click at [53, 185] on li "出勤" at bounding box center [459, 185] width 897 height 24
type input "**"
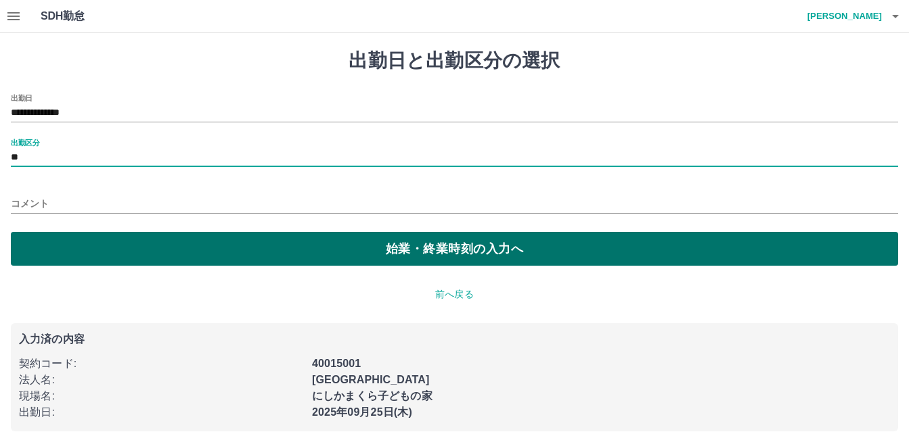
click at [83, 252] on button "始業・終業時刻の入力へ" at bounding box center [454, 249] width 887 height 34
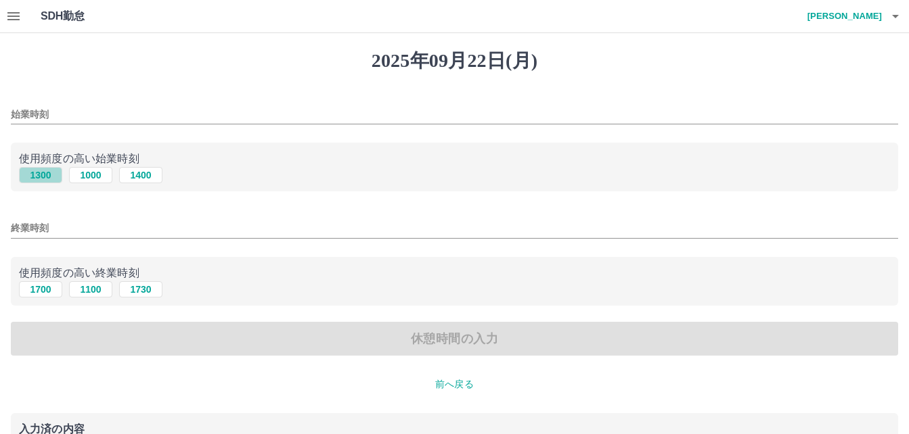
click at [43, 175] on button "1300" at bounding box center [40, 175] width 43 height 16
type input "****"
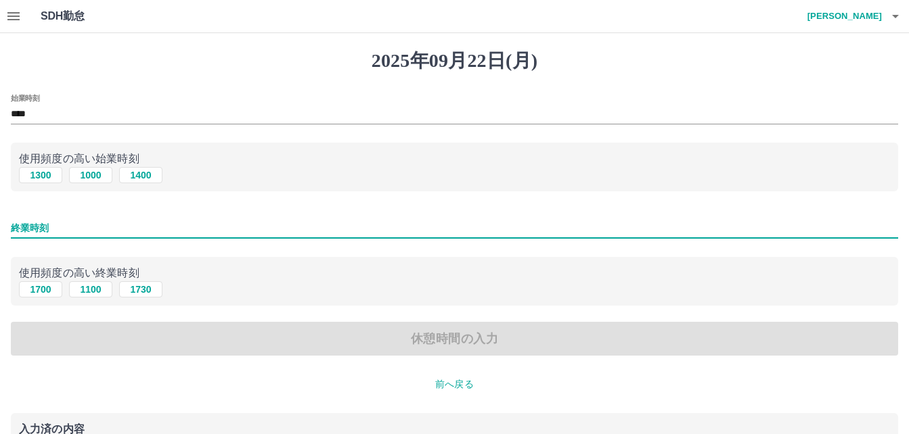
click at [35, 220] on input "終業時刻" at bounding box center [454, 229] width 887 height 20
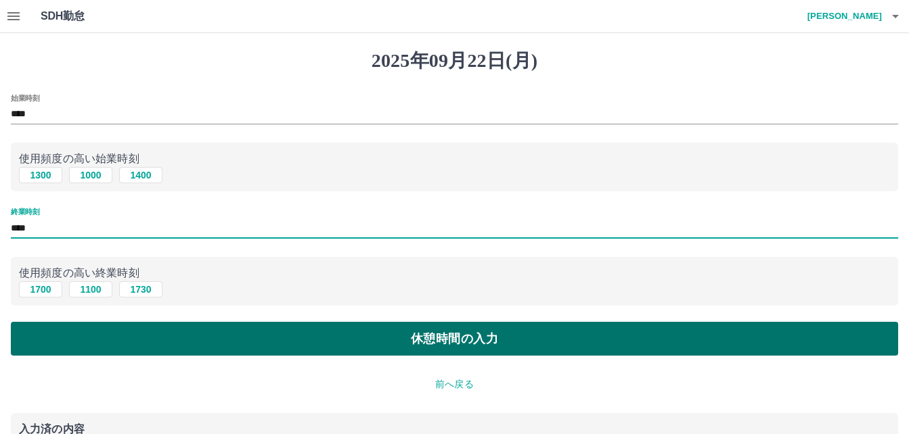
type input "****"
click at [131, 340] on button "休憩時間の入力" at bounding box center [454, 339] width 887 height 34
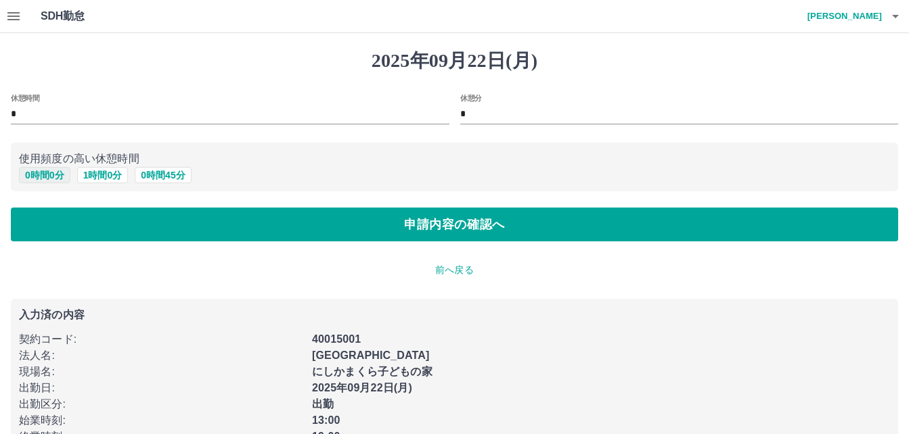
click at [41, 179] on button "0 時間 0 分" at bounding box center [44, 175] width 51 height 16
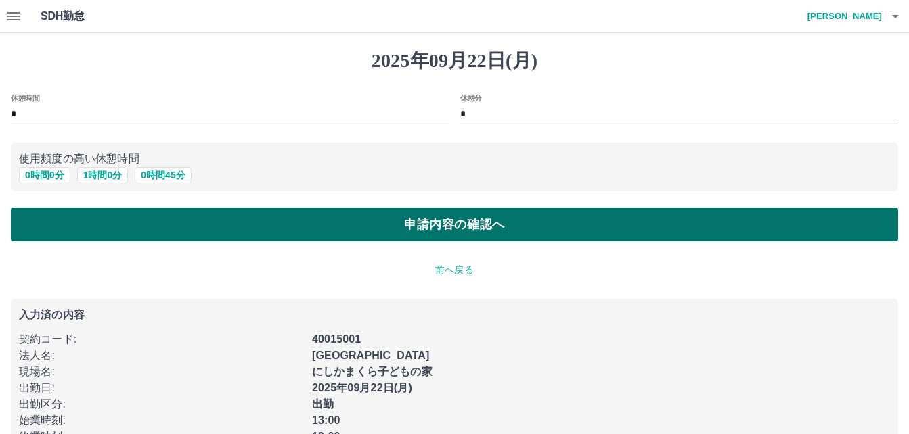
click at [122, 231] on button "申請内容の確認へ" at bounding box center [454, 225] width 887 height 34
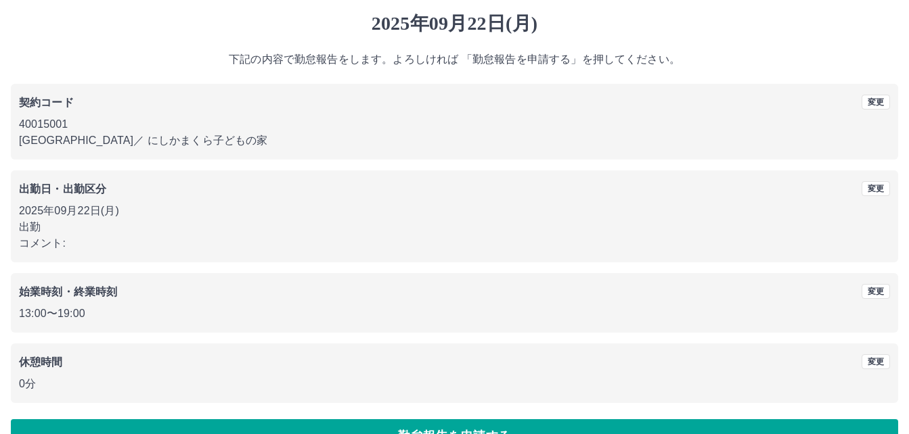
scroll to position [72, 0]
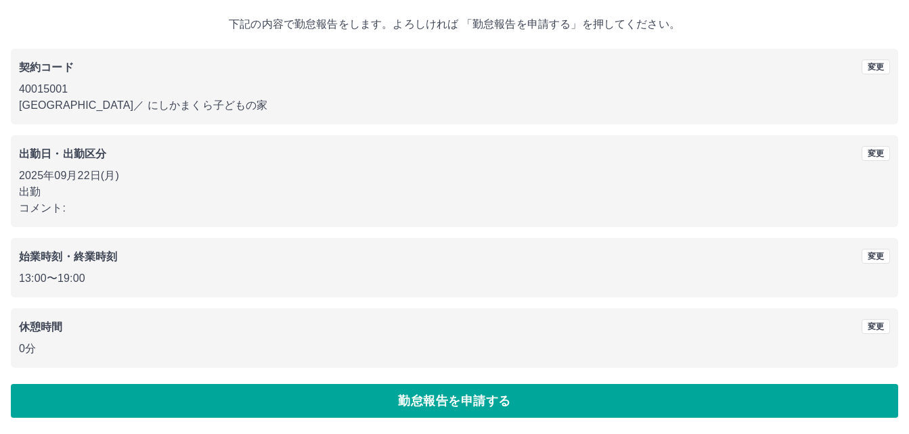
click at [350, 403] on button "勤怠報告を申請する" at bounding box center [454, 401] width 887 height 34
